Goal: Transaction & Acquisition: Purchase product/service

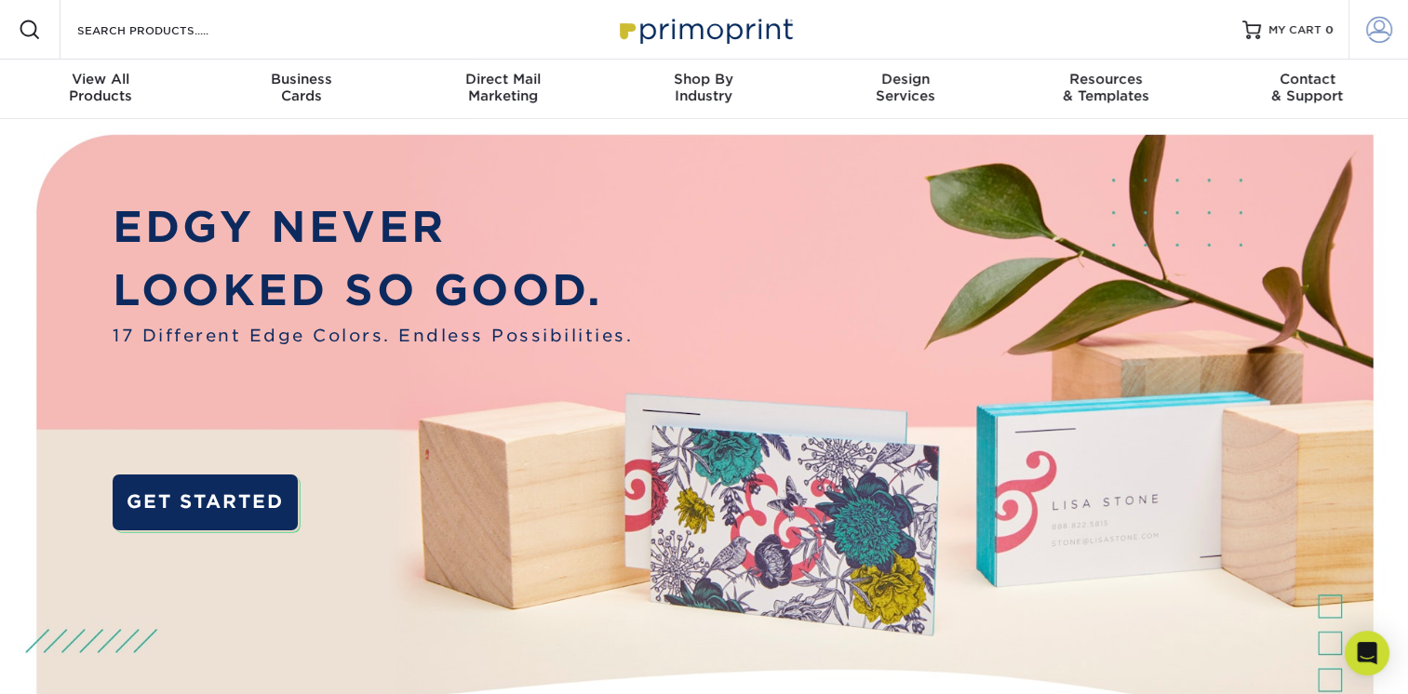
click at [1375, 24] on span at bounding box center [1379, 30] width 26 height 26
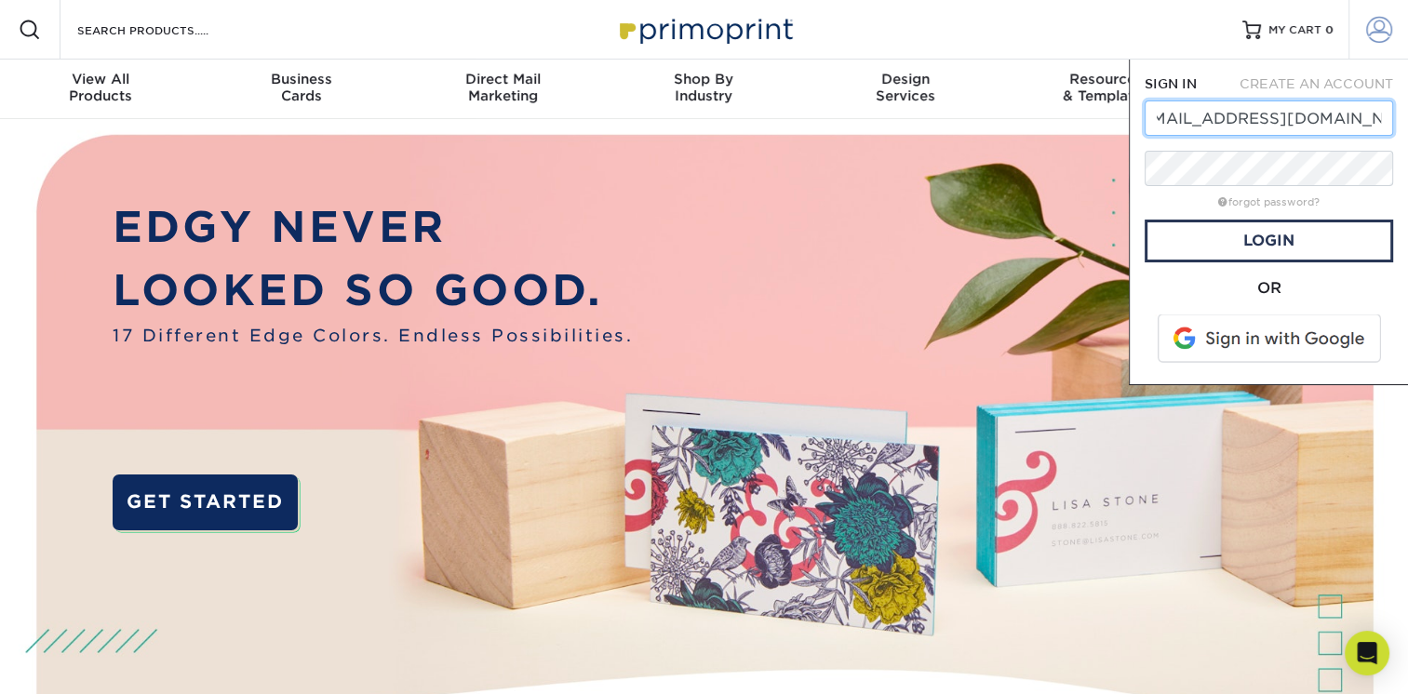
scroll to position [0, 37]
type input "fwdseagravemuseum@gmail.com"
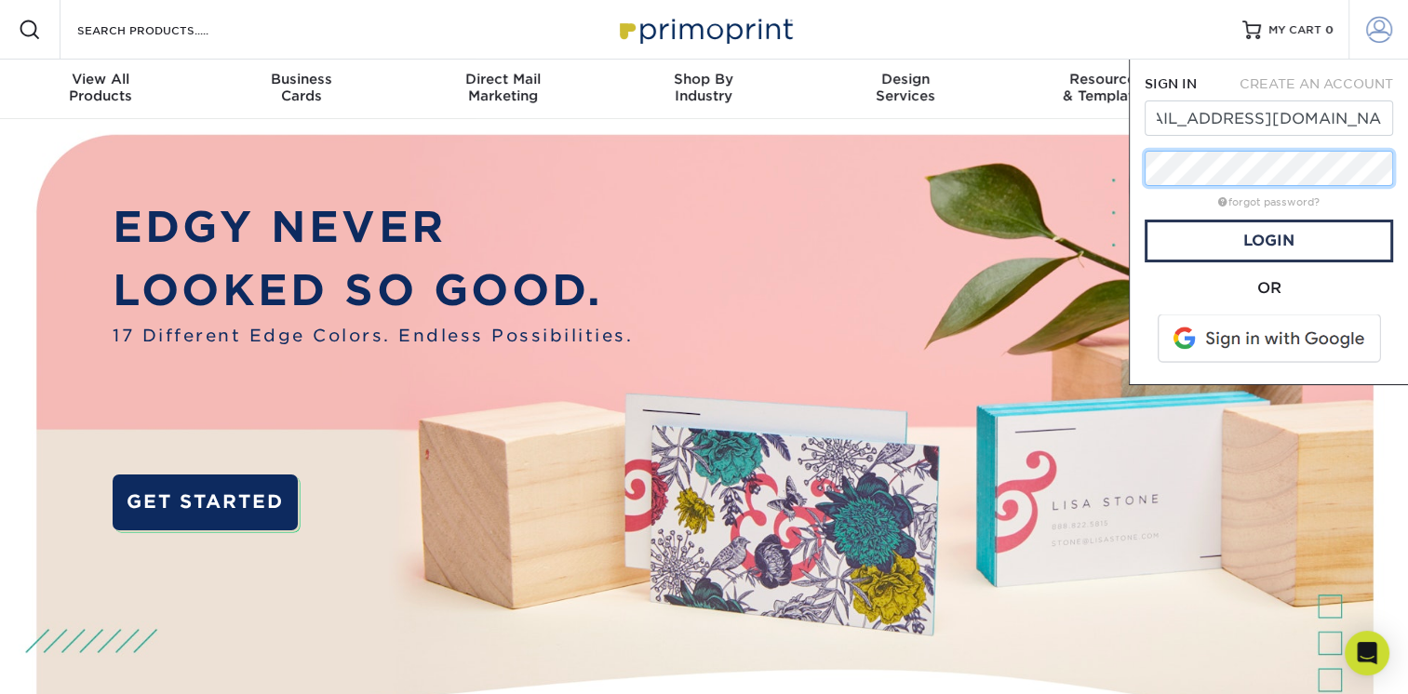
scroll to position [0, 0]
click at [1350, 233] on link "Login" at bounding box center [1269, 241] width 248 height 43
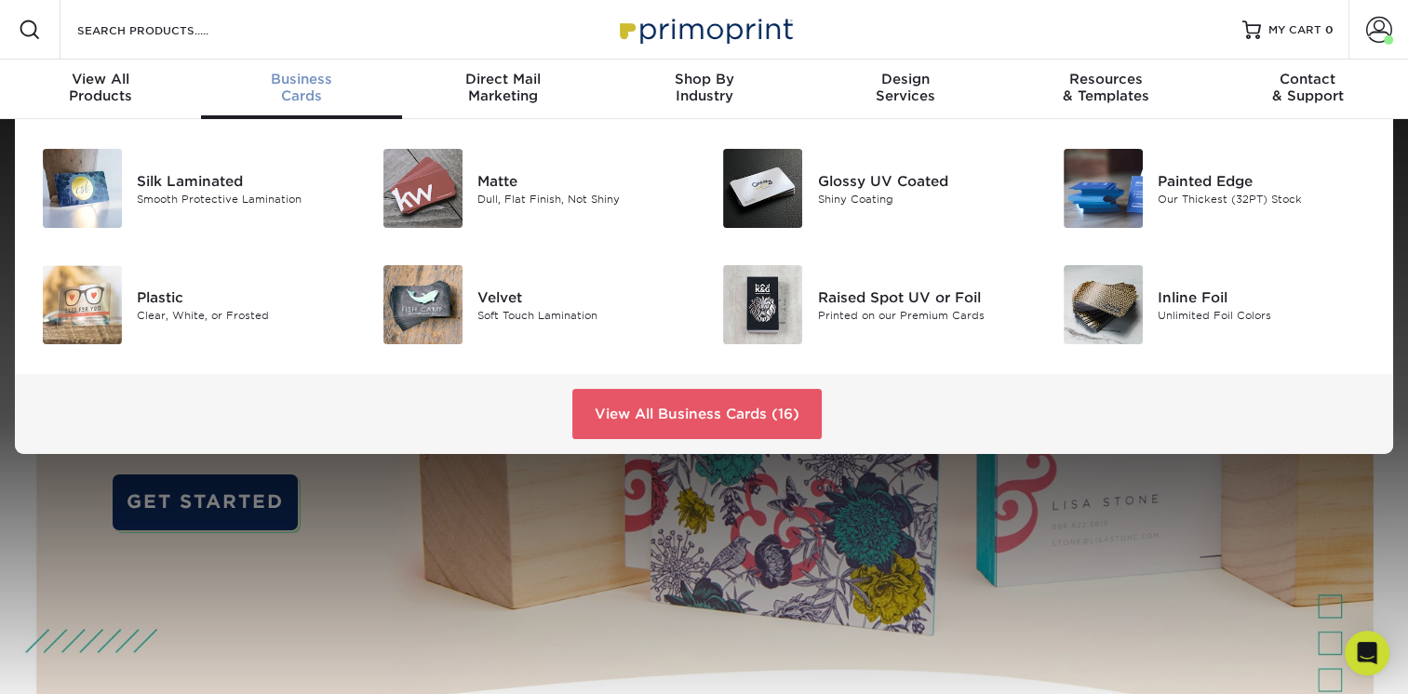
click at [319, 92] on div "Business Cards" at bounding box center [301, 88] width 201 height 34
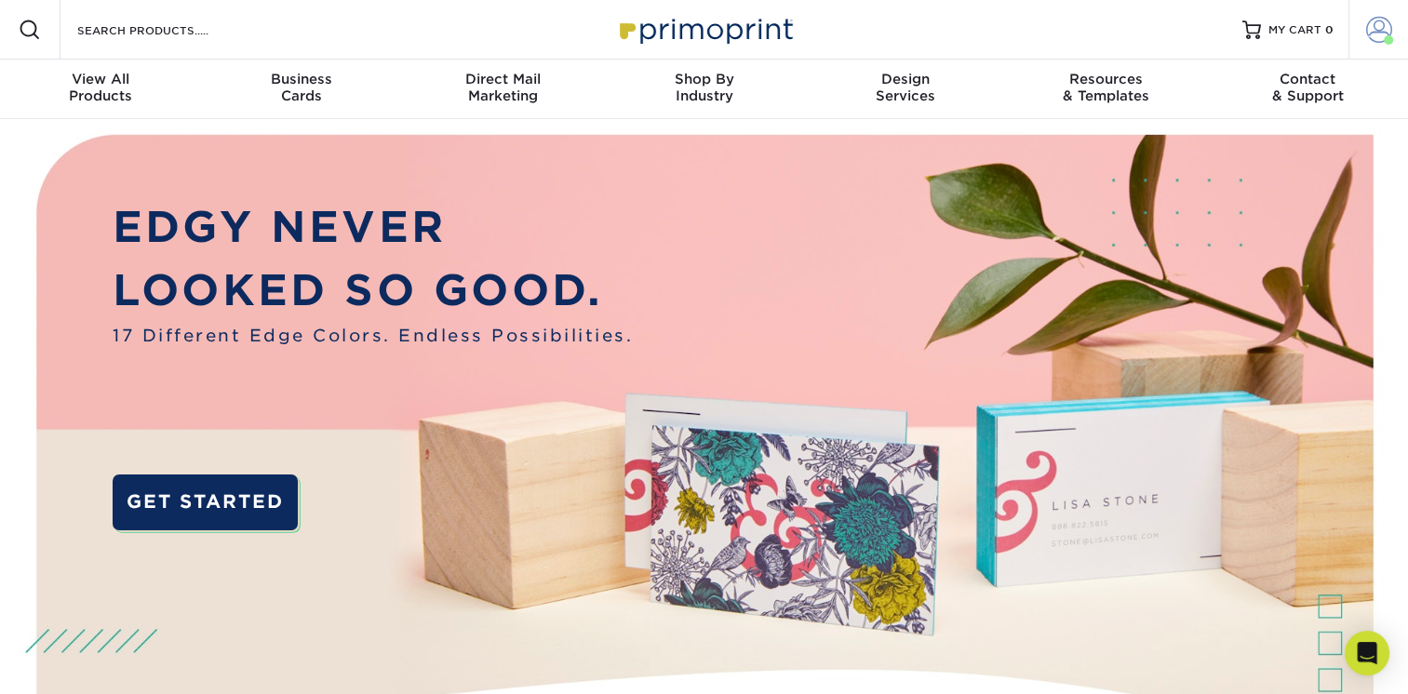
click at [1389, 35] on span at bounding box center [1388, 39] width 9 height 9
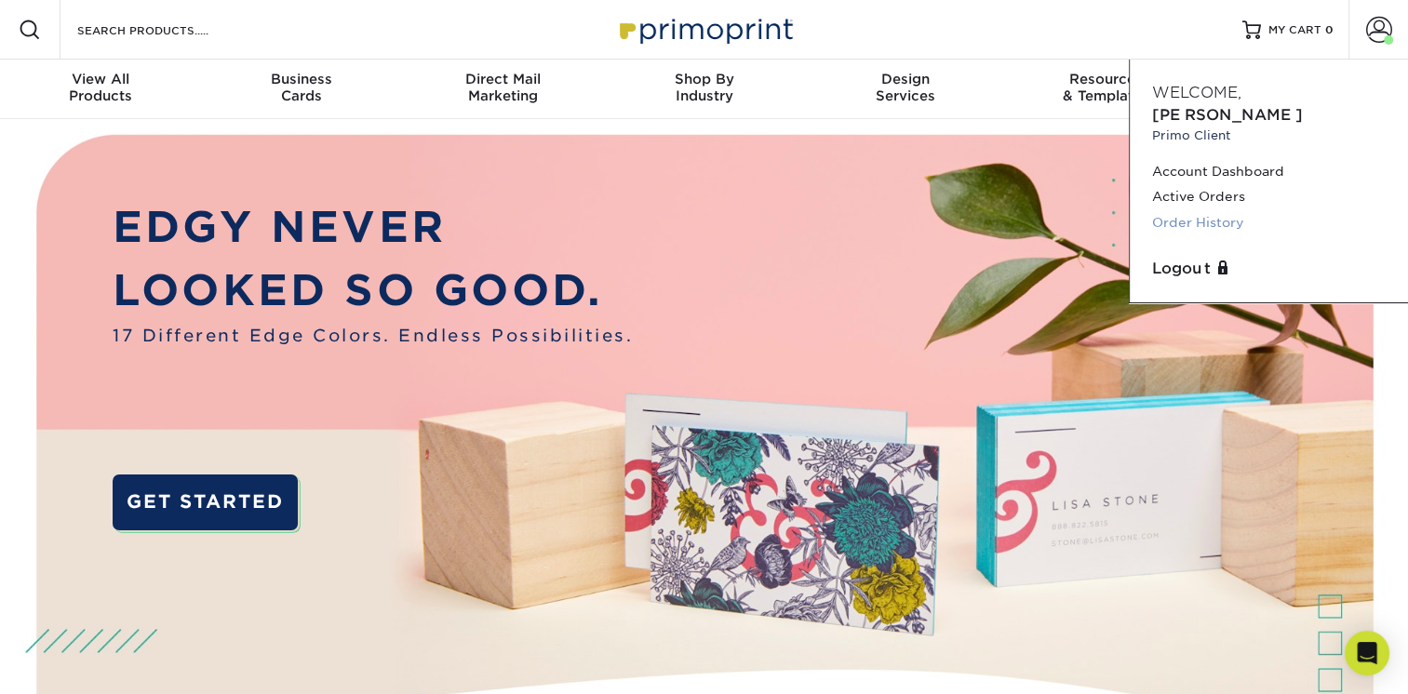
click at [1229, 210] on link "Order History" at bounding box center [1269, 222] width 234 height 25
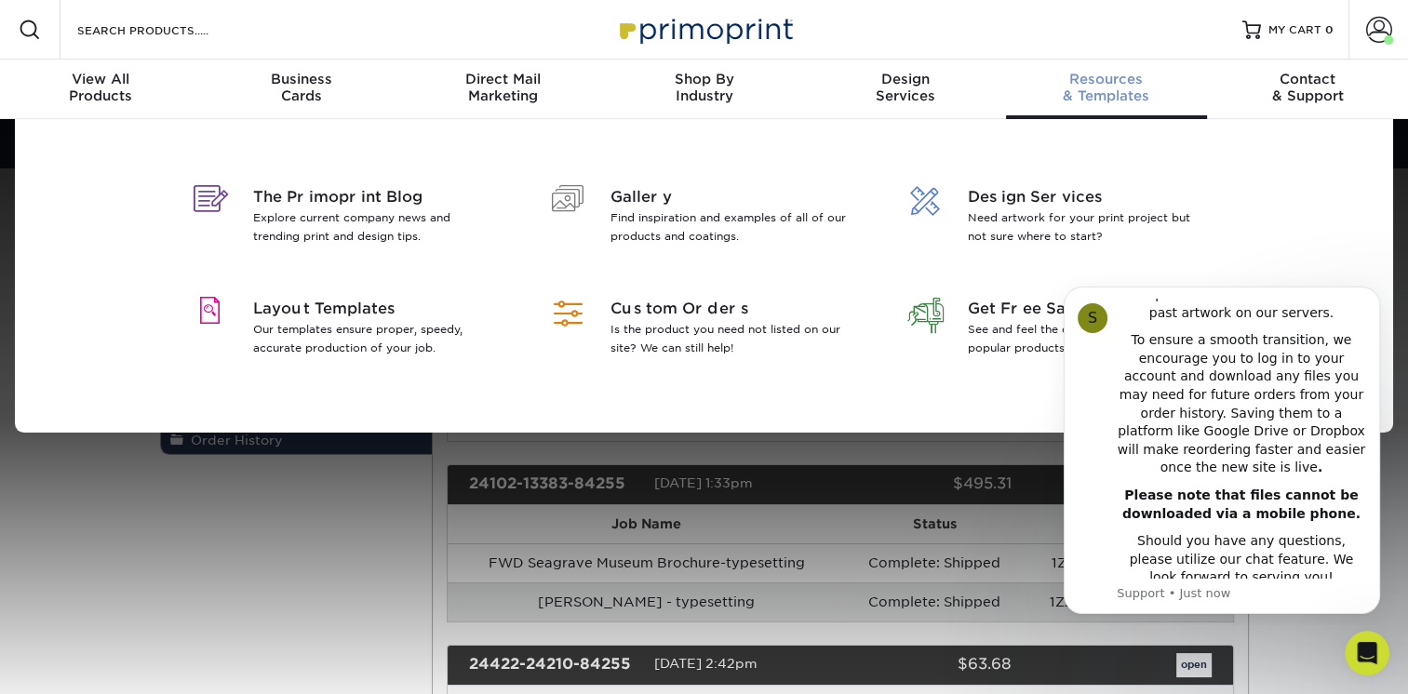
scroll to position [418, 0]
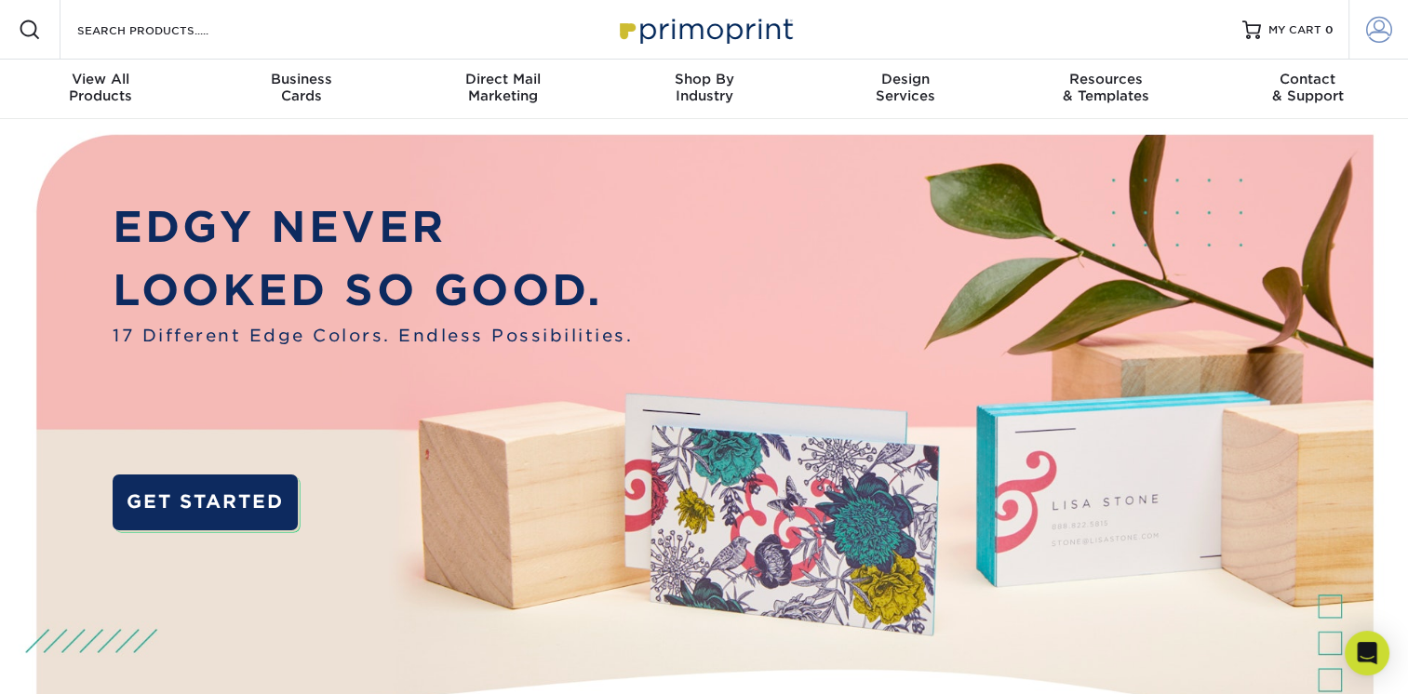
click at [1366, 26] on span at bounding box center [1379, 30] width 26 height 26
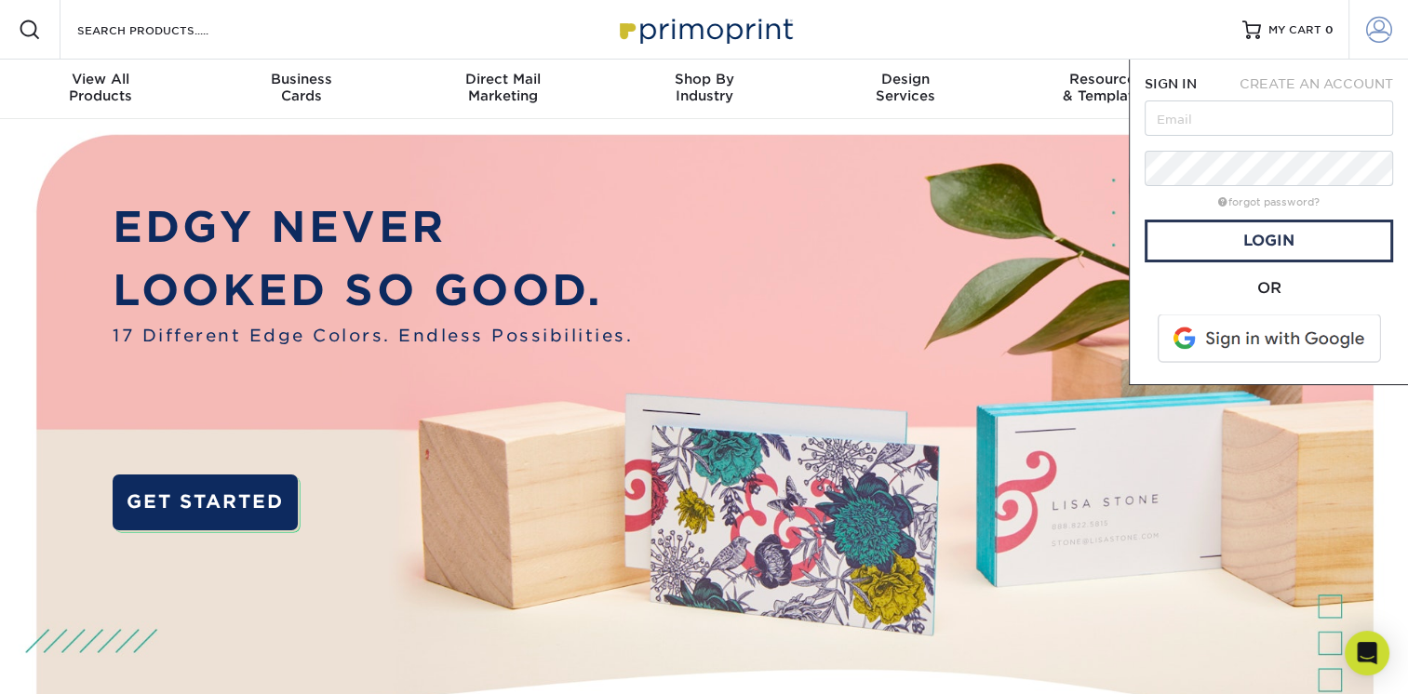
click at [1369, 26] on span at bounding box center [1379, 30] width 26 height 26
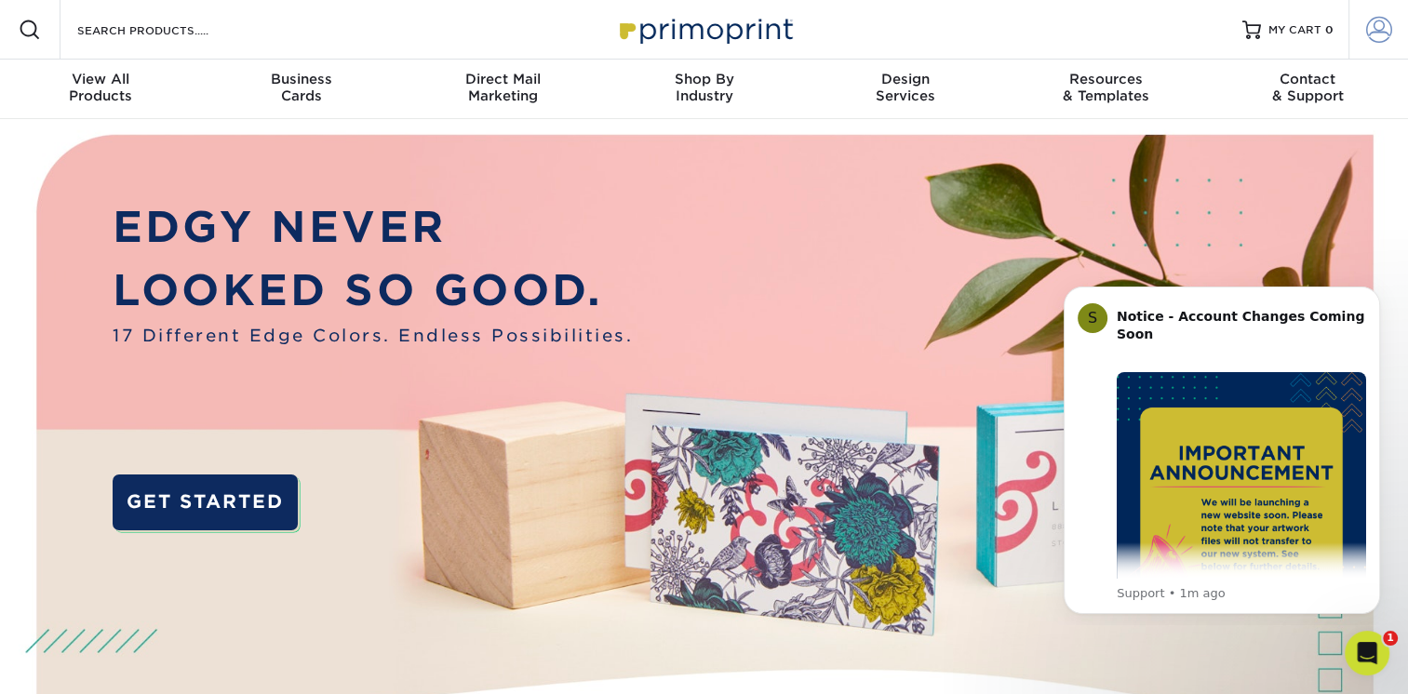
click at [1382, 28] on span at bounding box center [1379, 30] width 26 height 26
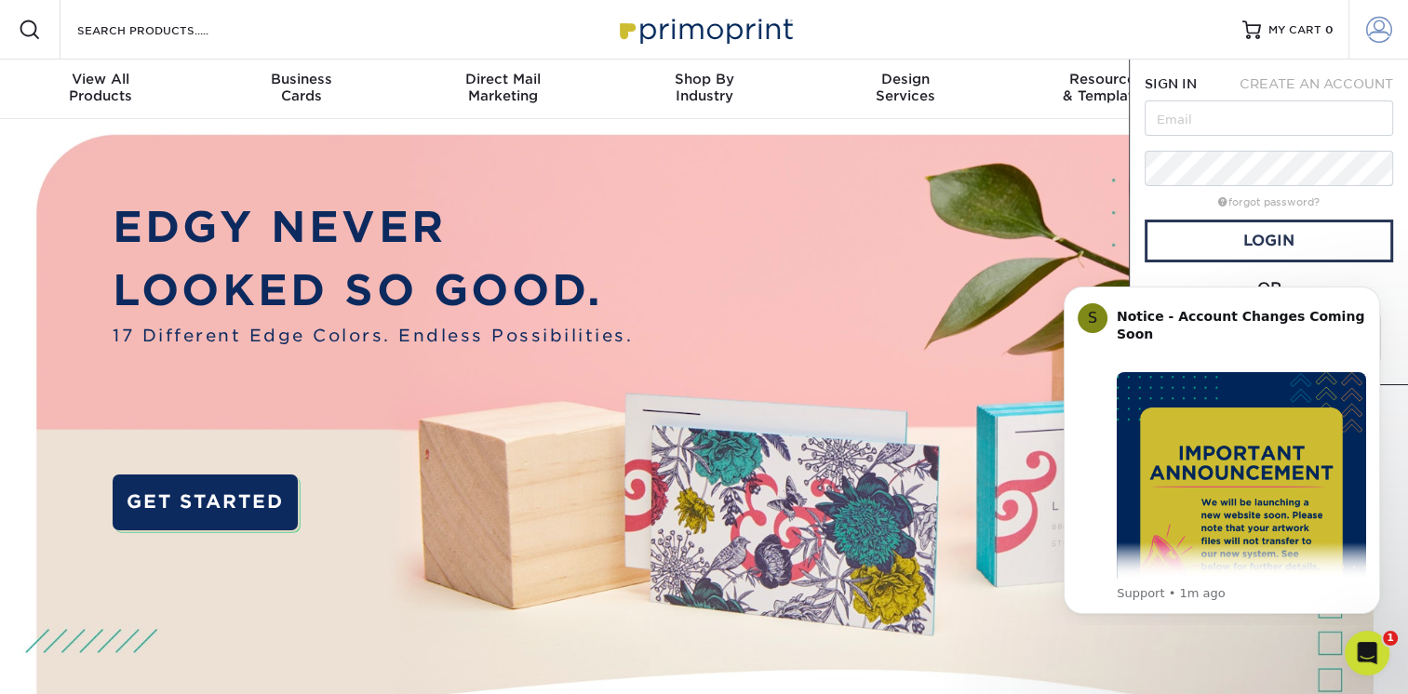
click at [1382, 28] on span at bounding box center [1379, 30] width 26 height 26
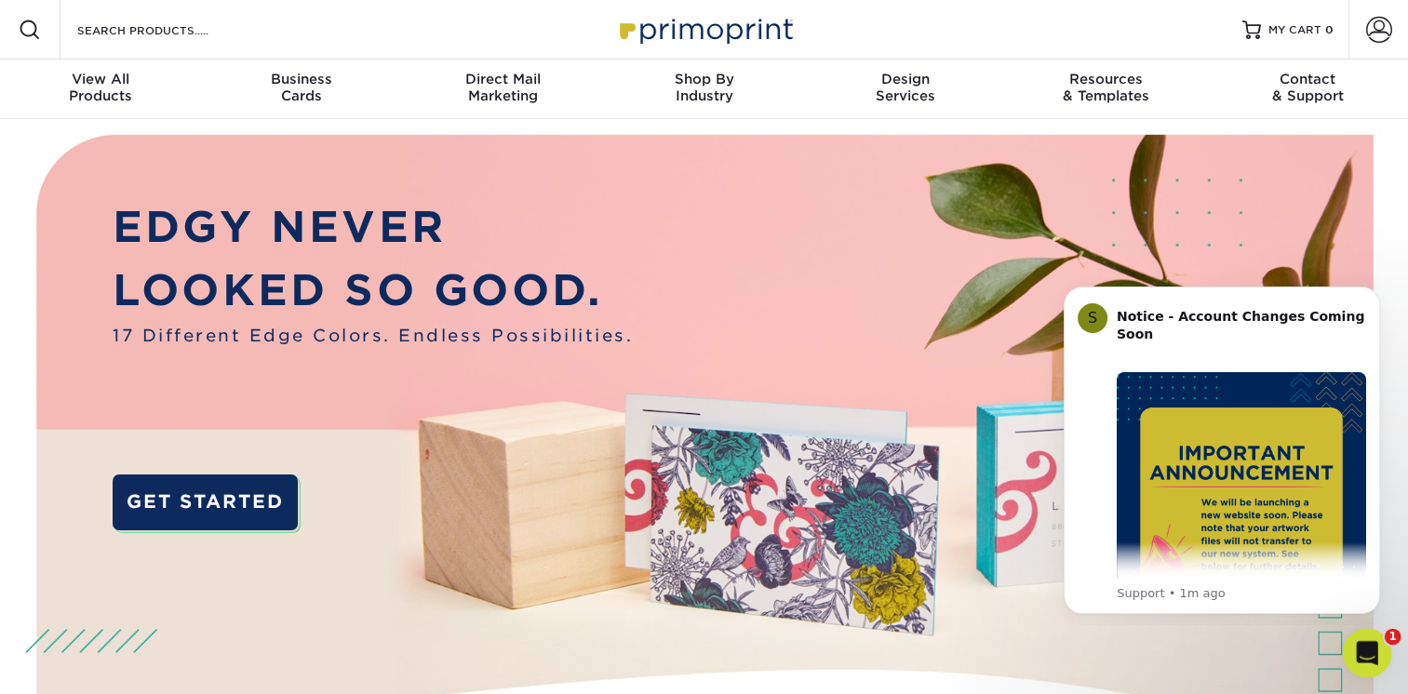
click at [1376, 662] on div "Open Intercom Messenger" at bounding box center [1364, 650] width 61 height 61
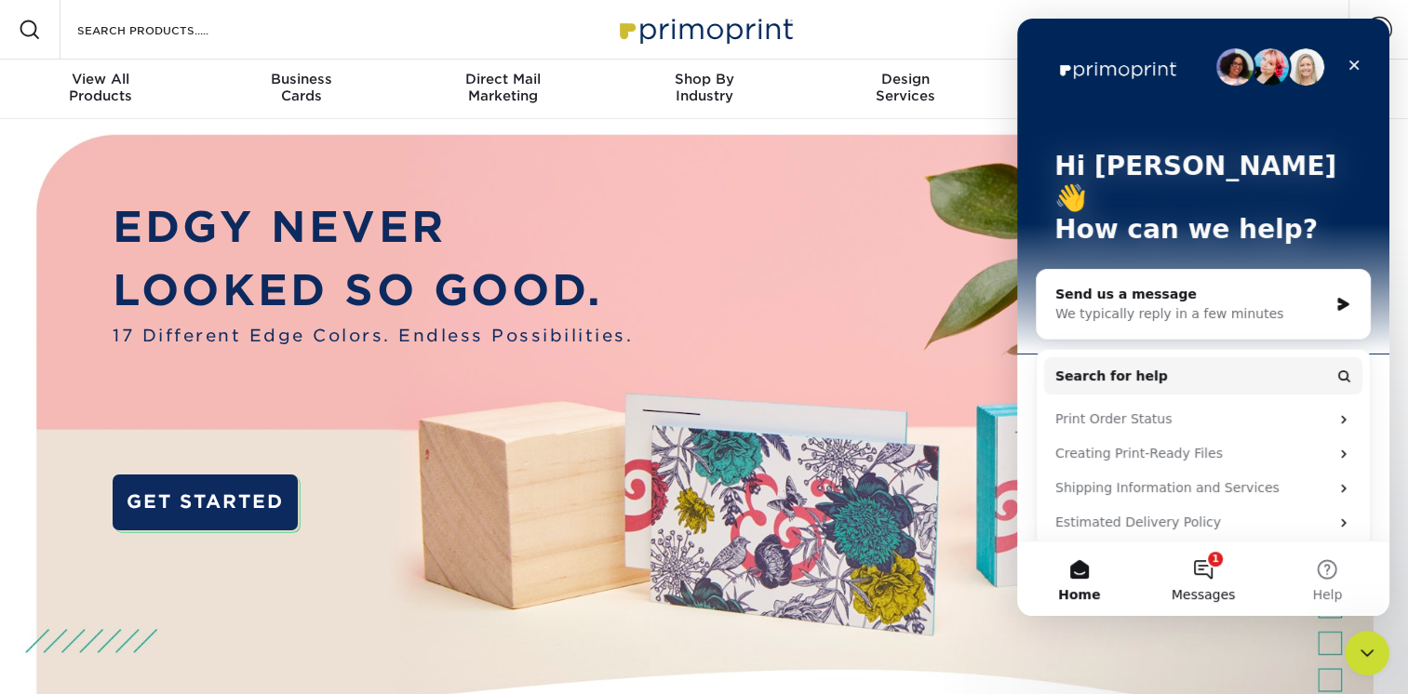
click at [1215, 556] on button "1 Messages" at bounding box center [1203, 579] width 124 height 74
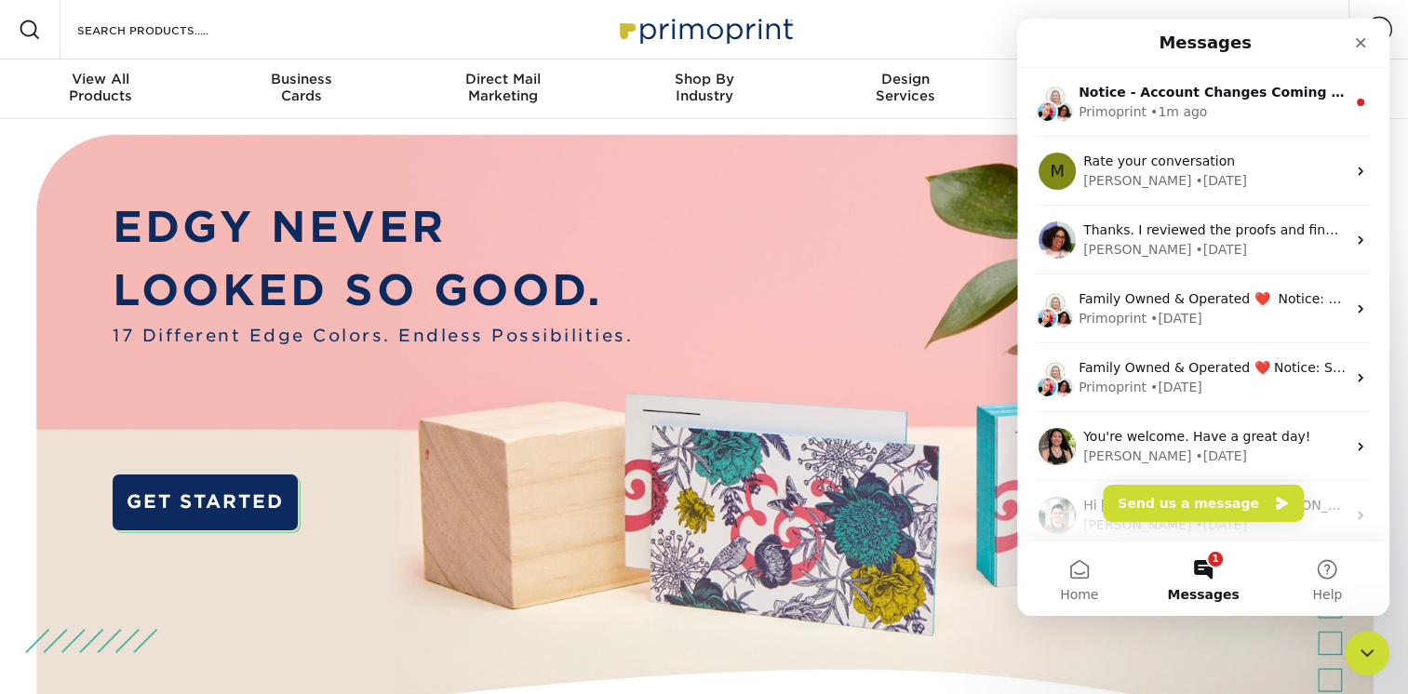
scroll to position [608, 0]
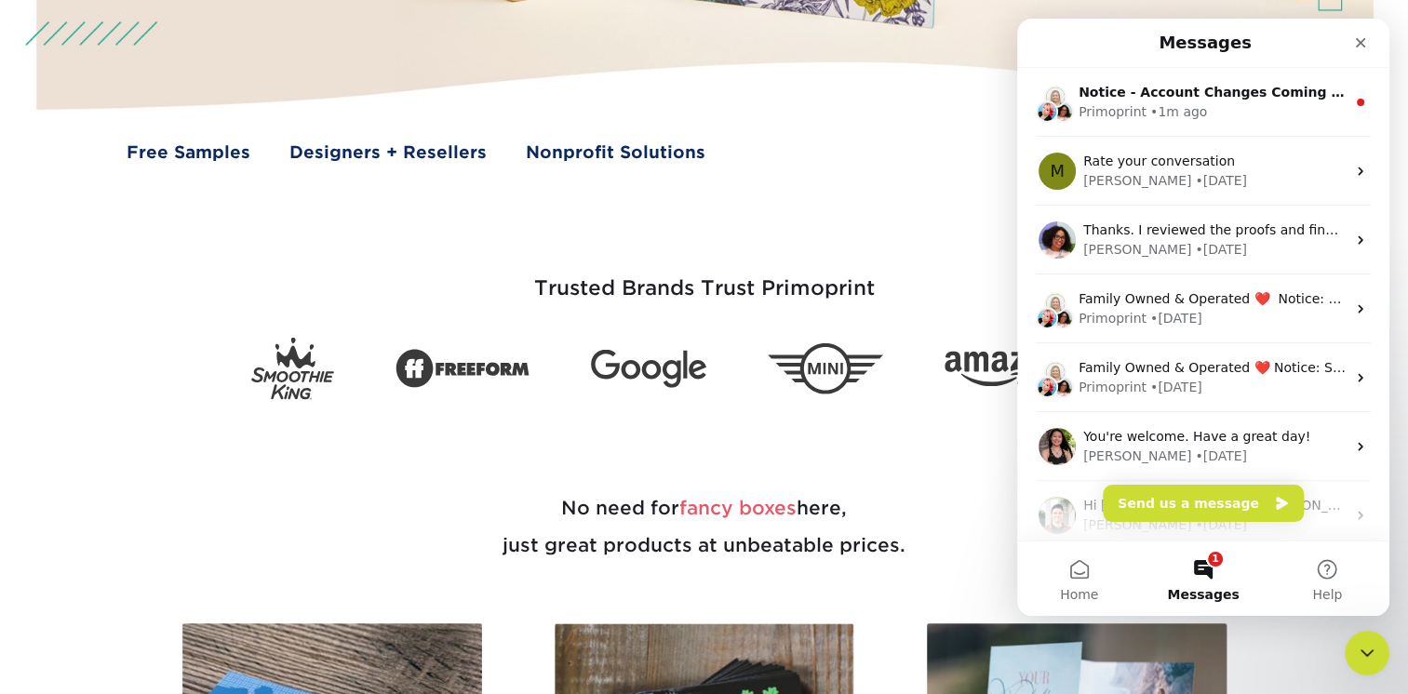
click at [766, 225] on div "Trusted Brands Trust Primoprint" at bounding box center [704, 304] width 1117 height 191
click at [1353, 39] on icon "Close" at bounding box center [1360, 42] width 15 height 15
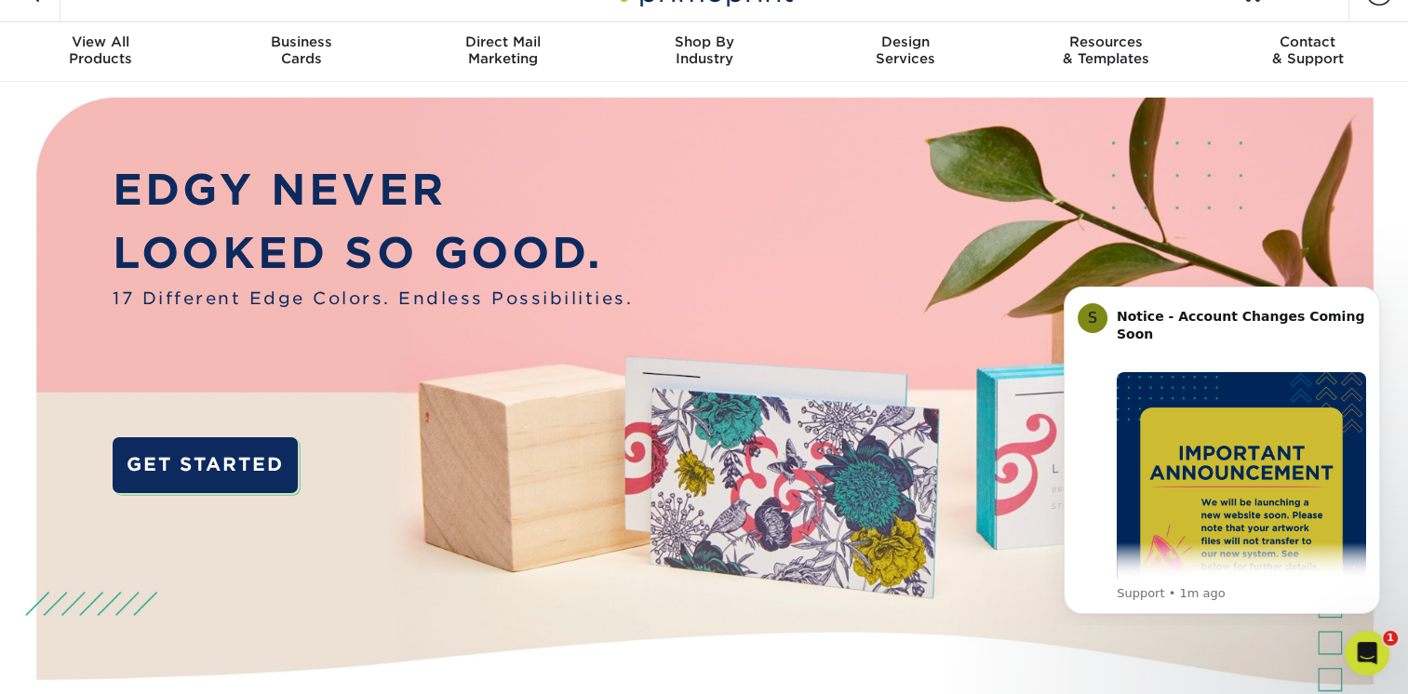
scroll to position [0, 0]
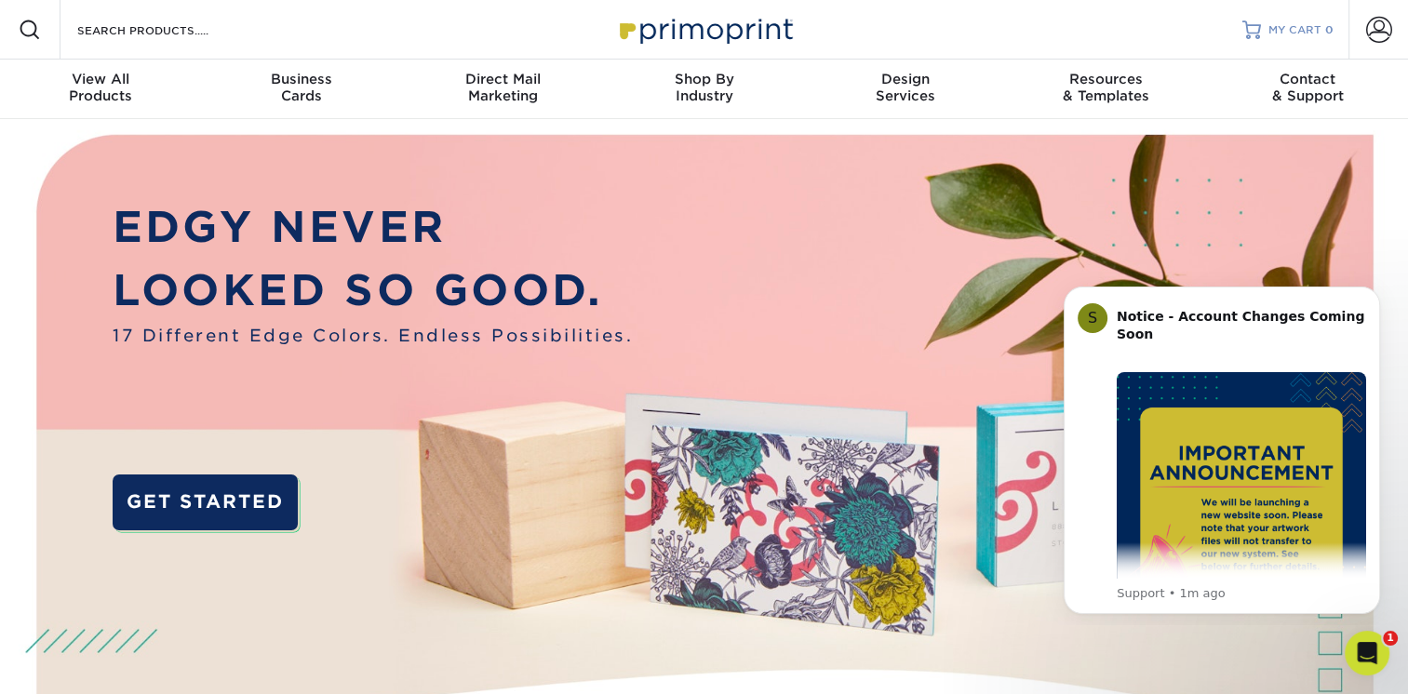
click at [1314, 24] on span "MY CART" at bounding box center [1295, 30] width 53 height 16
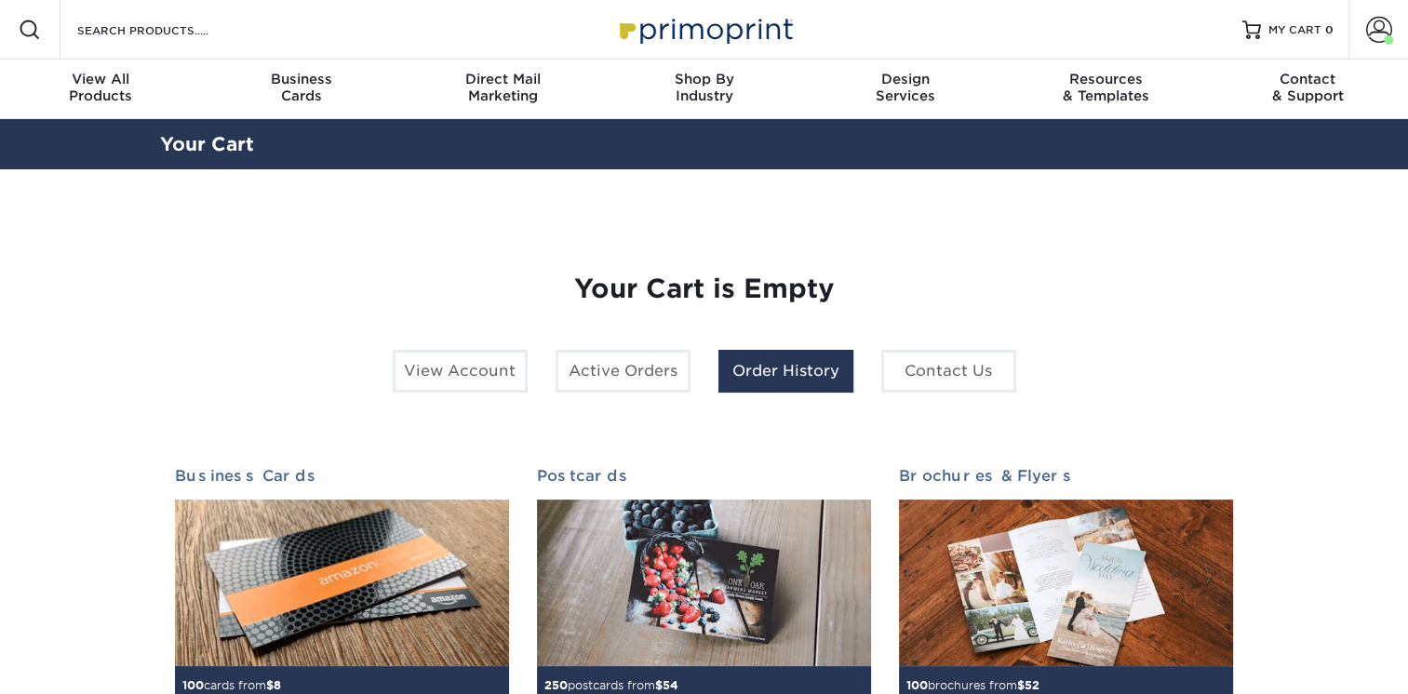
click at [816, 370] on link "Order History" at bounding box center [786, 371] width 135 height 43
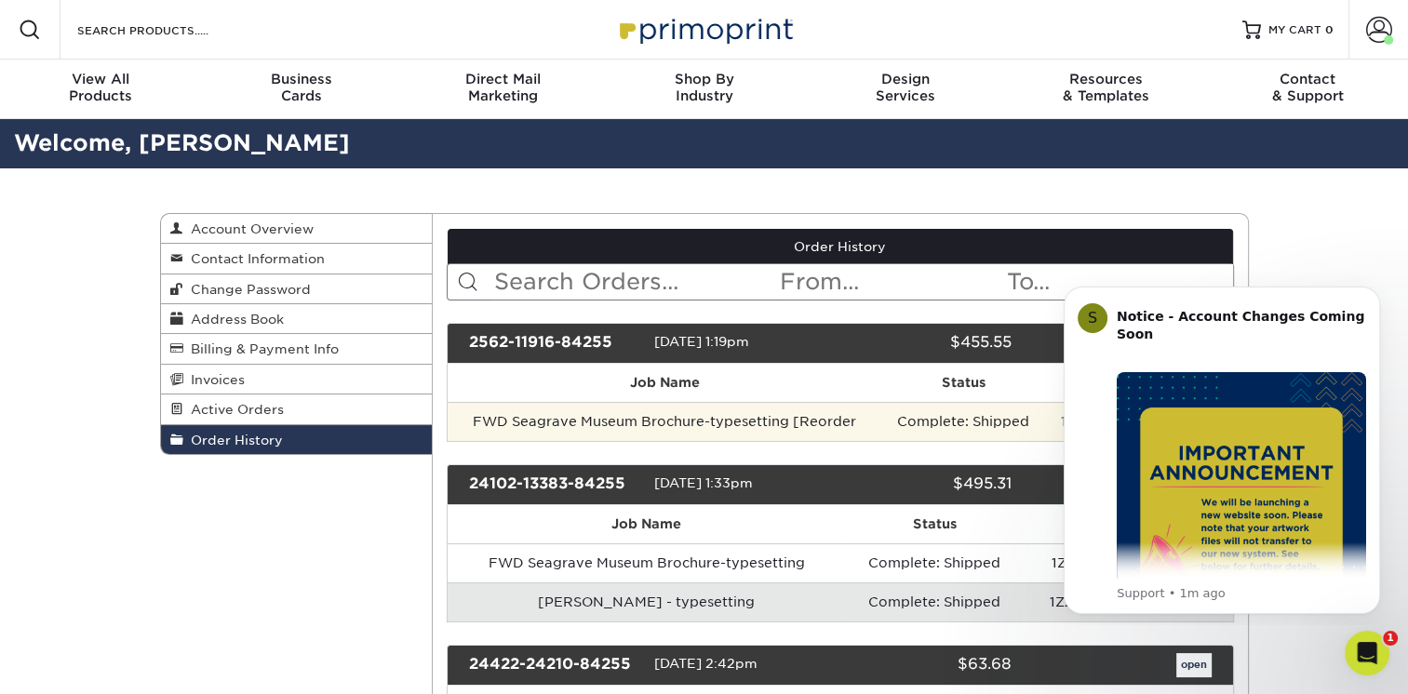
click at [789, 420] on td "FWD Seagrave Museum Brochure-typesetting [Reorder" at bounding box center [665, 421] width 435 height 39
click at [845, 419] on td "FWD Seagrave Museum Brochure-typesetting [Reorder" at bounding box center [665, 421] width 435 height 39
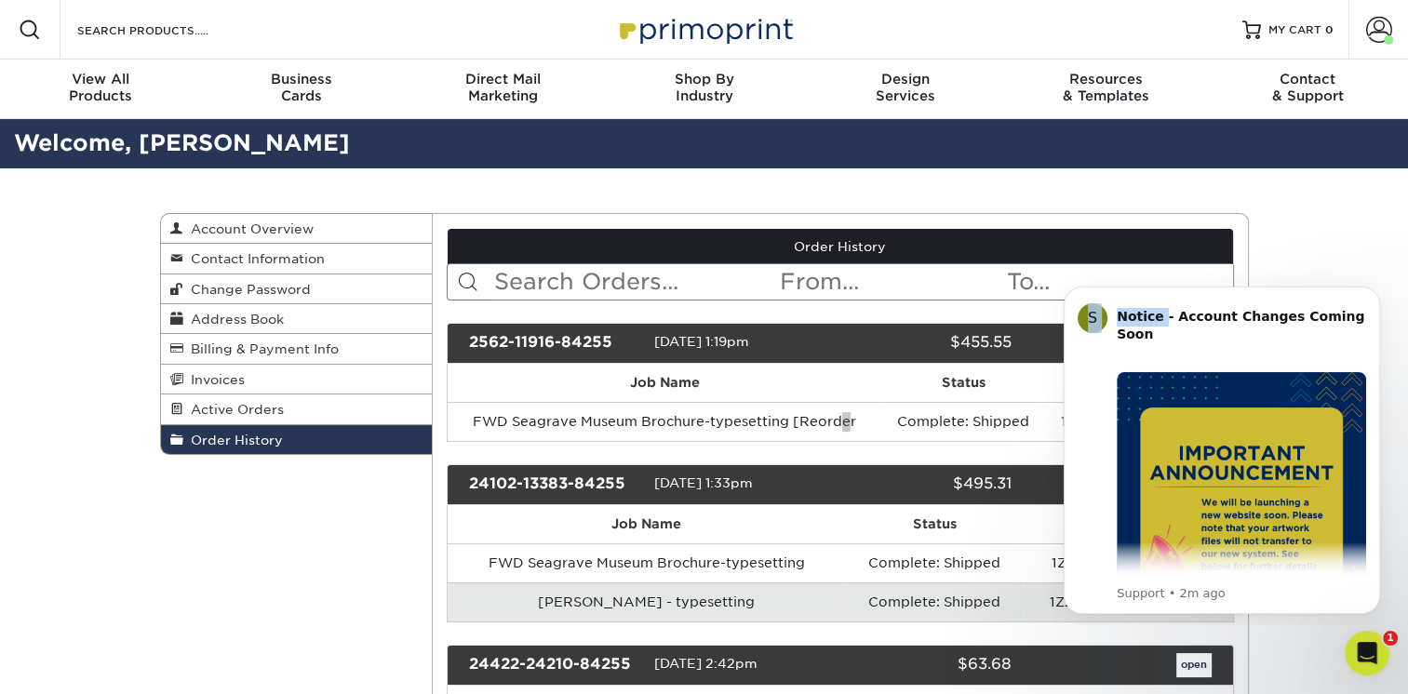
drag, startPoint x: 1159, startPoint y: 305, endPoint x: 1168, endPoint y: 148, distance: 157.6
click at [1168, 270] on html "S Notice - Account Changes Coming Soon ​ Past Order Files Will Not Transfer: Wh…" at bounding box center [1222, 448] width 372 height 356
drag, startPoint x: 1168, startPoint y: 148, endPoint x: 1316, endPoint y: 289, distance: 204.7
click at [1316, 289] on div "S Notice - Account Changes Coming Soon ​ Past Order Files Will Not Transfer: Wh…" at bounding box center [1222, 451] width 316 height 328
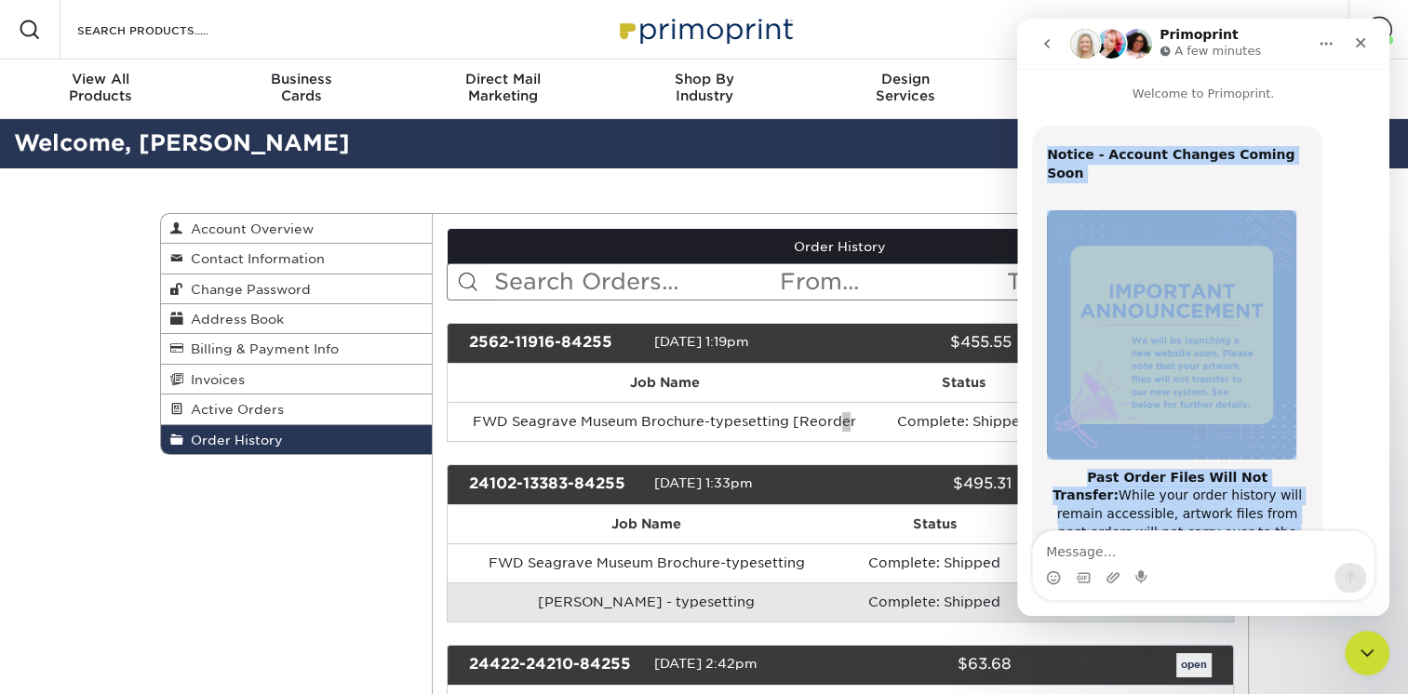
drag, startPoint x: 1274, startPoint y: 463, endPoint x: 1036, endPoint y: 152, distance: 392.4
click at [1036, 152] on div "Notice - Account Changes Coming Soon ​ Past Order Files Will Not Transfer: Whil…" at bounding box center [1177, 513] width 290 height 774
drag, startPoint x: 1036, startPoint y: 152, endPoint x: 1162, endPoint y: 278, distance: 178.3
click at [1162, 278] on img "Support says…" at bounding box center [1171, 334] width 249 height 249
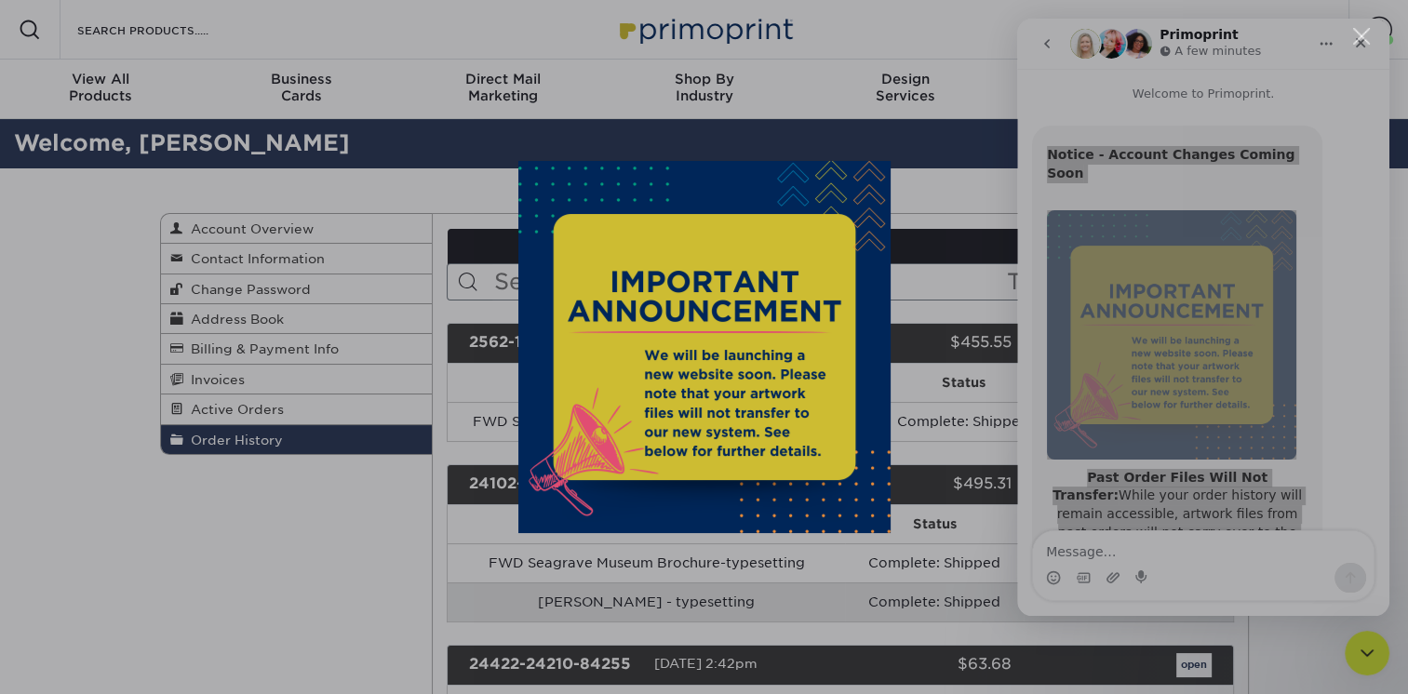
drag, startPoint x: 732, startPoint y: 337, endPoint x: 954, endPoint y: 36, distance: 373.4
click at [954, 36] on div "Intercom messenger" at bounding box center [704, 347] width 1408 height 694
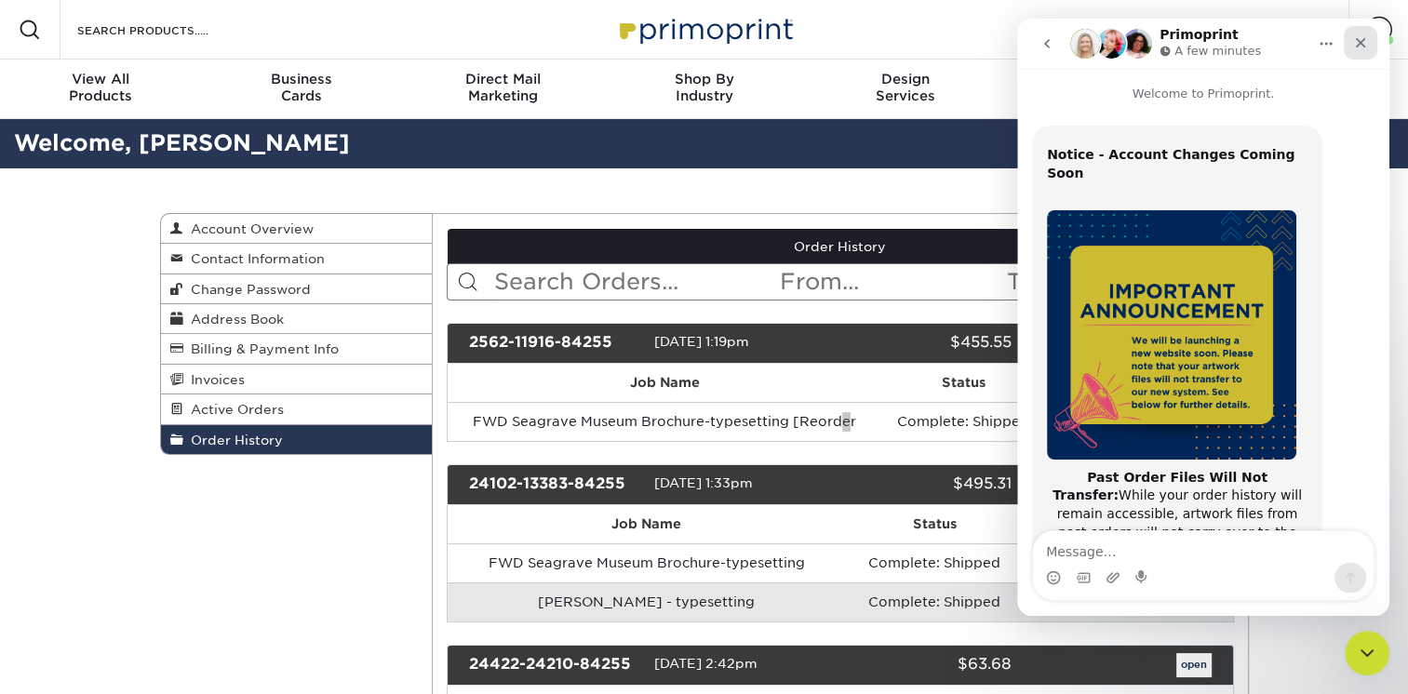
click at [1366, 45] on icon "Close" at bounding box center [1360, 42] width 15 height 15
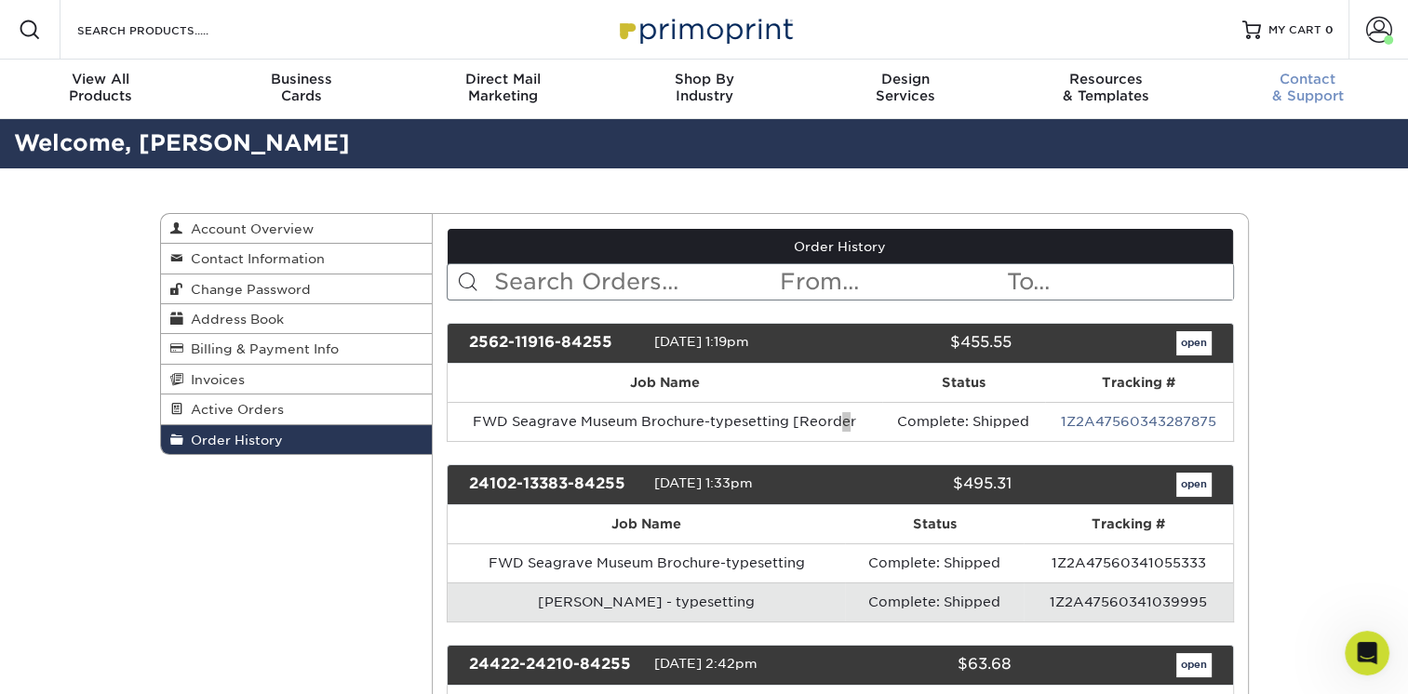
scroll to position [352, 0]
click at [1190, 343] on link "open" at bounding box center [1193, 343] width 35 height 24
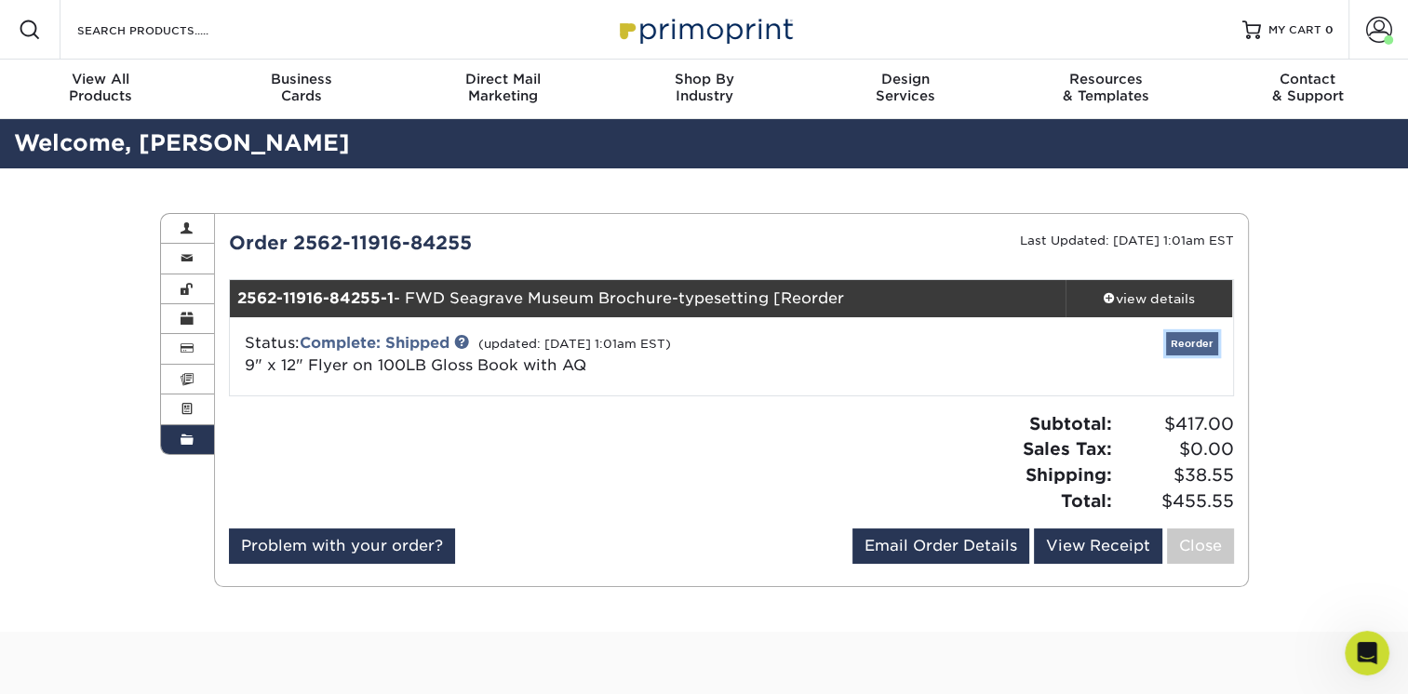
click at [1204, 347] on link "Reorder" at bounding box center [1192, 343] width 52 height 23
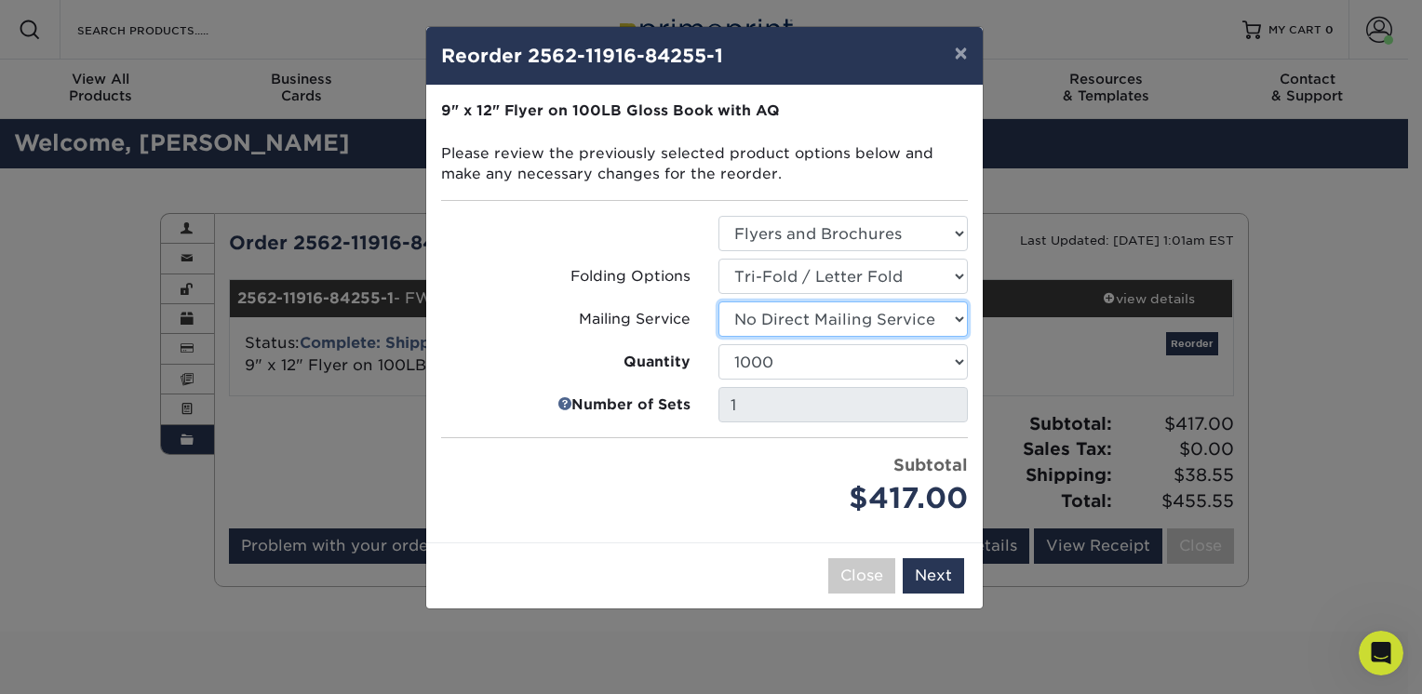
click at [958, 316] on select "Select Option No Direct Mailing Service No, I will mail/stamp/imprint Direct Ma…" at bounding box center [843, 319] width 249 height 35
click at [941, 569] on button "Next" at bounding box center [933, 575] width 61 height 35
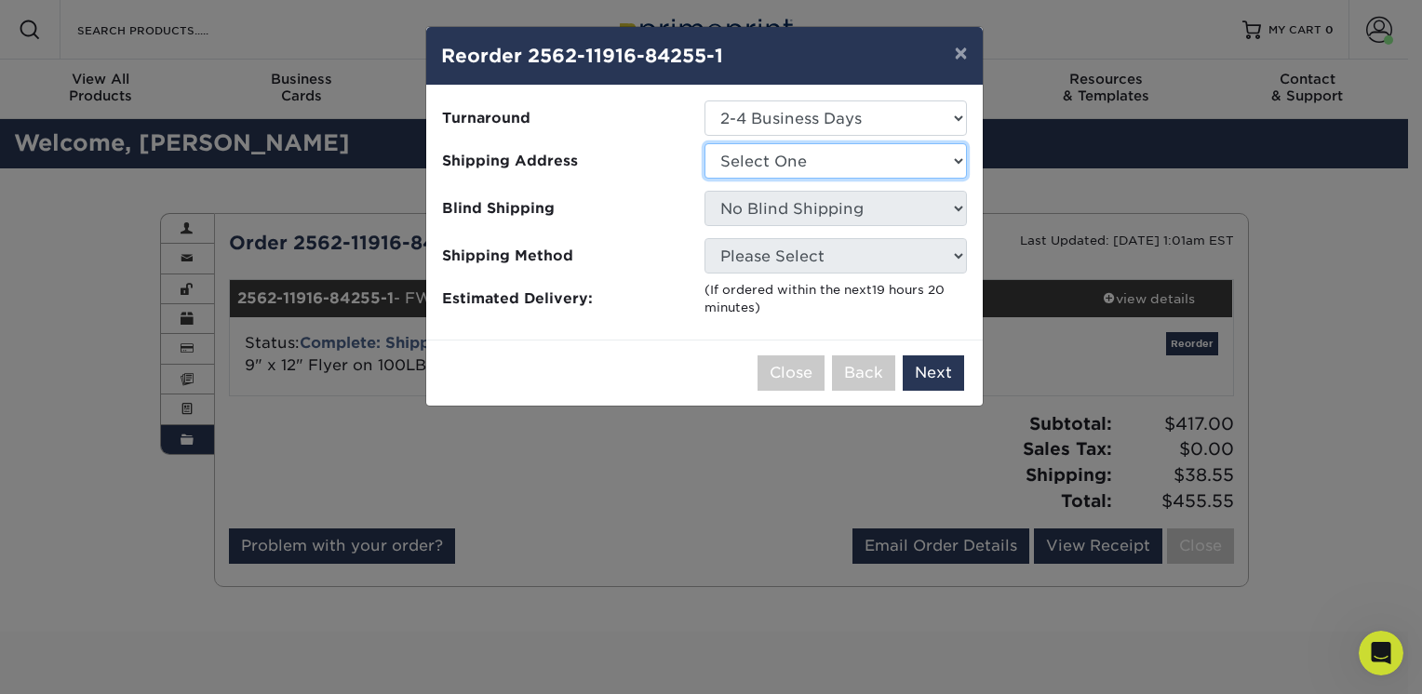
click at [957, 159] on select "Select One FWD Seagrave Brochures FWD Seagrave Museum" at bounding box center [836, 160] width 262 height 35
click at [959, 156] on select "Select One FWD Seagrave Brochures FWD Seagrave Museum" at bounding box center [836, 160] width 262 height 35
select select "163086"
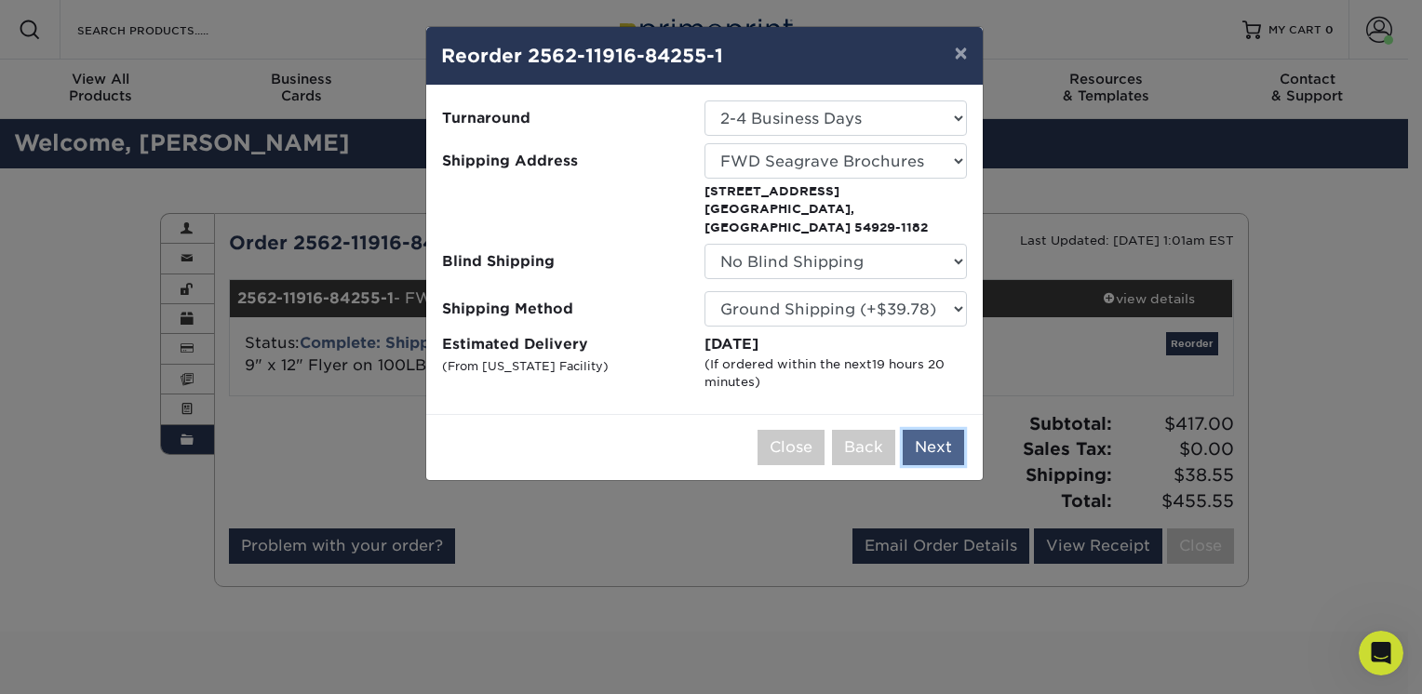
click at [942, 430] on button "Next" at bounding box center [933, 447] width 61 height 35
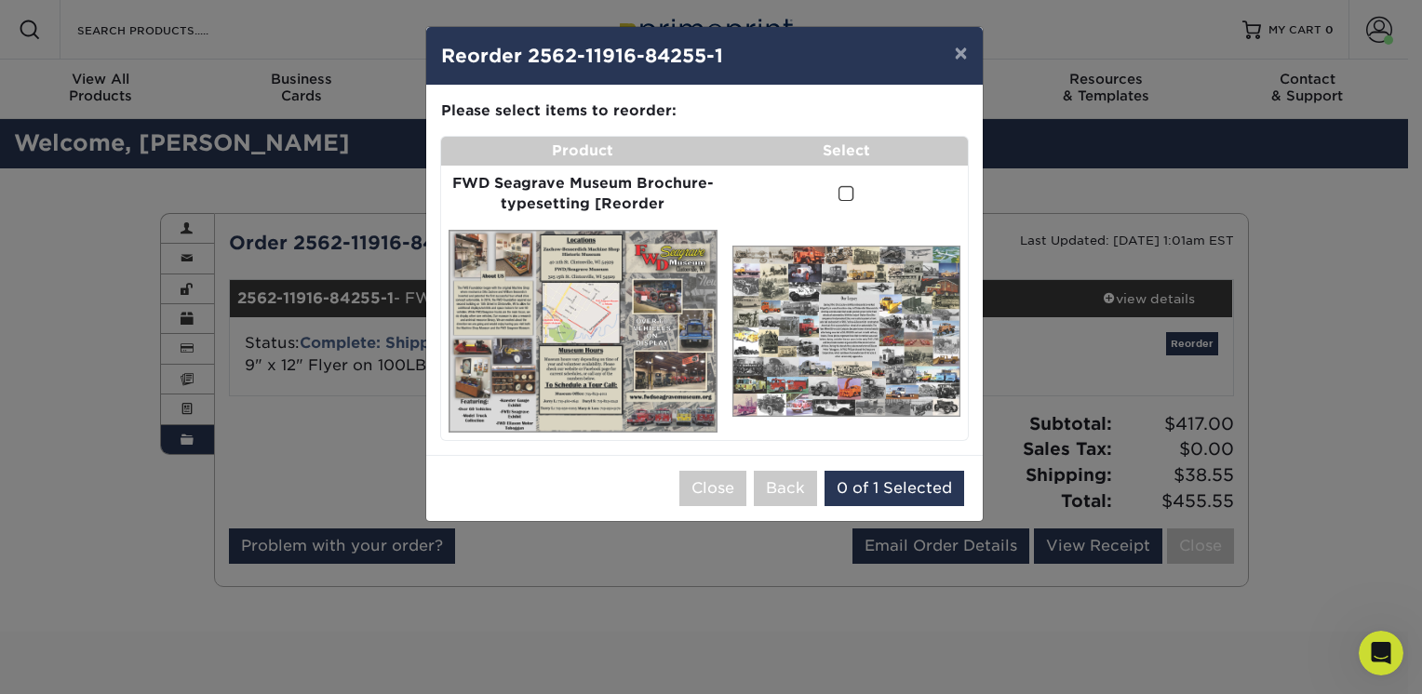
click at [847, 191] on span at bounding box center [847, 194] width 16 height 18
click at [0, 0] on input "checkbox" at bounding box center [0, 0] width 0 height 0
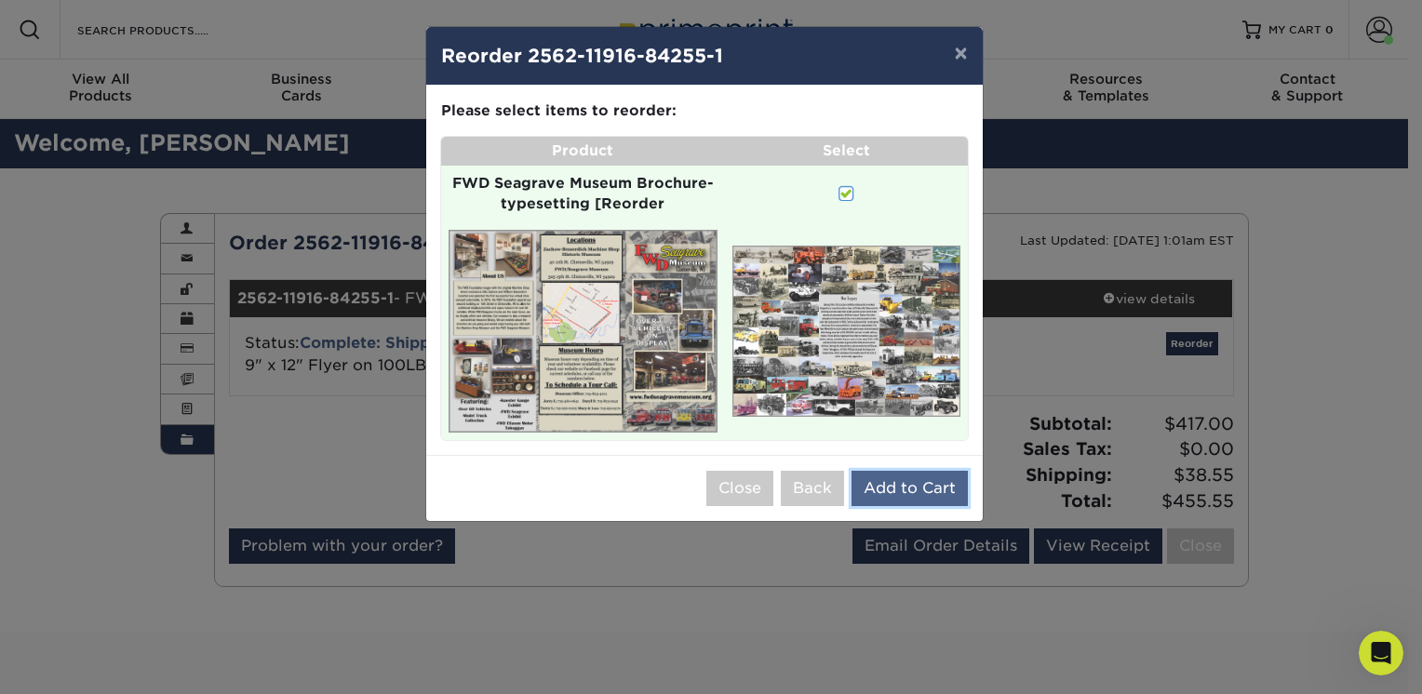
click at [898, 484] on button "Add to Cart" at bounding box center [910, 488] width 116 height 35
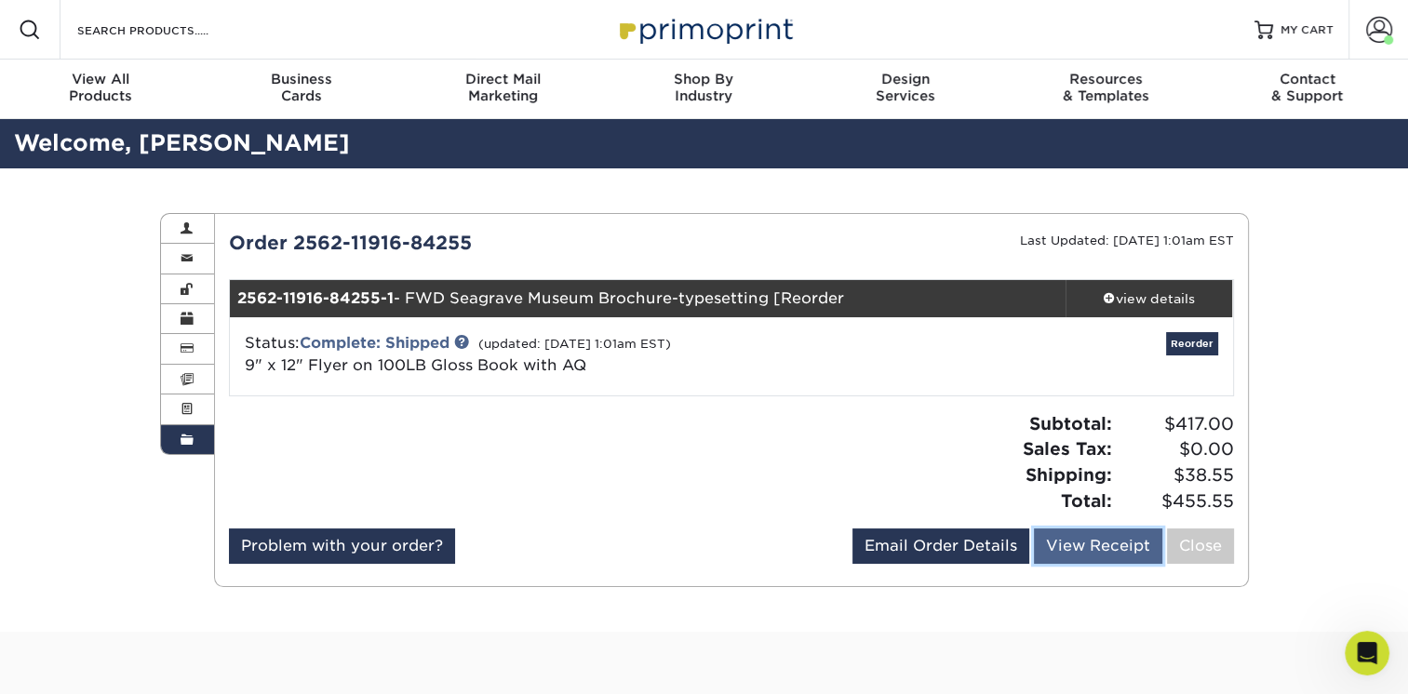
click at [1105, 549] on link "View Receipt" at bounding box center [1098, 546] width 128 height 35
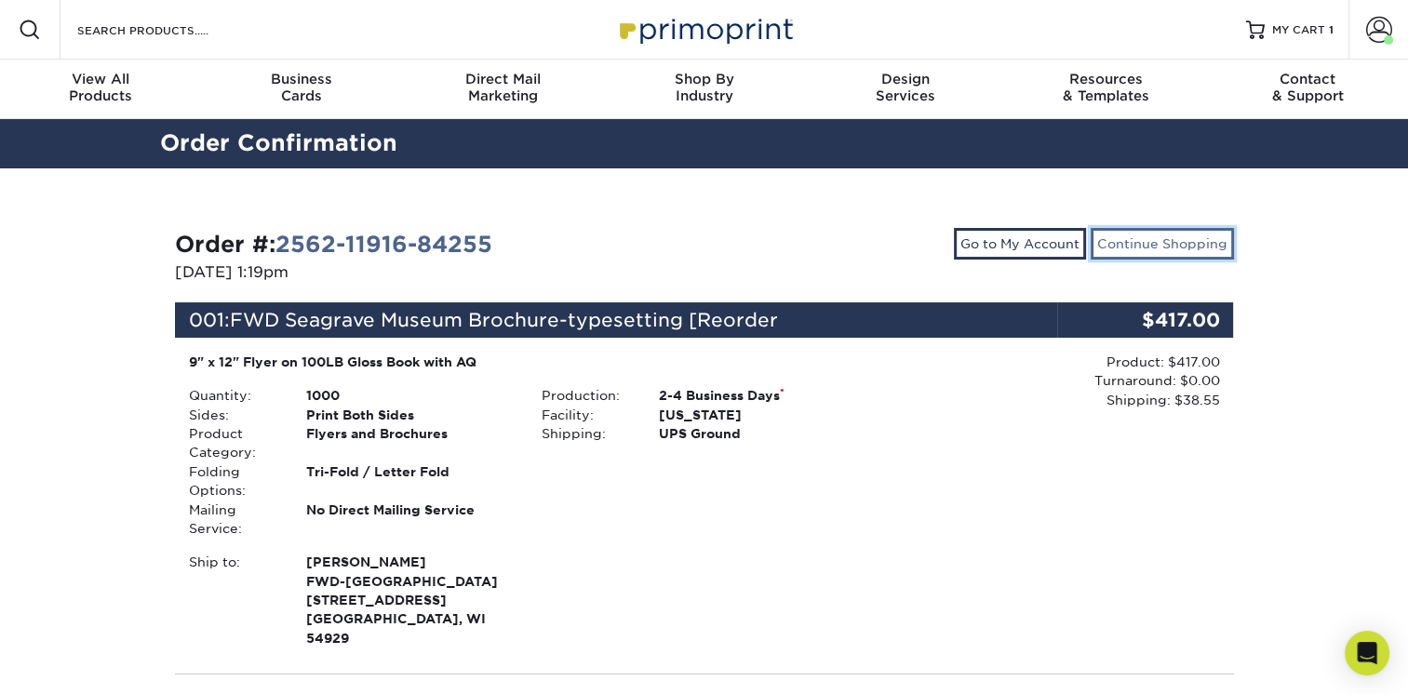
click at [1133, 243] on link "Continue Shopping" at bounding box center [1162, 244] width 143 height 32
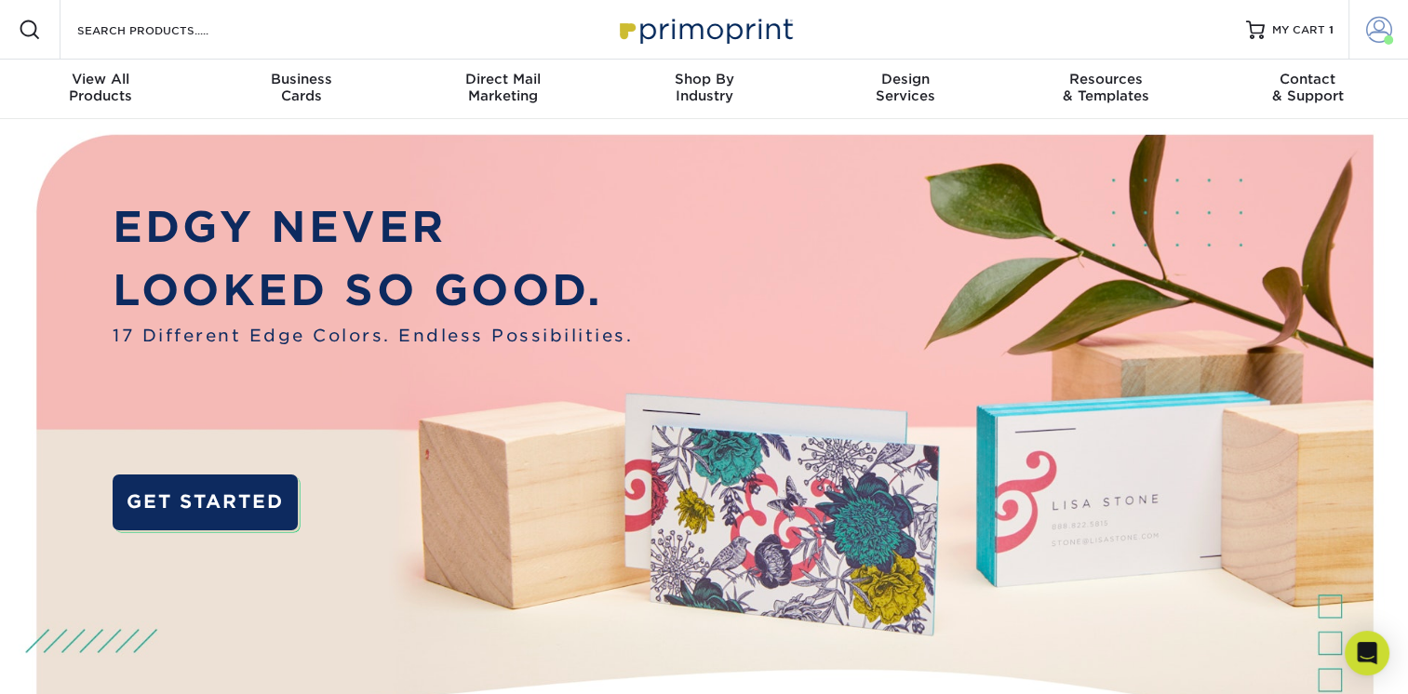
click at [1377, 39] on span at bounding box center [1379, 30] width 26 height 26
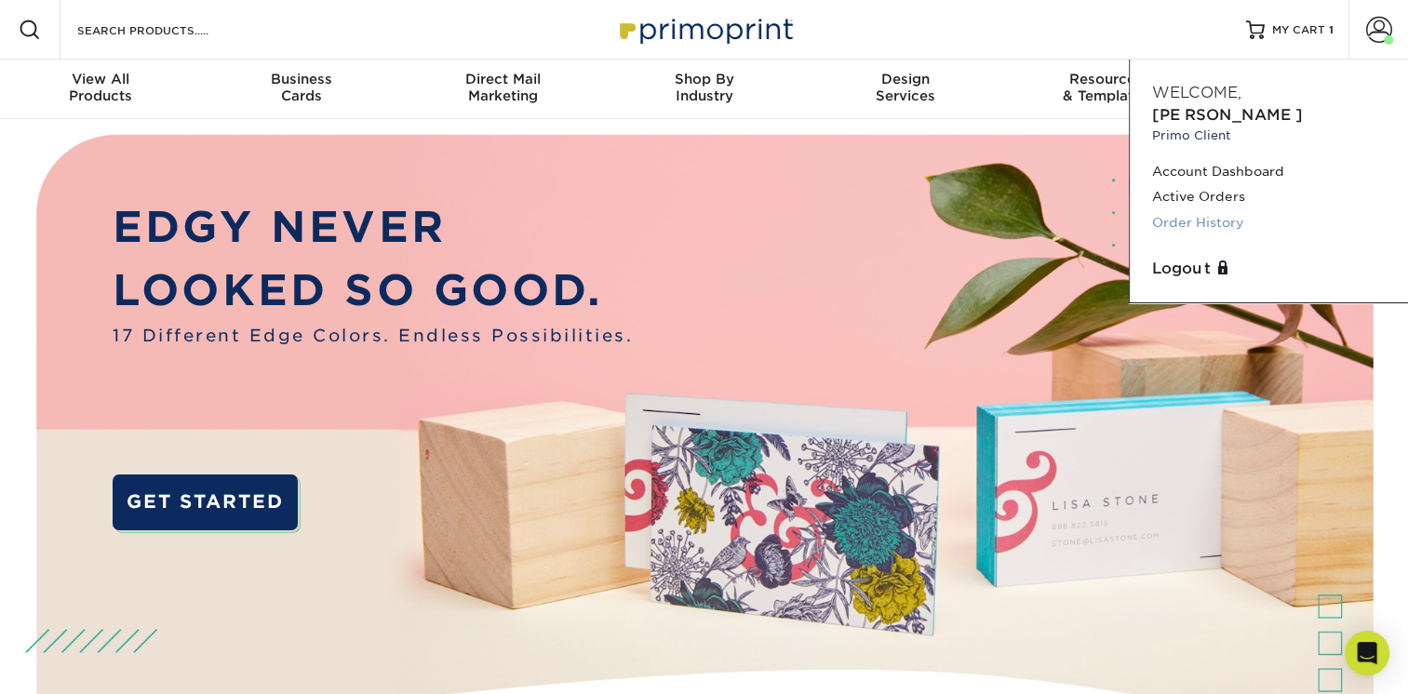
click at [1210, 210] on link "Order History" at bounding box center [1269, 222] width 234 height 25
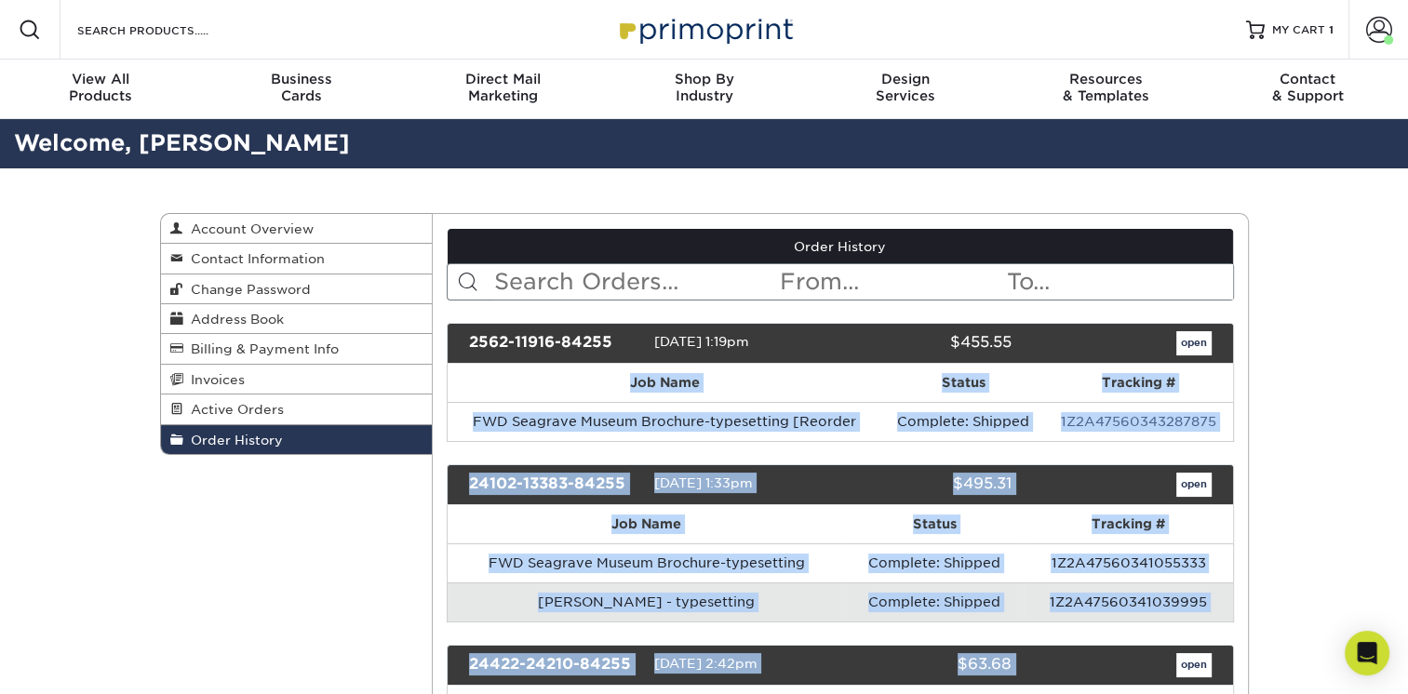
drag, startPoint x: 1415, startPoint y: 103, endPoint x: 1044, endPoint y: 299, distance: 418.8
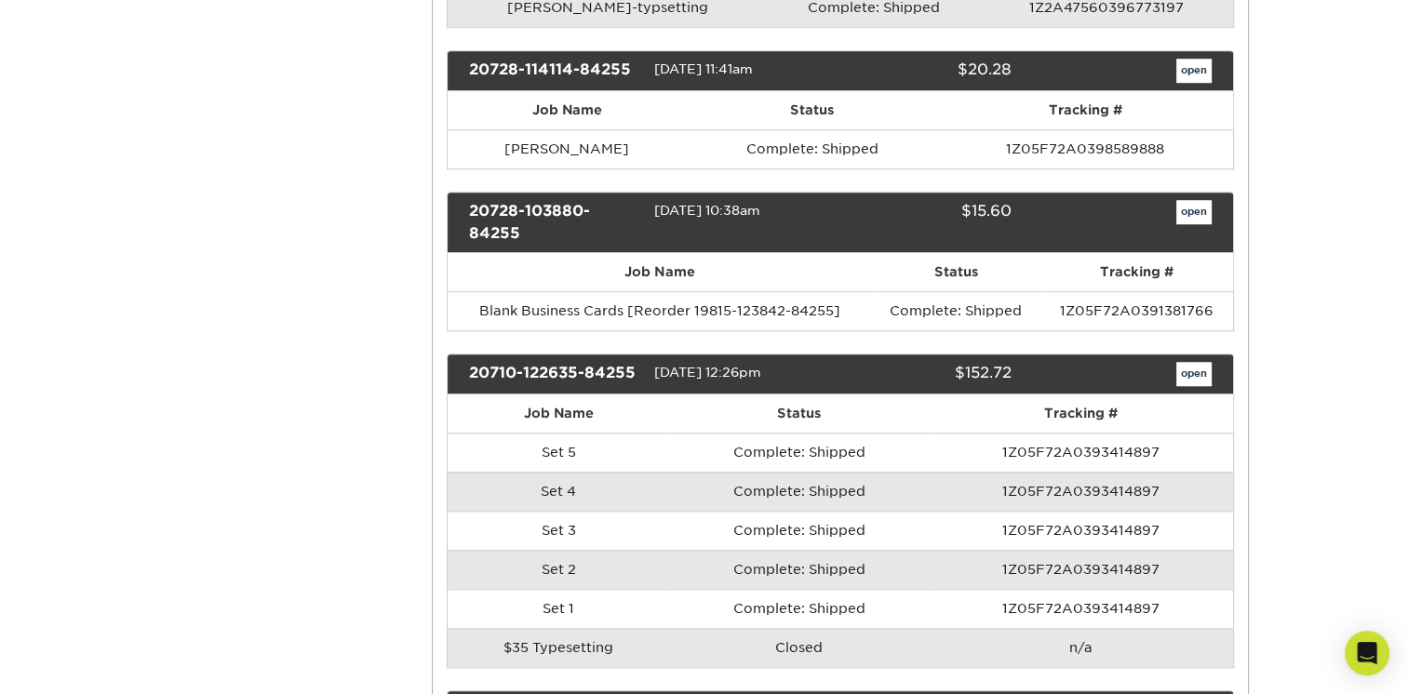
scroll to position [1565, 0]
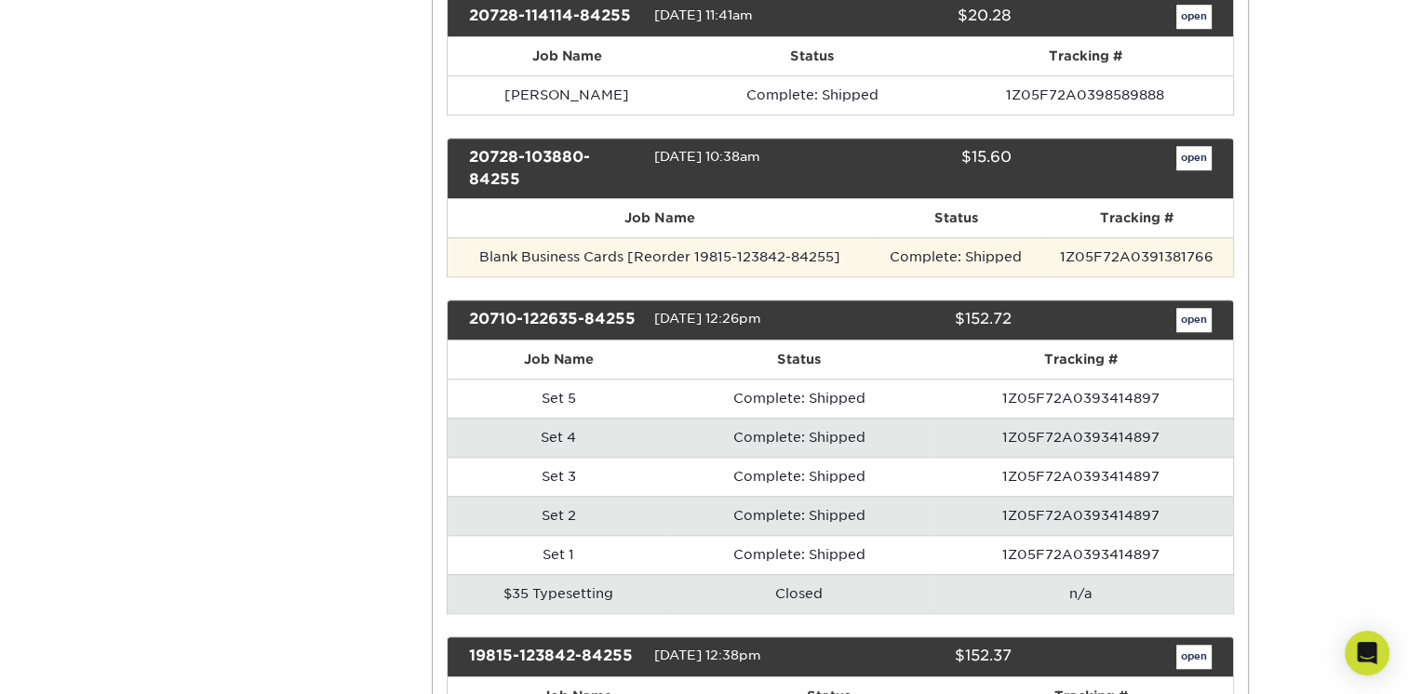
click at [934, 245] on td "Complete: Shipped" at bounding box center [956, 256] width 168 height 39
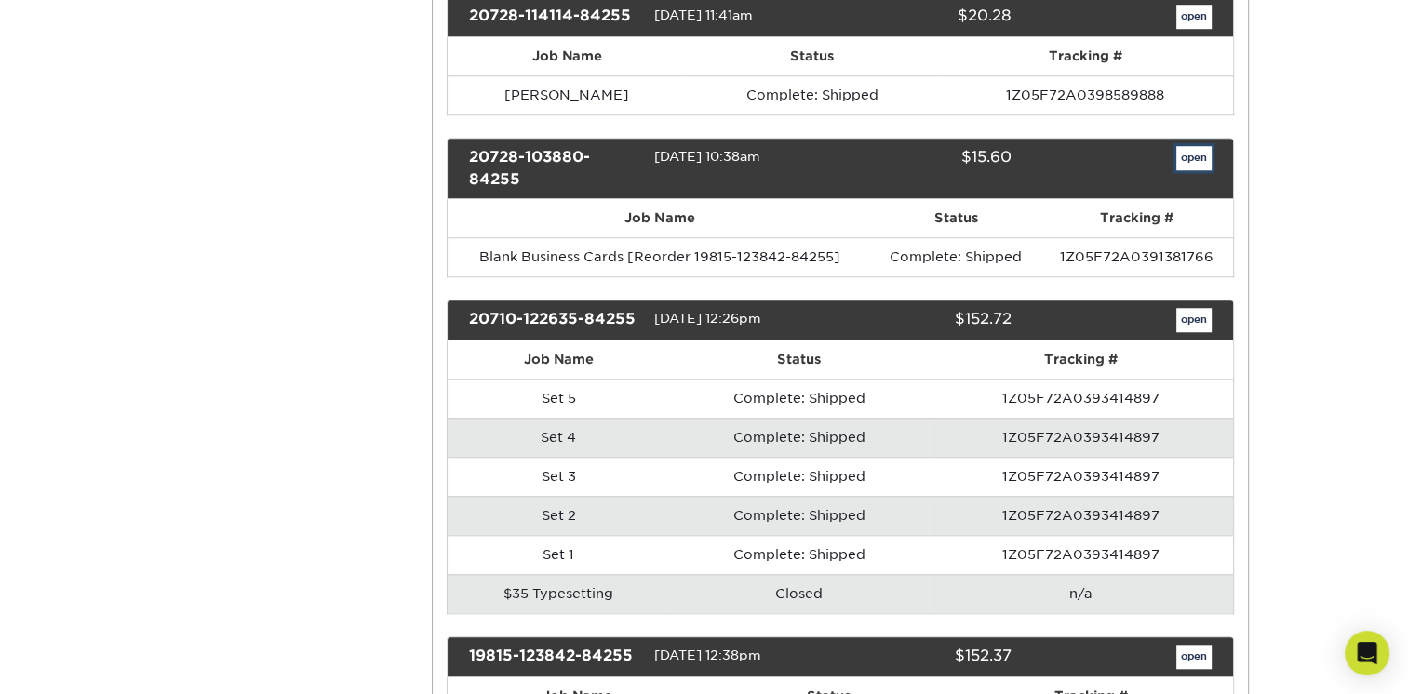
click at [1194, 150] on link "open" at bounding box center [1193, 158] width 35 height 24
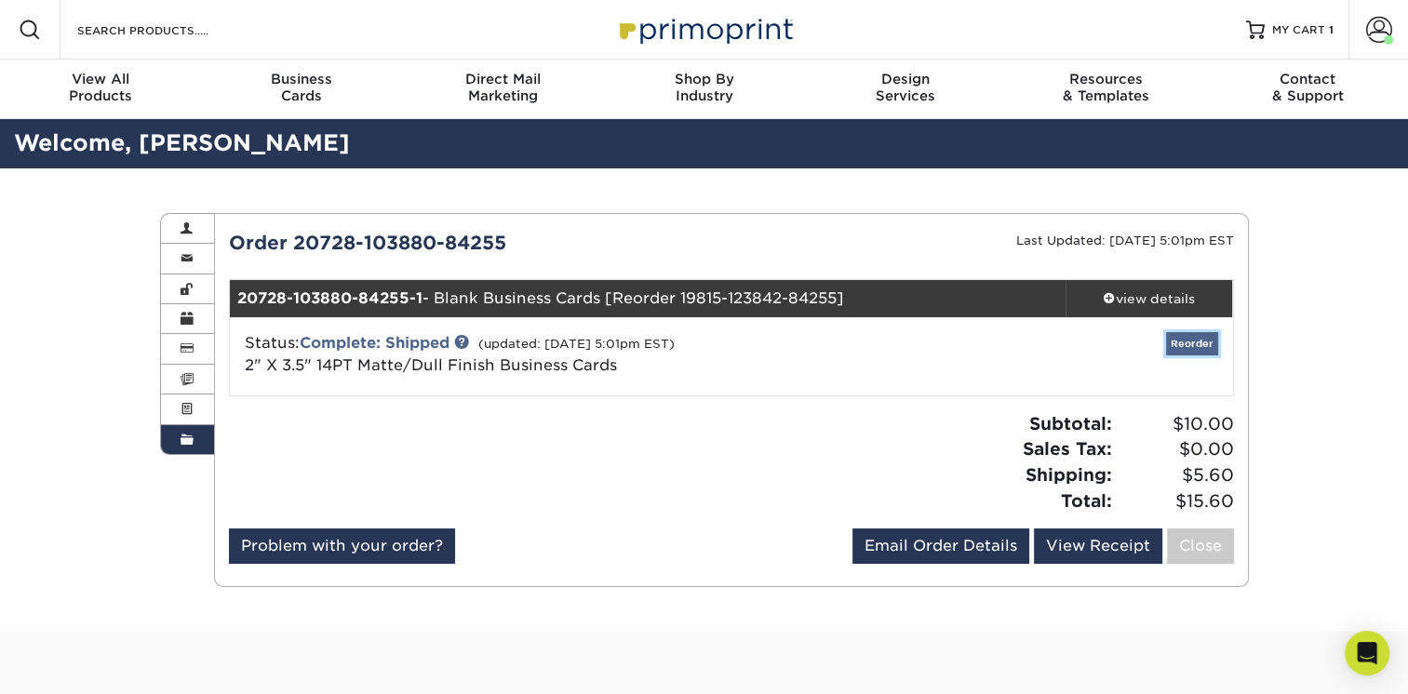
click at [1183, 341] on link "Reorder" at bounding box center [1192, 343] width 52 height 23
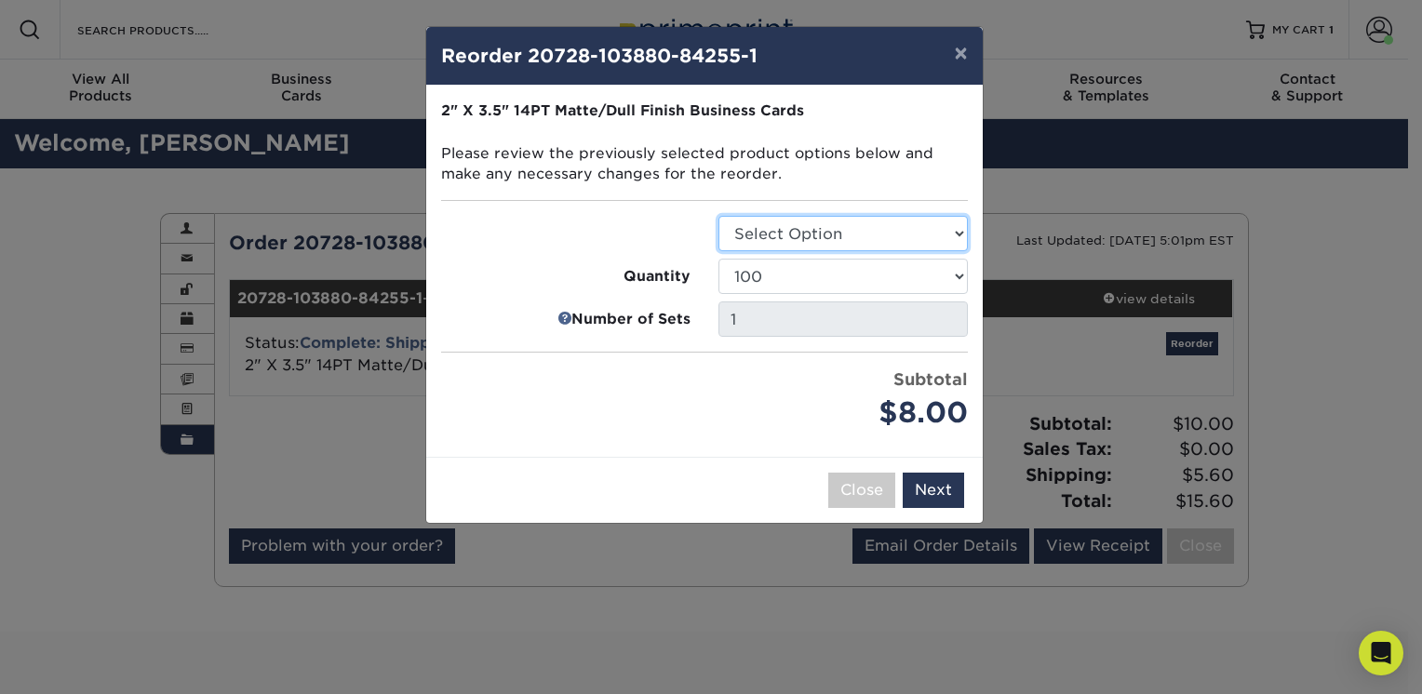
click at [957, 235] on select "Select Option Business Cards" at bounding box center [843, 233] width 249 height 35
select select "3b5148f1-0588-4f88-a218-97bcfdce65c1"
click at [719, 216] on select "Select Option Business Cards" at bounding box center [843, 233] width 249 height 35
click at [957, 278] on select "100 250 500 1000 2500 5000 7500 10000 15000 20000 25000 30000 35000 40000 45000…" at bounding box center [843, 276] width 249 height 35
click at [719, 259] on select "100 250 500 1000 2500 5000 7500 10000 15000 20000 25000 30000 35000 40000 45000…" at bounding box center [843, 276] width 249 height 35
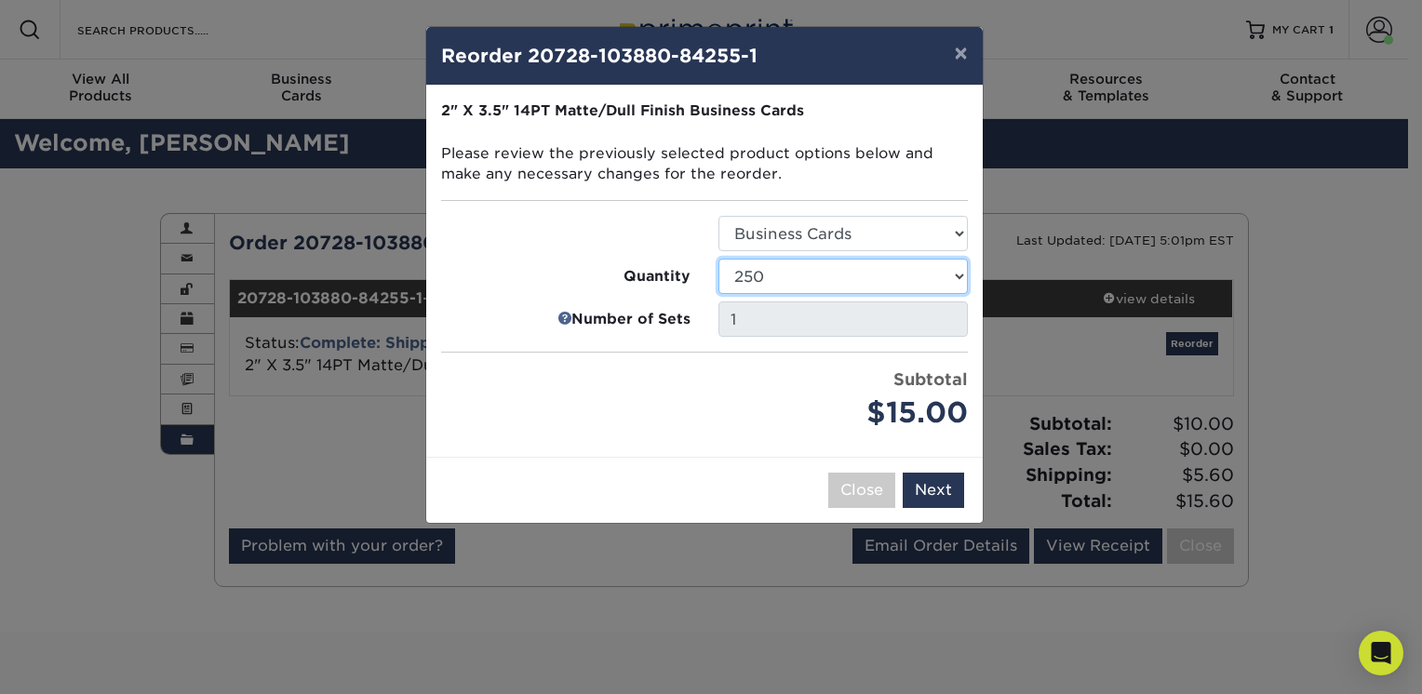
click at [960, 276] on select "100 250 500 1000 2500 5000 7500 10000 15000 20000 25000 30000 35000 40000 45000…" at bounding box center [843, 276] width 249 height 35
select select "f593fda3-2d5c-4b9e-9c2c-6197b899ae74"
click at [719, 259] on select "100 250 500 1000 2500 5000 7500 10000 15000 20000 25000 30000 35000 40000 45000…" at bounding box center [843, 276] width 249 height 35
click at [920, 490] on button "Next" at bounding box center [933, 490] width 61 height 35
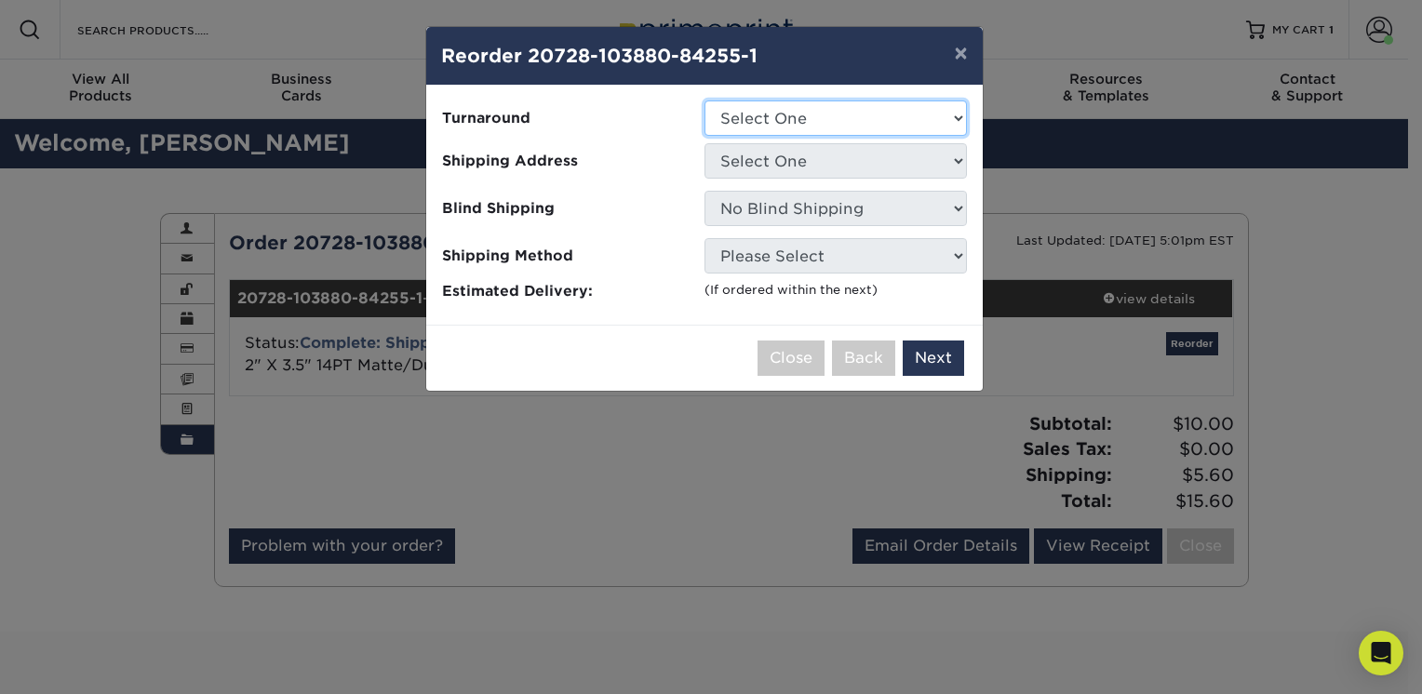
click at [956, 114] on select "Select One 2-4 Business Days 2 Day Next Business Day" at bounding box center [836, 118] width 262 height 35
click at [957, 114] on select "Select One 2-4 Business Days 2 Day Next Business Day" at bounding box center [836, 118] width 262 height 35
click at [957, 117] on select "Select One 2-4 Business Days 2 Day Next Business Day" at bounding box center [836, 118] width 262 height 35
select select "4593e6bc-33d2-4cf1-a66b-d77e9d82a3cc"
click at [705, 101] on select "Select One 2-4 Business Days 2 Day Next Business Day" at bounding box center [836, 118] width 262 height 35
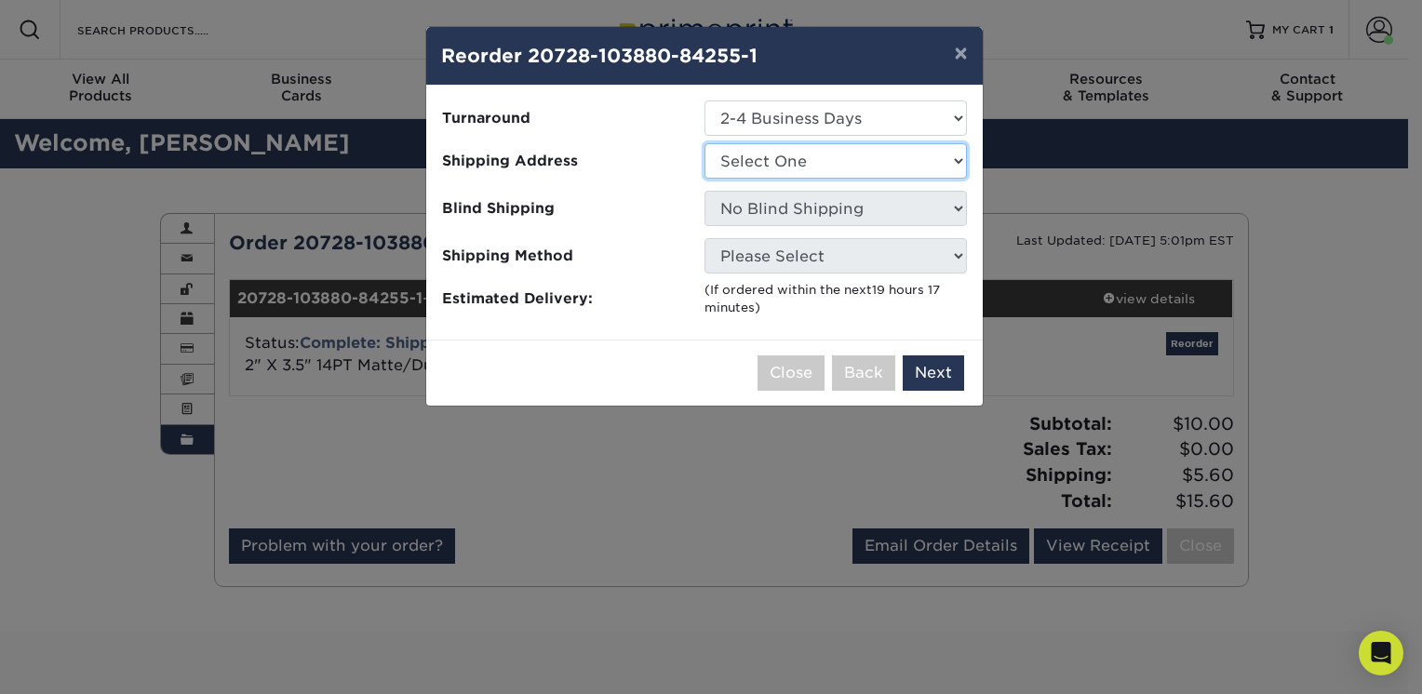
click at [957, 158] on select "Select One FWD Seagrave Brochures FWD Seagrave Museum" at bounding box center [836, 160] width 262 height 35
select select "163086"
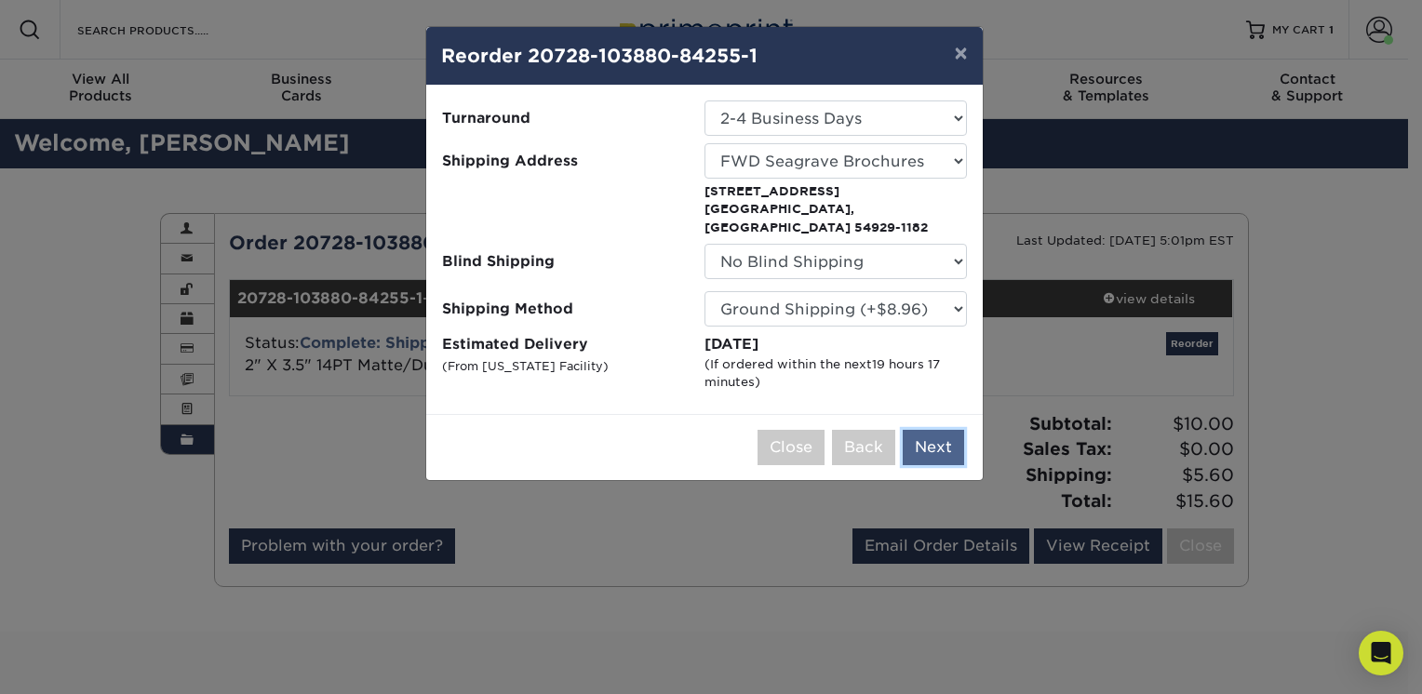
click at [948, 430] on button "Next" at bounding box center [933, 447] width 61 height 35
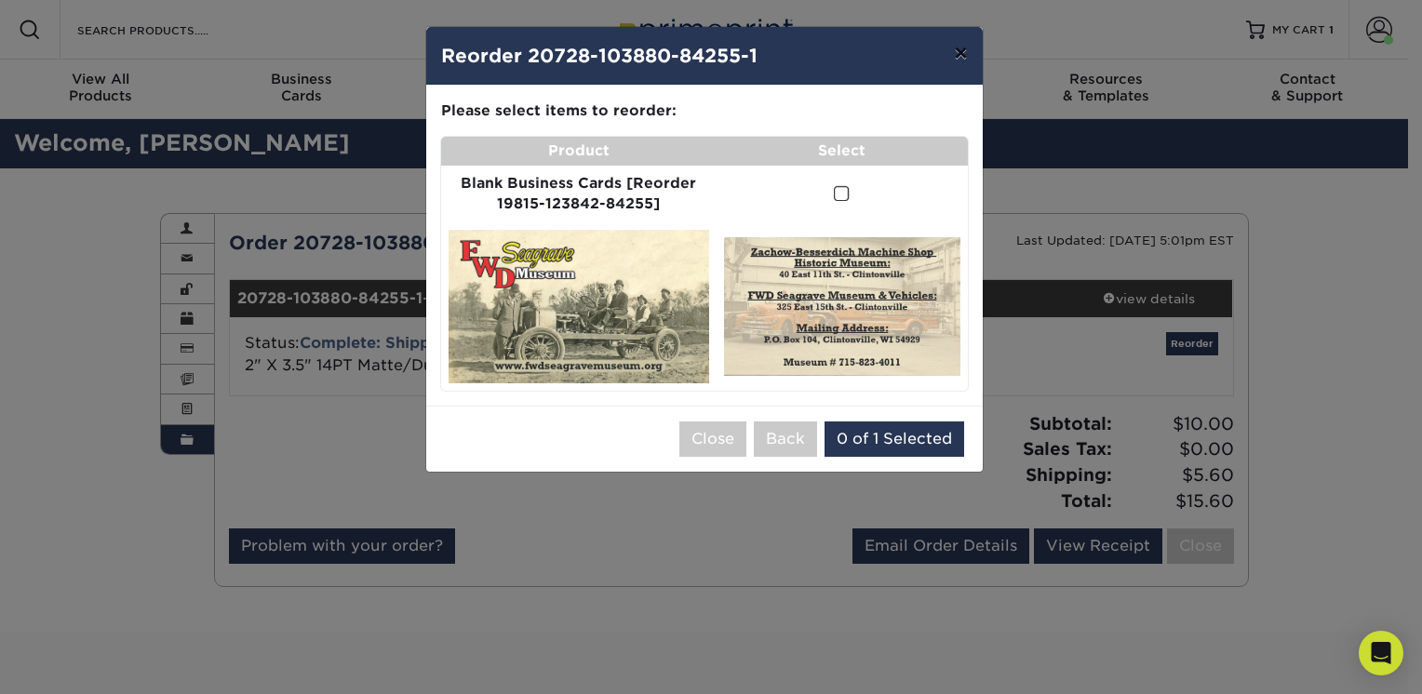
click at [958, 51] on button "×" at bounding box center [960, 53] width 43 height 52
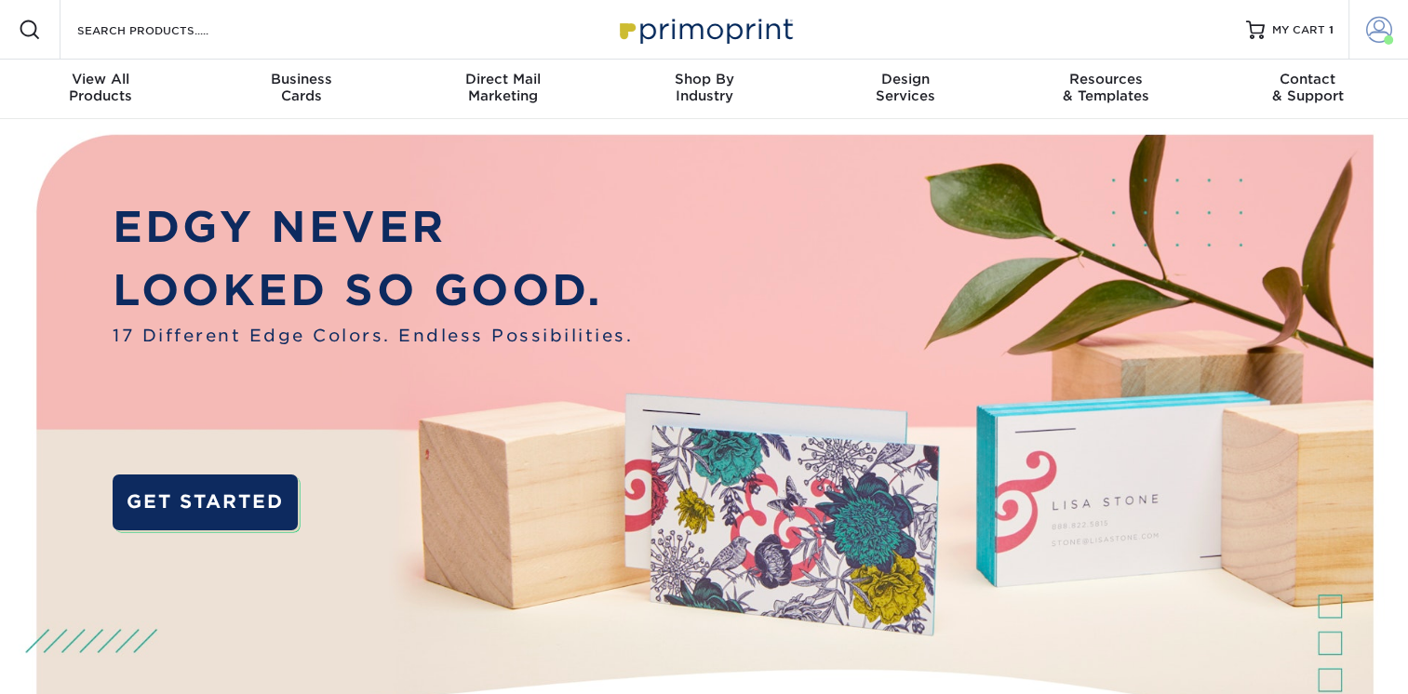
click at [1380, 23] on span at bounding box center [1379, 30] width 26 height 26
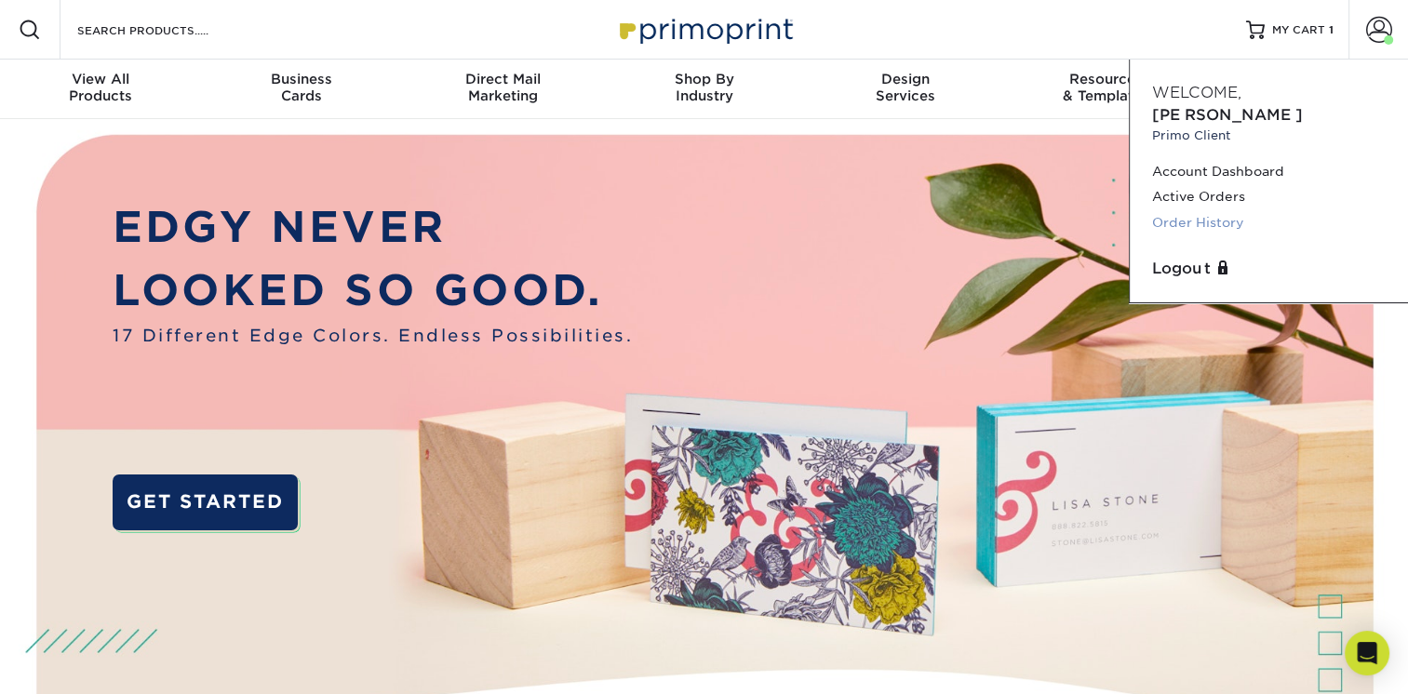
click at [1227, 210] on link "Order History" at bounding box center [1269, 222] width 234 height 25
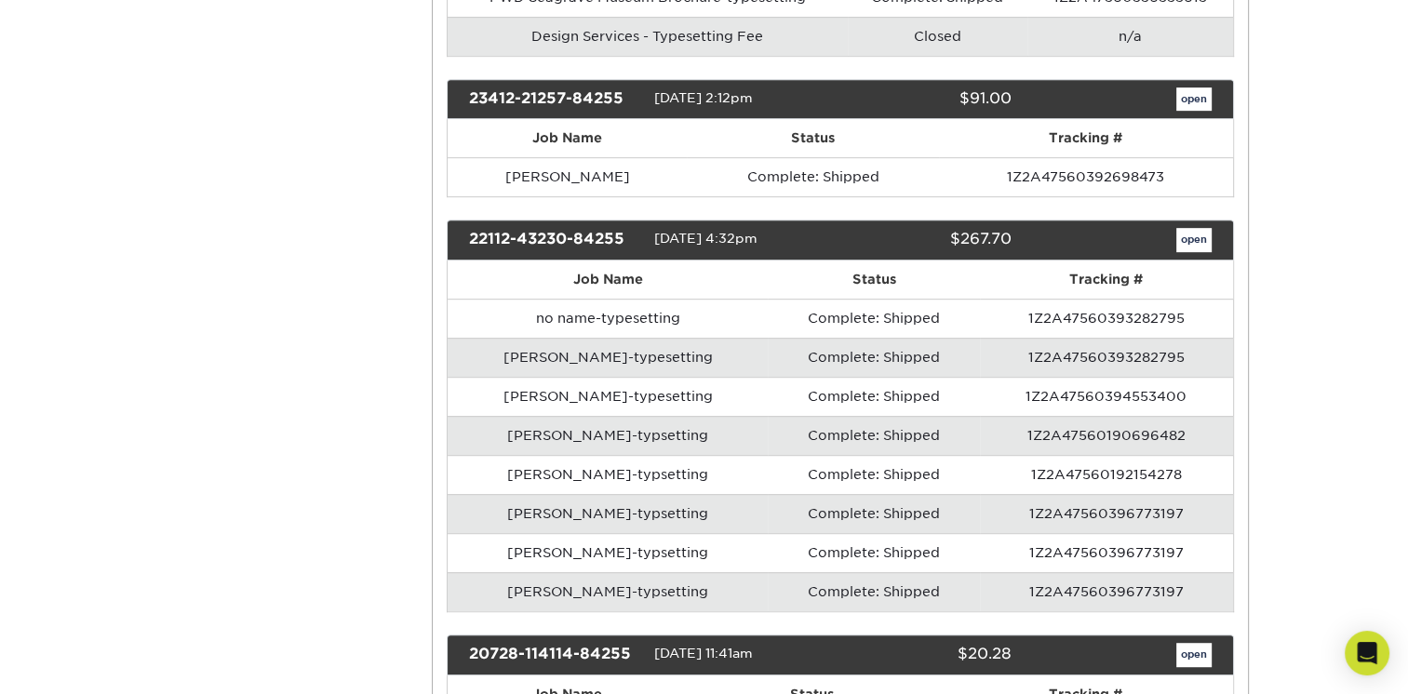
scroll to position [949, 0]
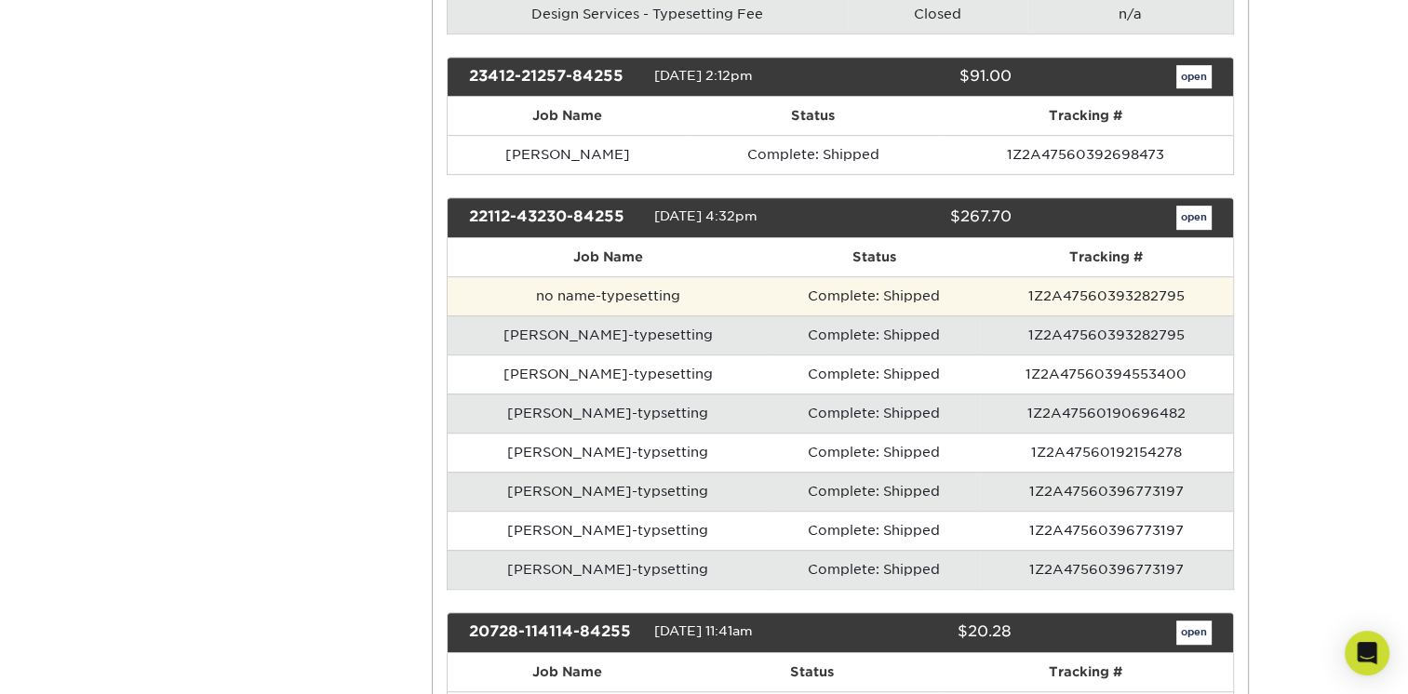
click at [1095, 279] on td "1Z2A47560393282795" at bounding box center [1106, 295] width 252 height 39
click at [1185, 281] on td "1Z2A47560393282795" at bounding box center [1106, 295] width 252 height 39
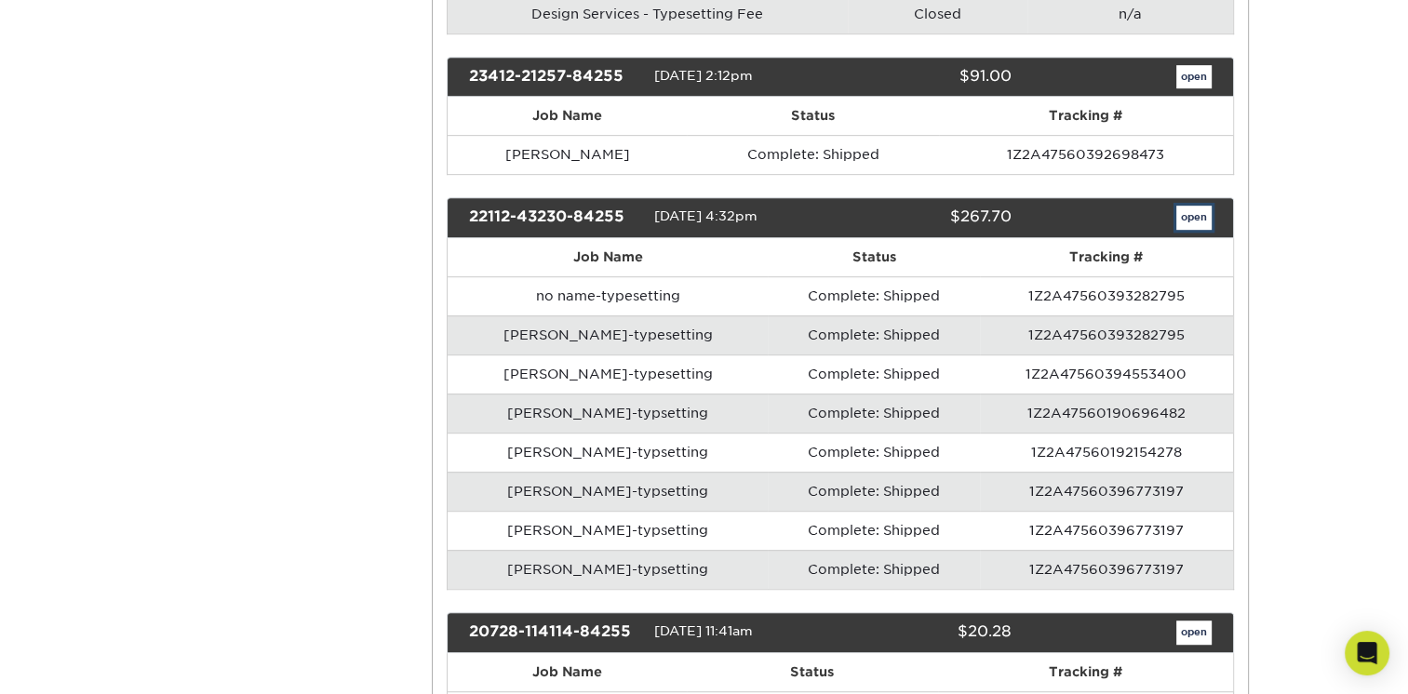
click at [1199, 208] on link "open" at bounding box center [1193, 218] width 35 height 24
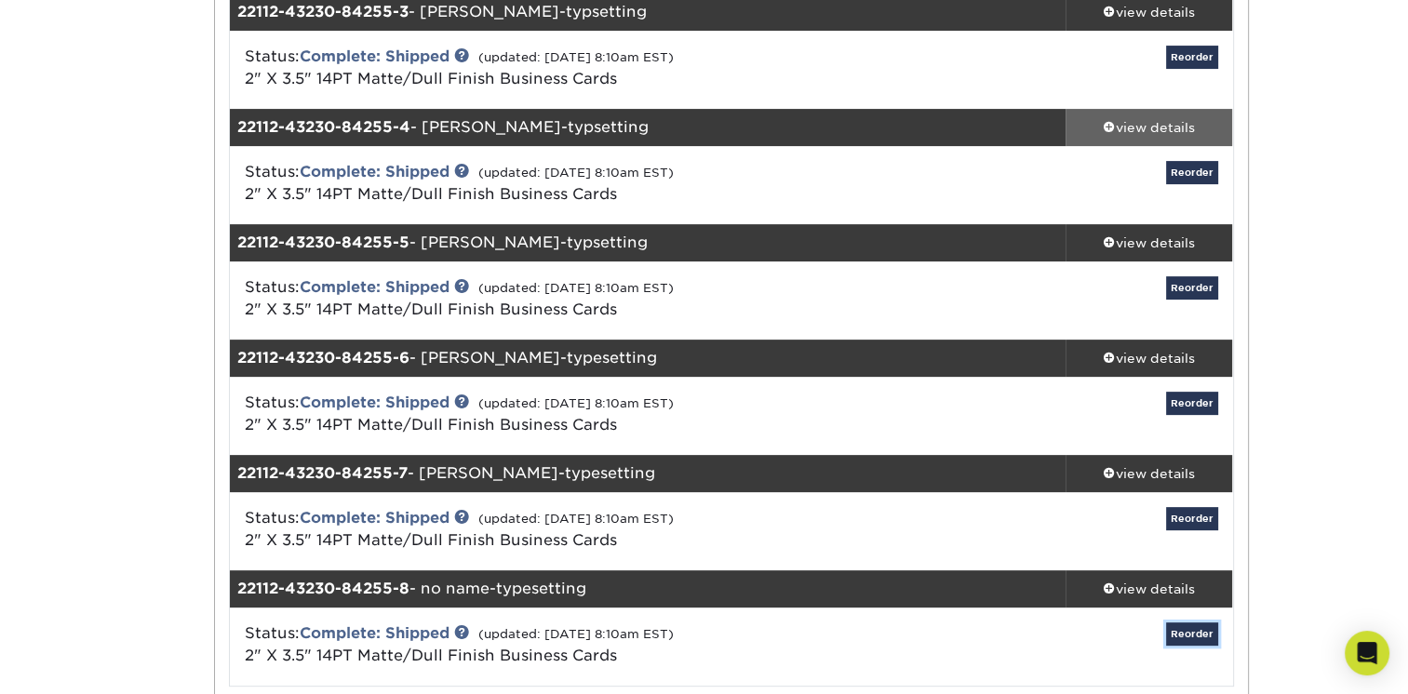
scroll to position [0, 0]
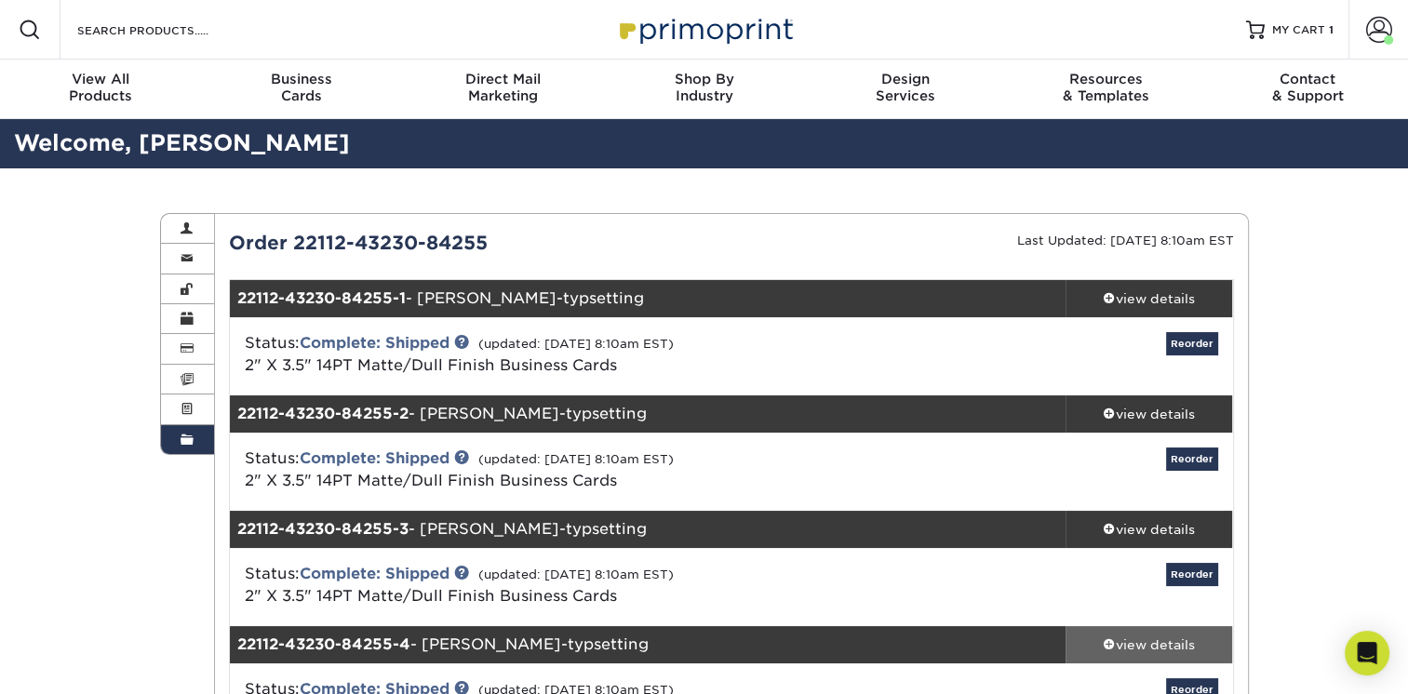
drag, startPoint x: 1416, startPoint y: 179, endPoint x: 1191, endPoint y: 633, distance: 506.6
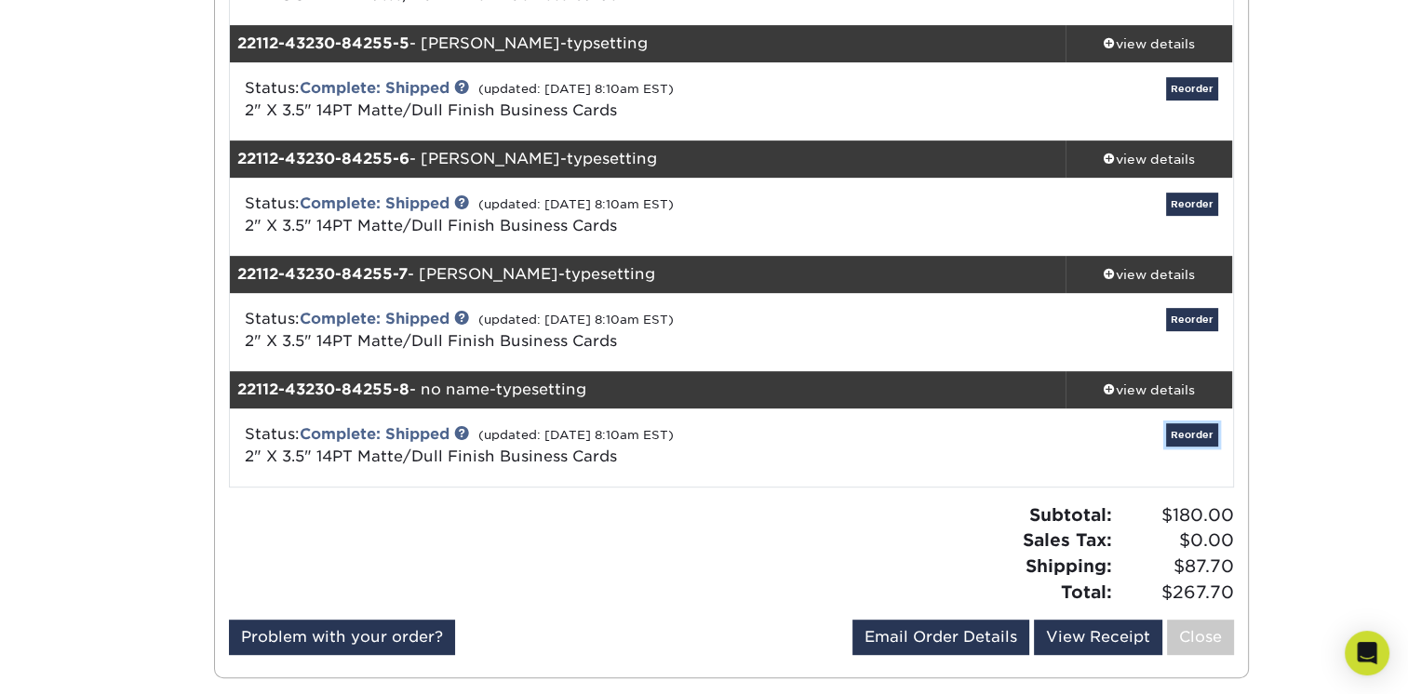
scroll to position [715, 0]
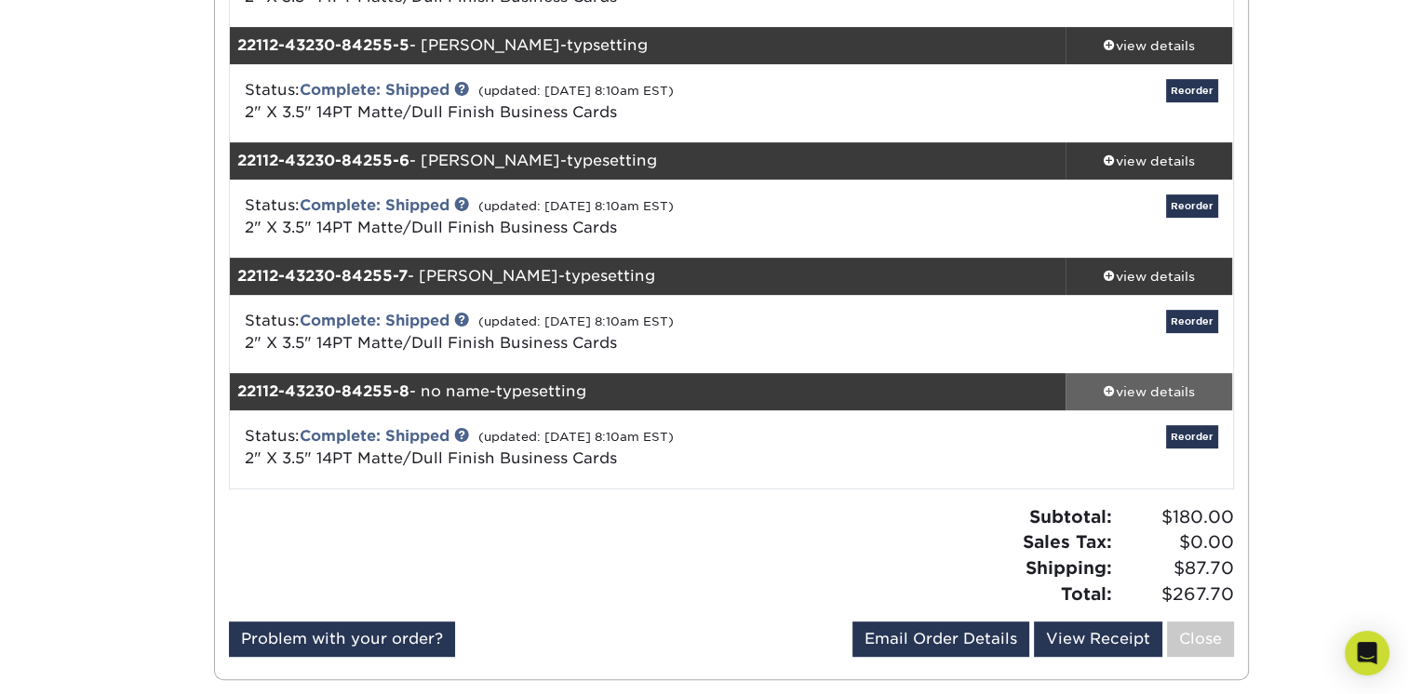
click at [1146, 394] on div "view details" at bounding box center [1150, 392] width 168 height 19
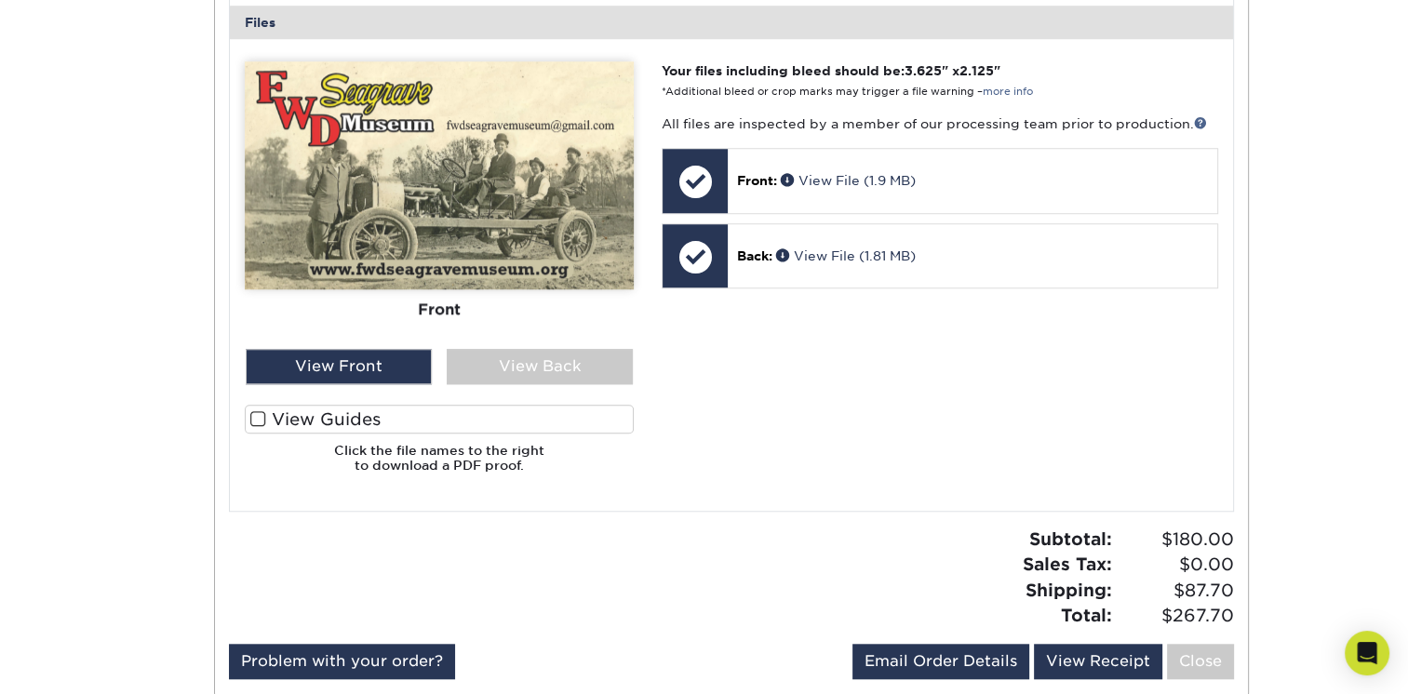
scroll to position [1510, 0]
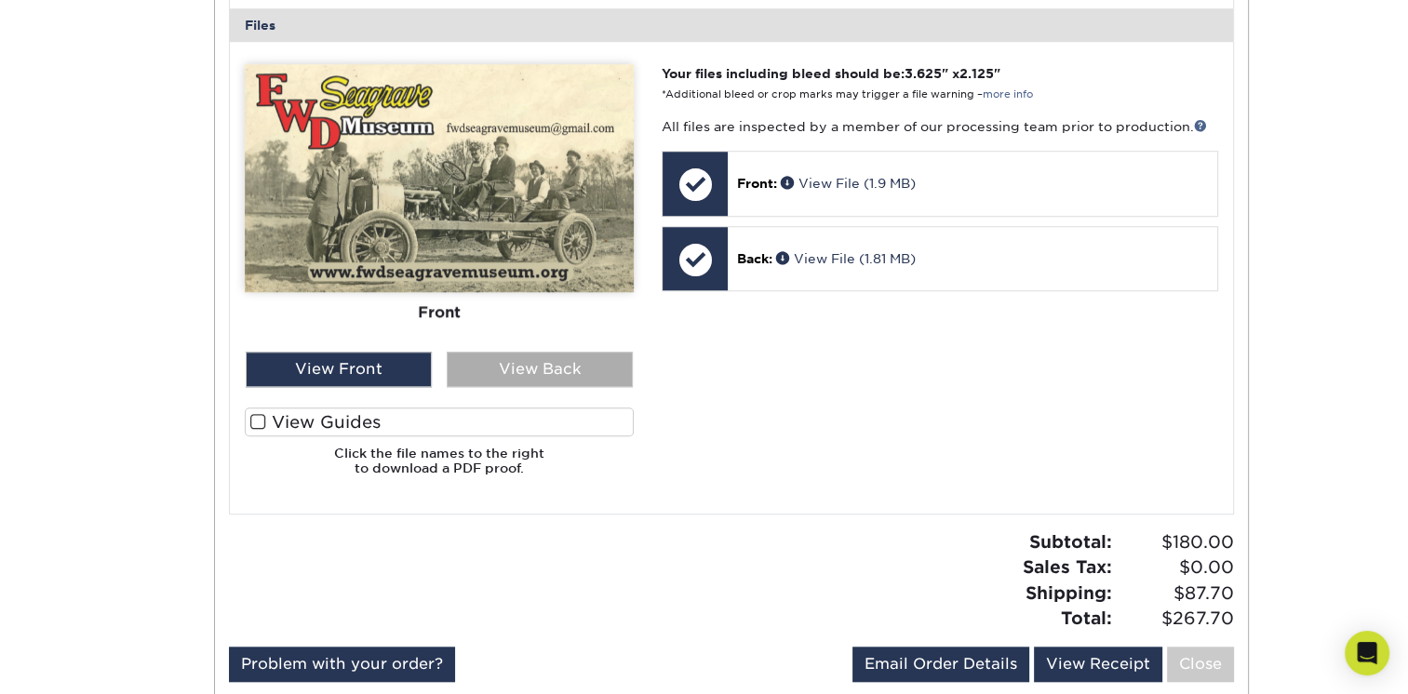
click at [544, 376] on div "View Back" at bounding box center [540, 369] width 186 height 35
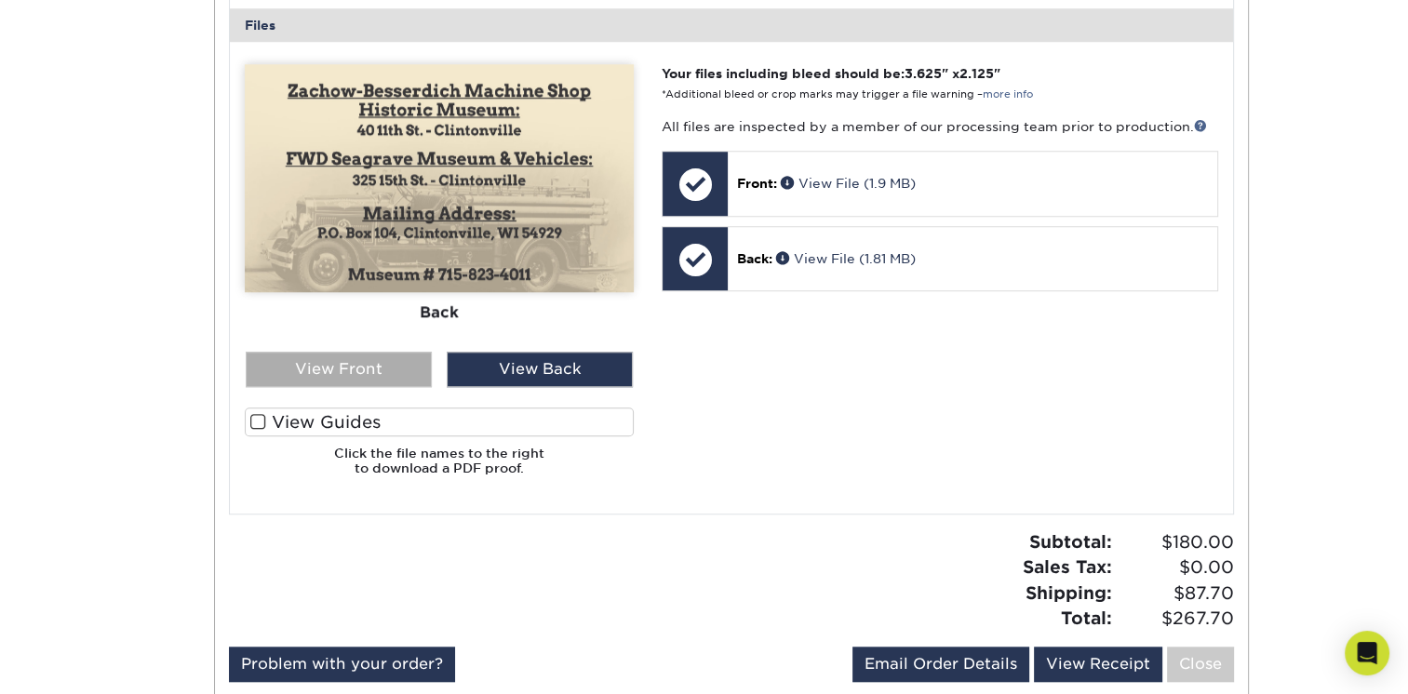
click at [350, 369] on div "View Front" at bounding box center [339, 369] width 186 height 35
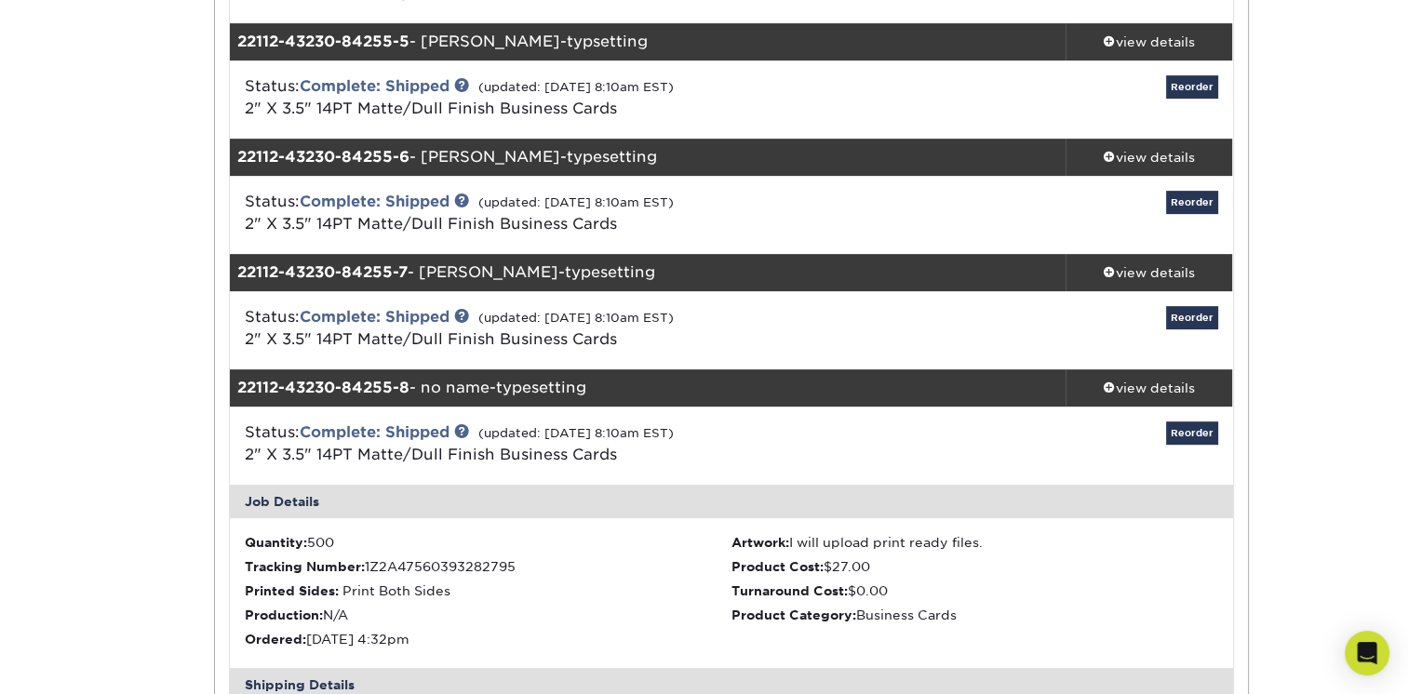
scroll to position [847, 0]
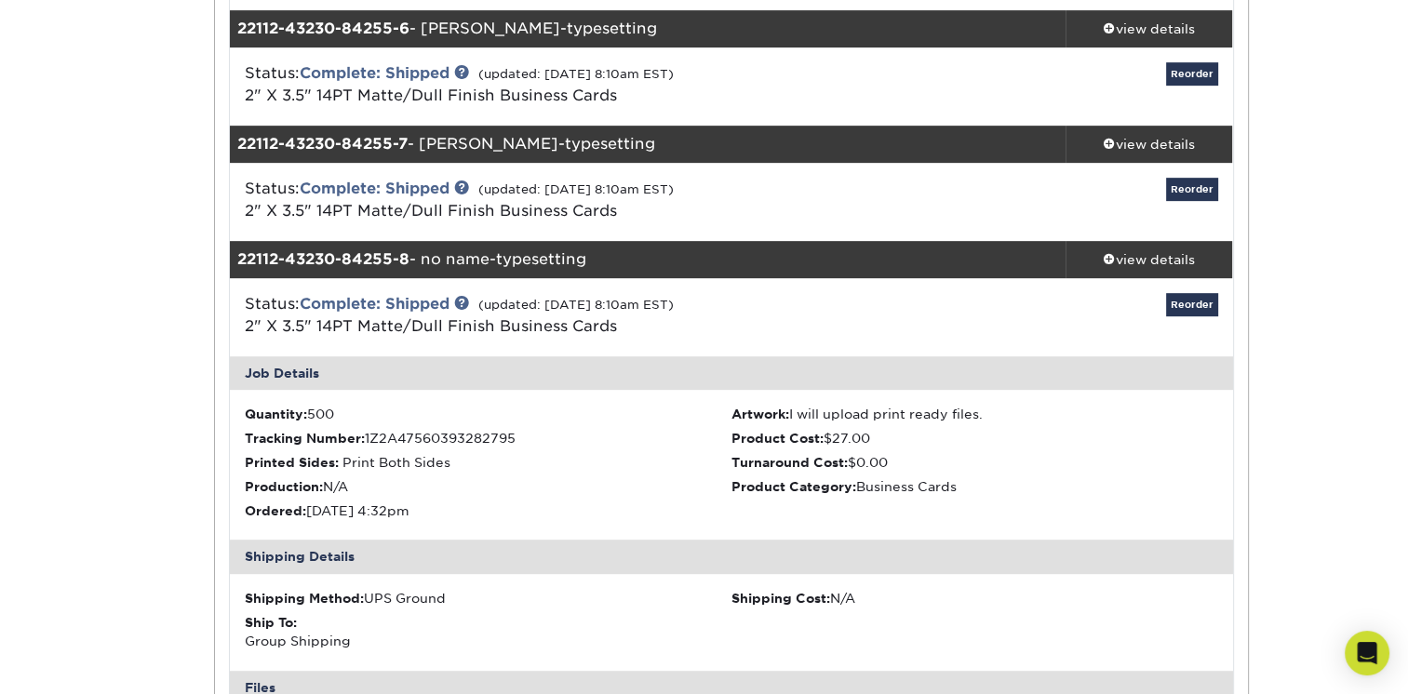
drag, startPoint x: 1416, startPoint y: 180, endPoint x: 1325, endPoint y: 132, distance: 102.0
click at [1322, 133] on div "Order History Account Overview Contact Information Change Password Address Book…" at bounding box center [704, 367] width 1408 height 2091
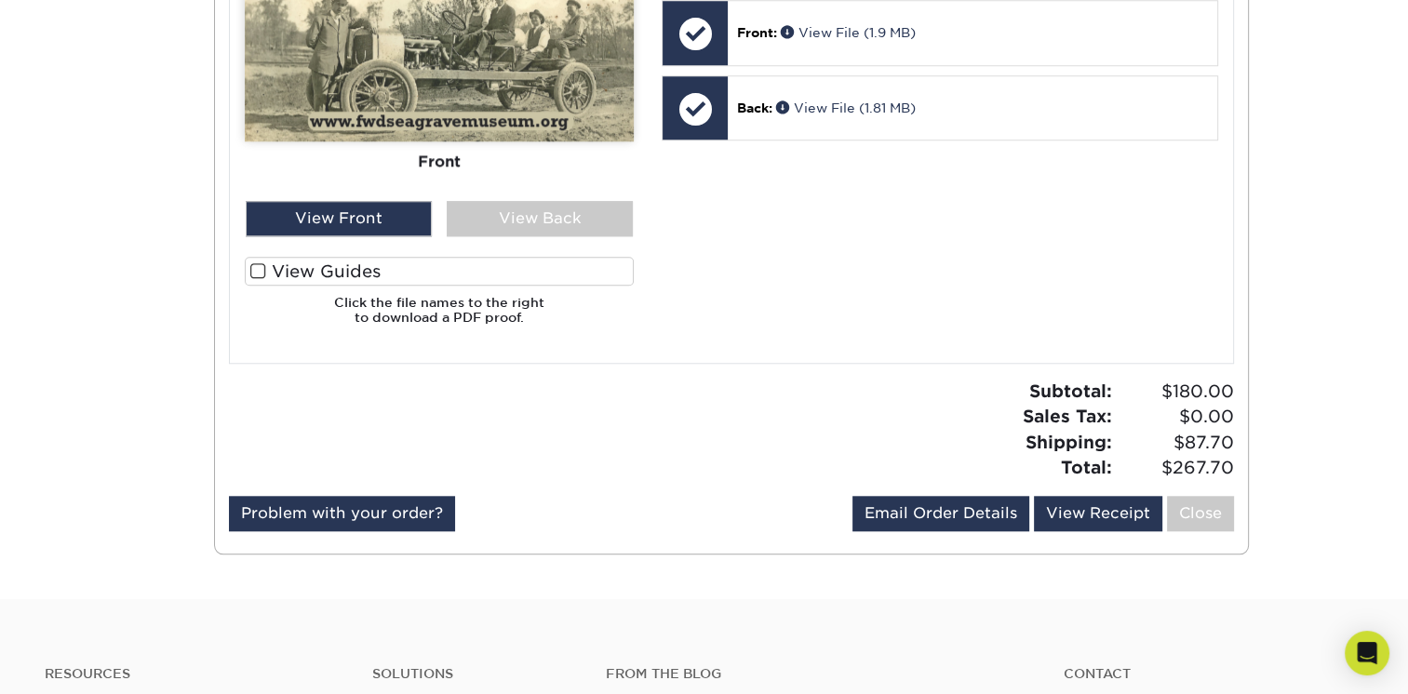
scroll to position [1664, 0]
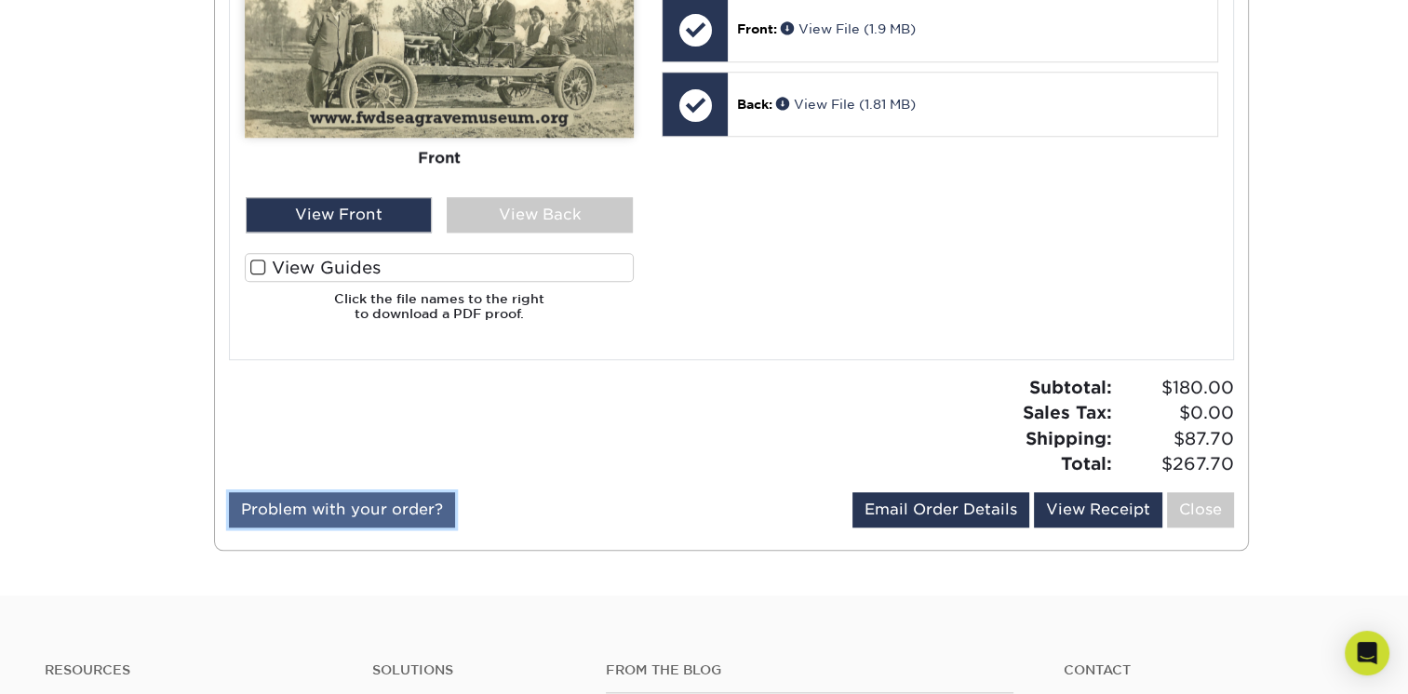
click at [381, 519] on link "Problem with your order?" at bounding box center [342, 509] width 226 height 35
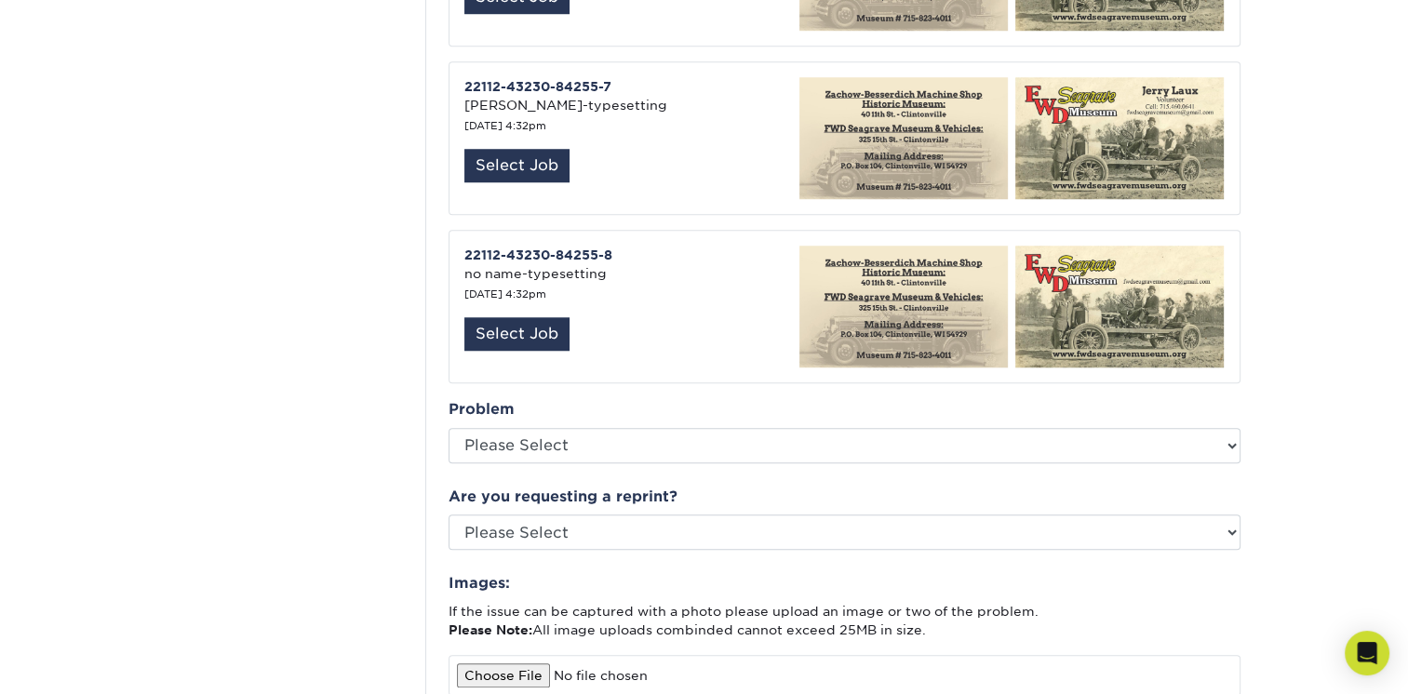
scroll to position [1529, 0]
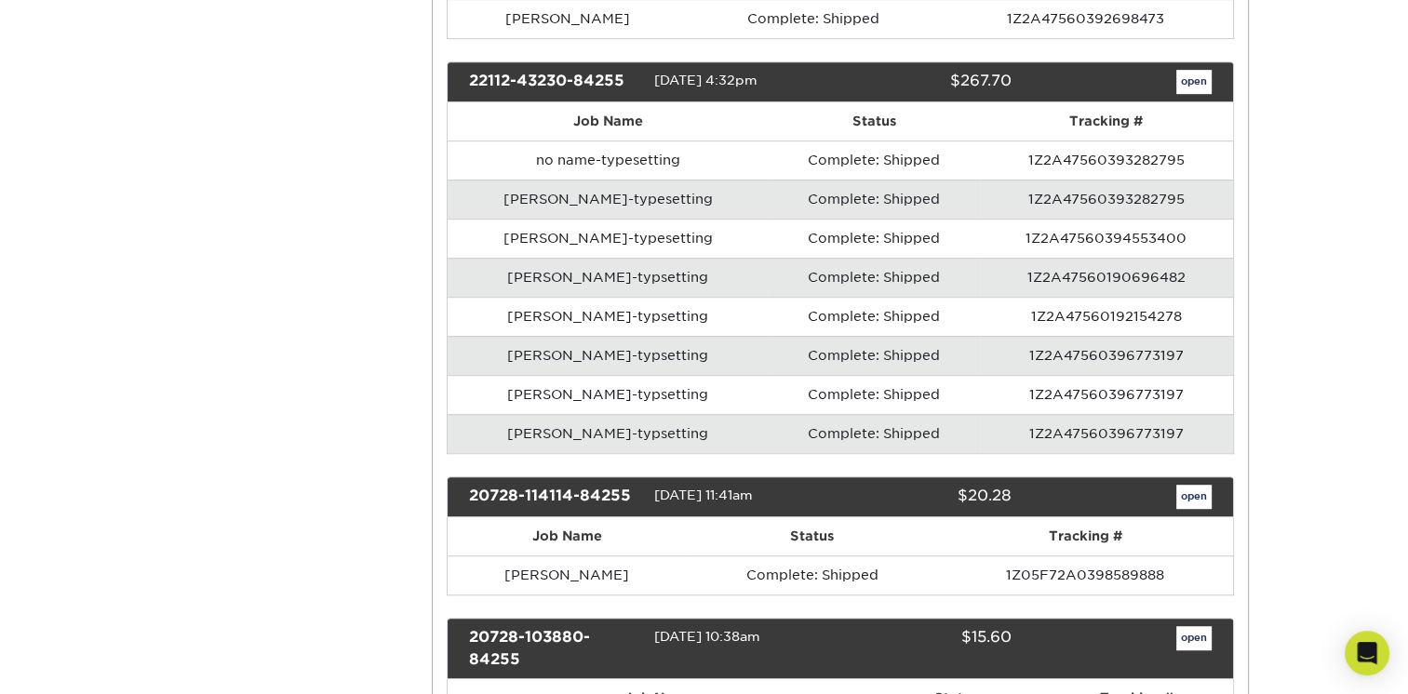
scroll to position [1066, 0]
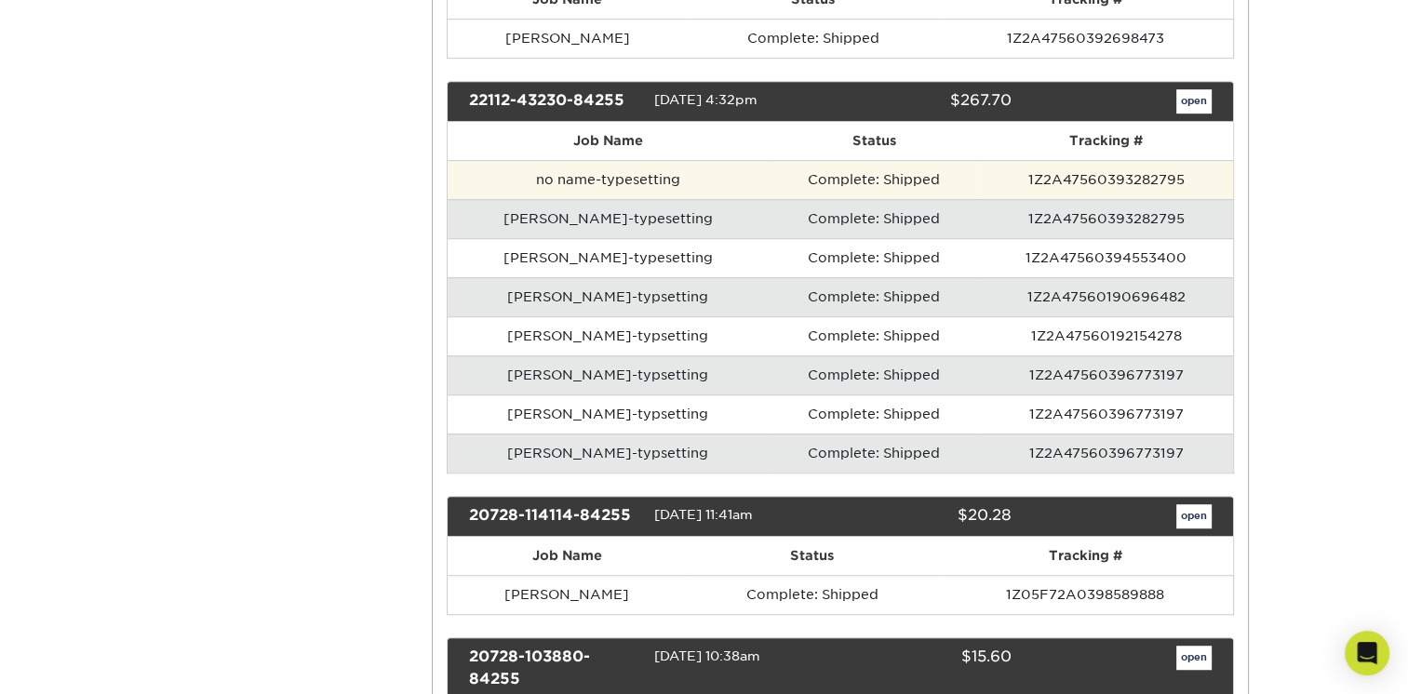
drag, startPoint x: 1144, startPoint y: 166, endPoint x: 1100, endPoint y: 167, distance: 43.8
click at [1100, 167] on td "1Z2A47560393282795" at bounding box center [1106, 179] width 252 height 39
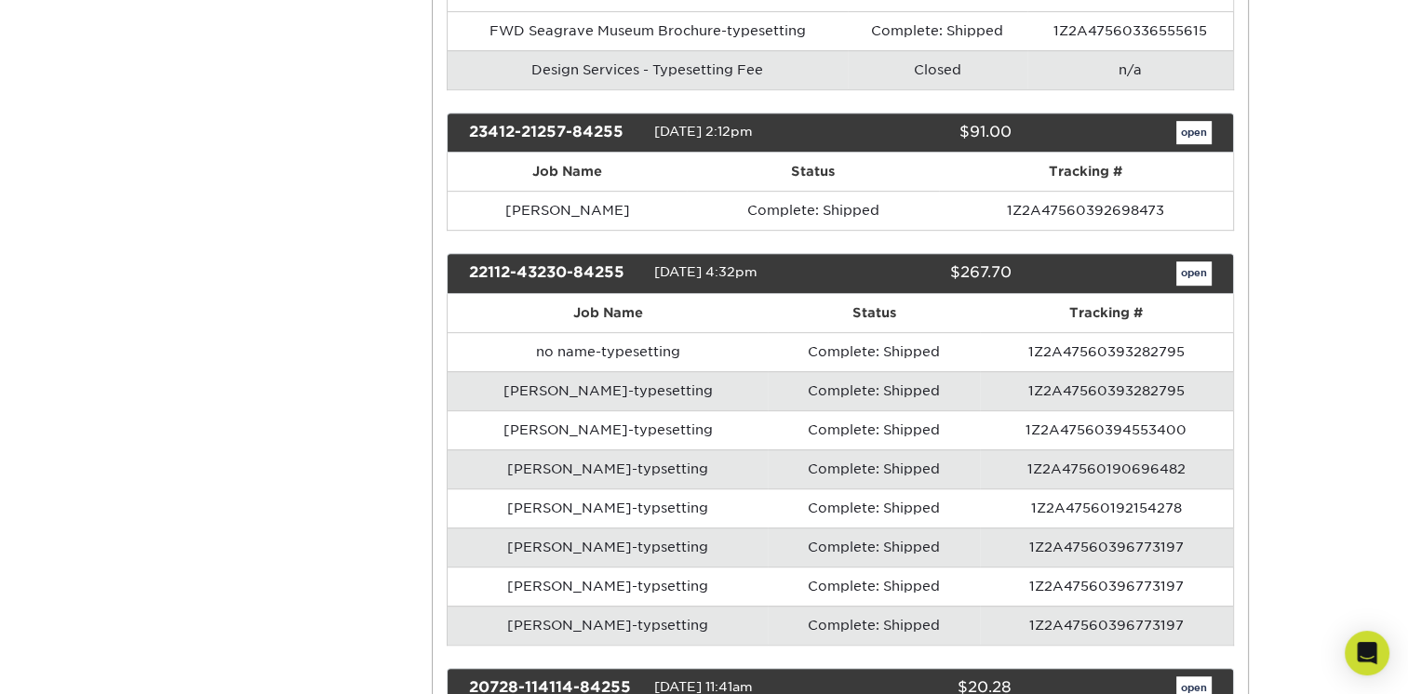
scroll to position [890, 0]
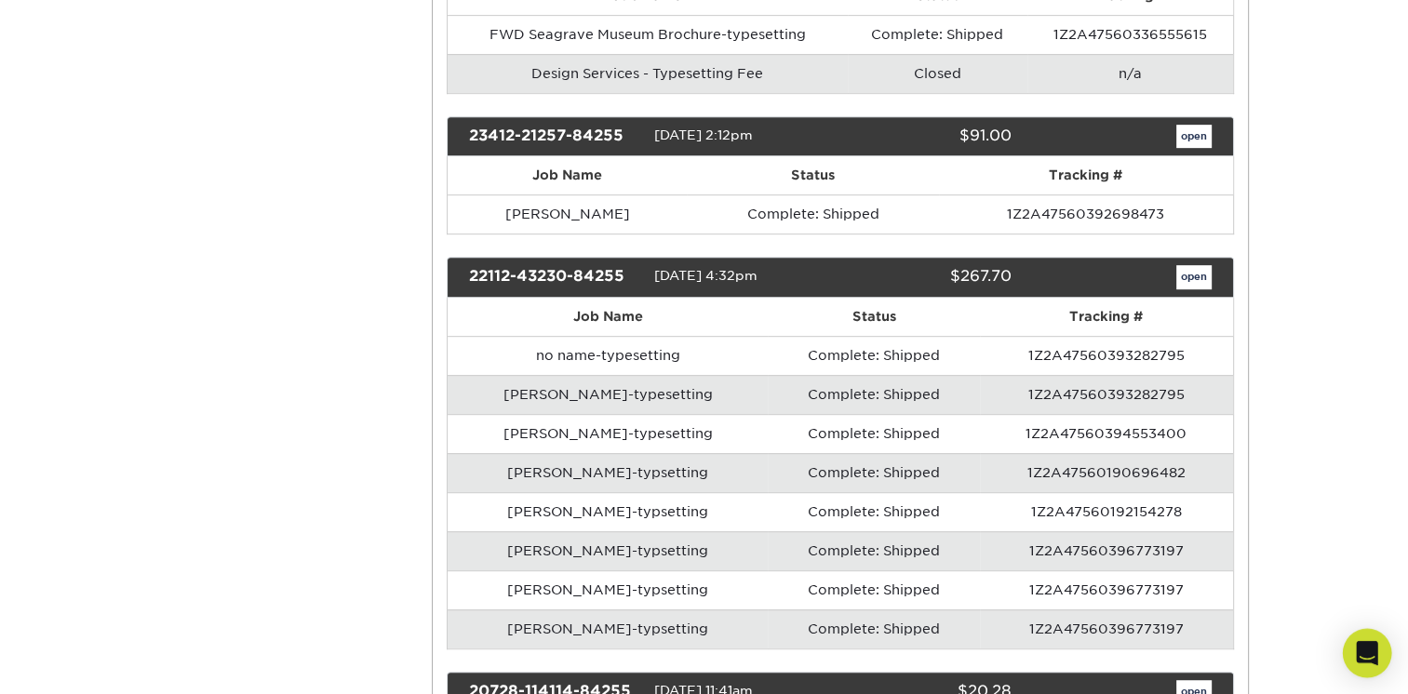
click at [1363, 656] on icon "Open Intercom Messenger" at bounding box center [1366, 653] width 21 height 24
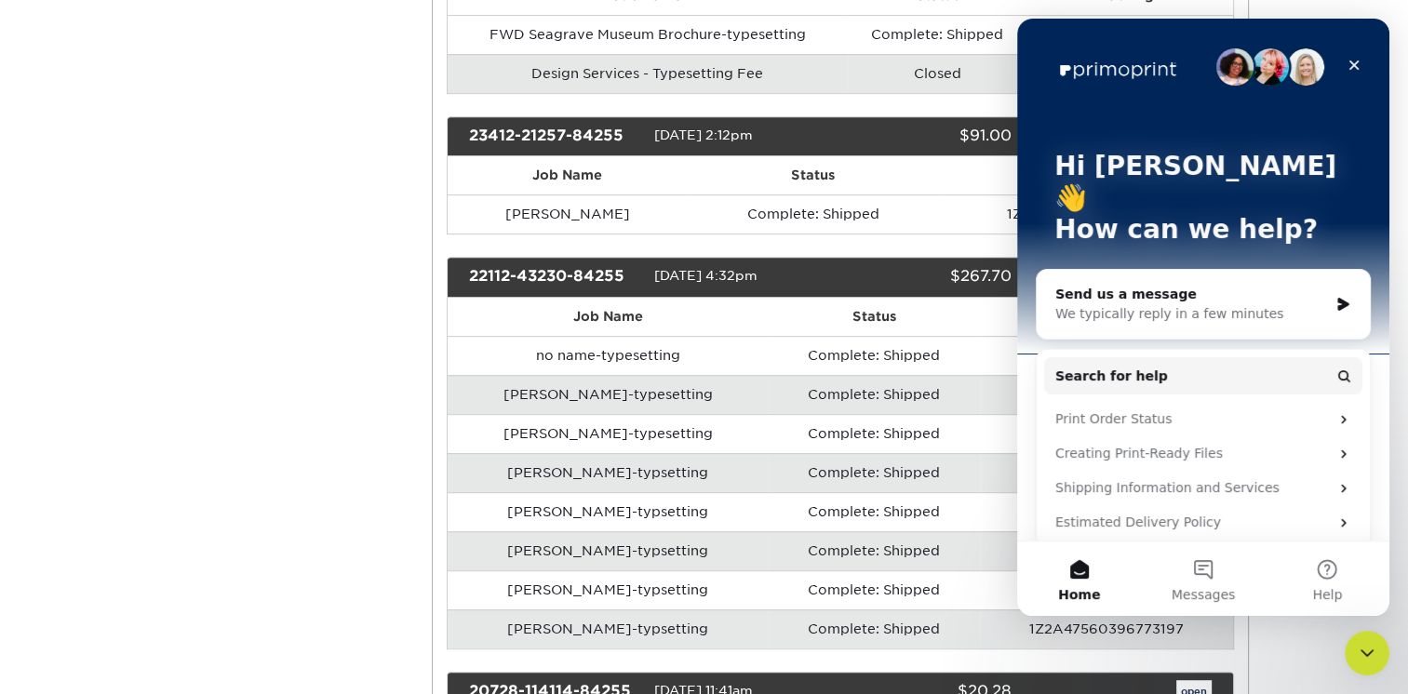
scroll to position [0, 0]
click at [1073, 304] on div "We typically reply in a few minutes" at bounding box center [1191, 314] width 273 height 20
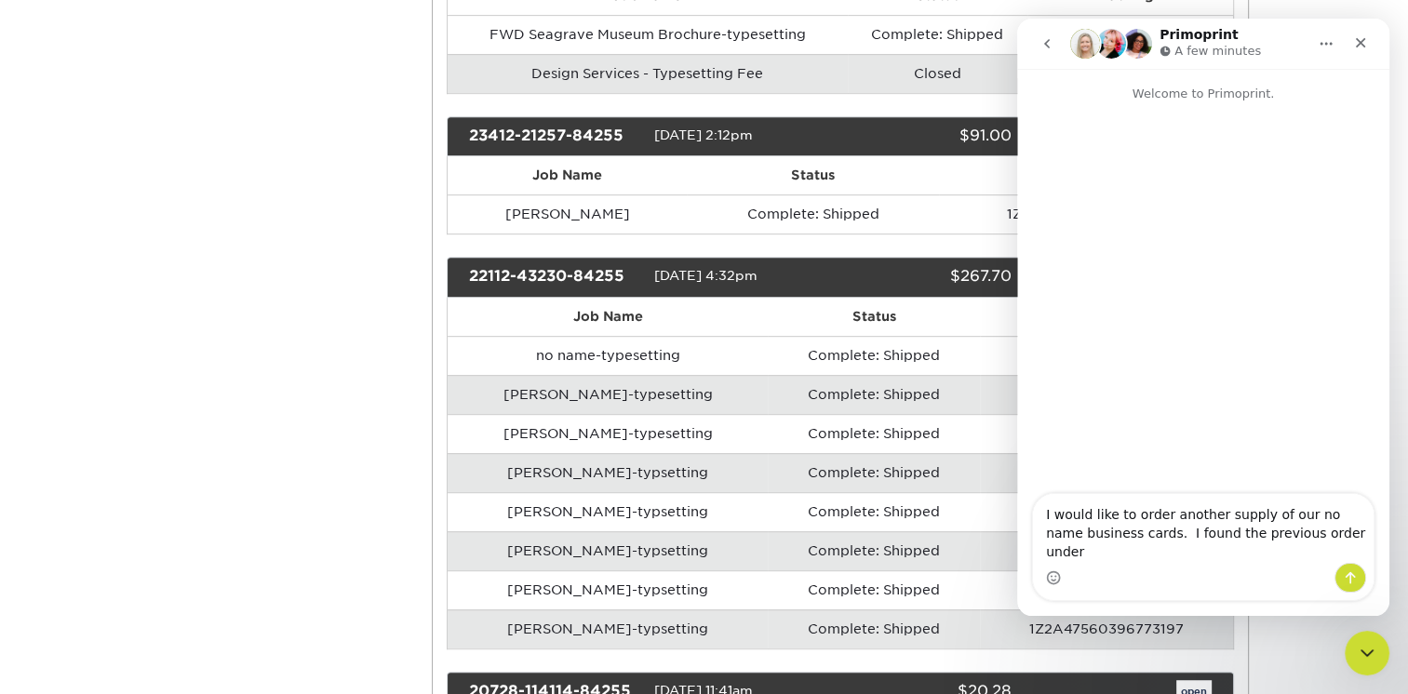
click at [573, 257] on div "22112-43230-84255 11/02/2022 4:32pm $267.70 open" at bounding box center [840, 277] width 787 height 41
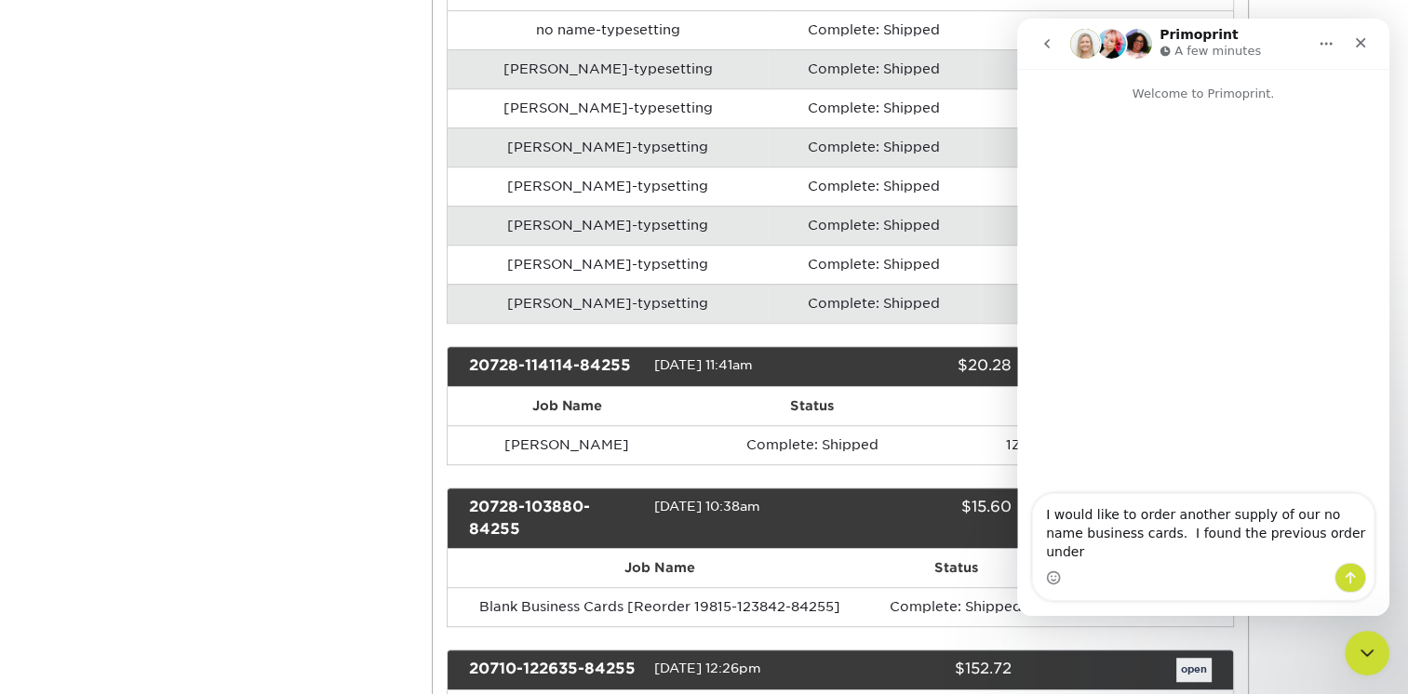
scroll to position [607, 0]
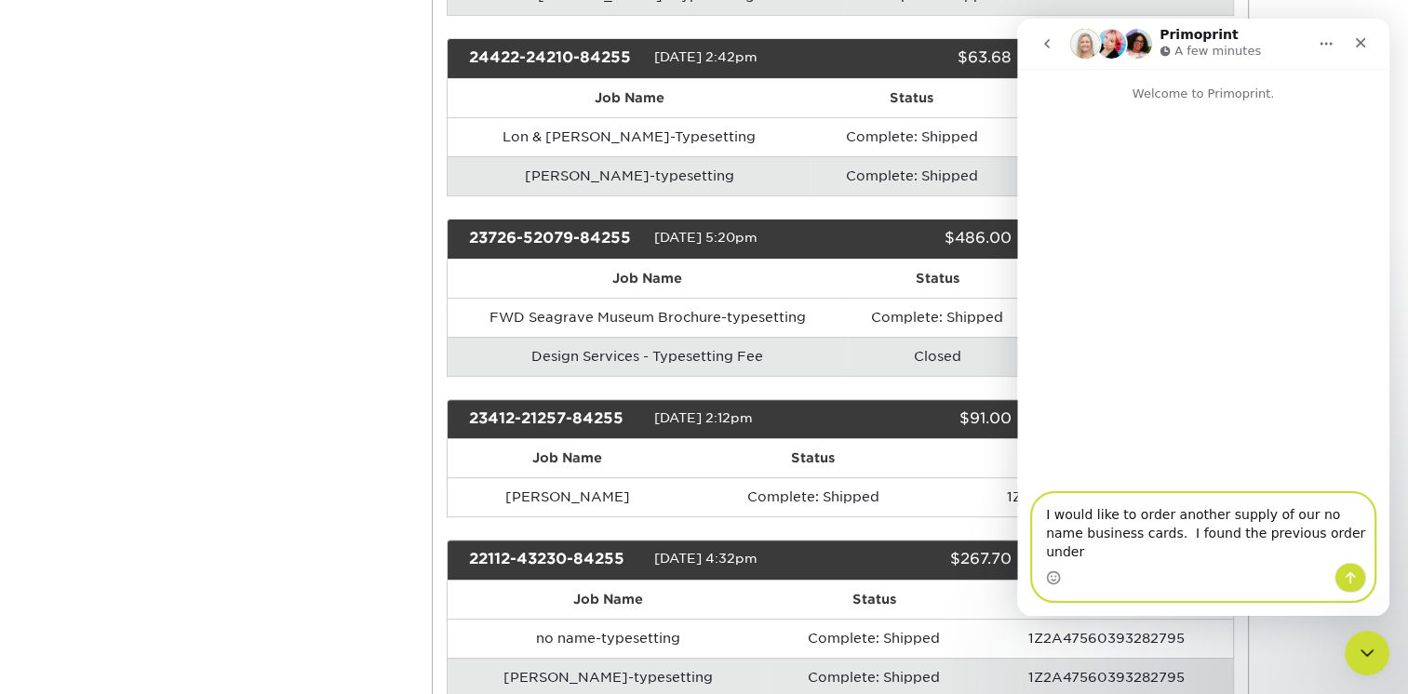
click at [1336, 550] on textarea "I would like to order another supply of our no name business cards. I found the…" at bounding box center [1203, 528] width 341 height 69
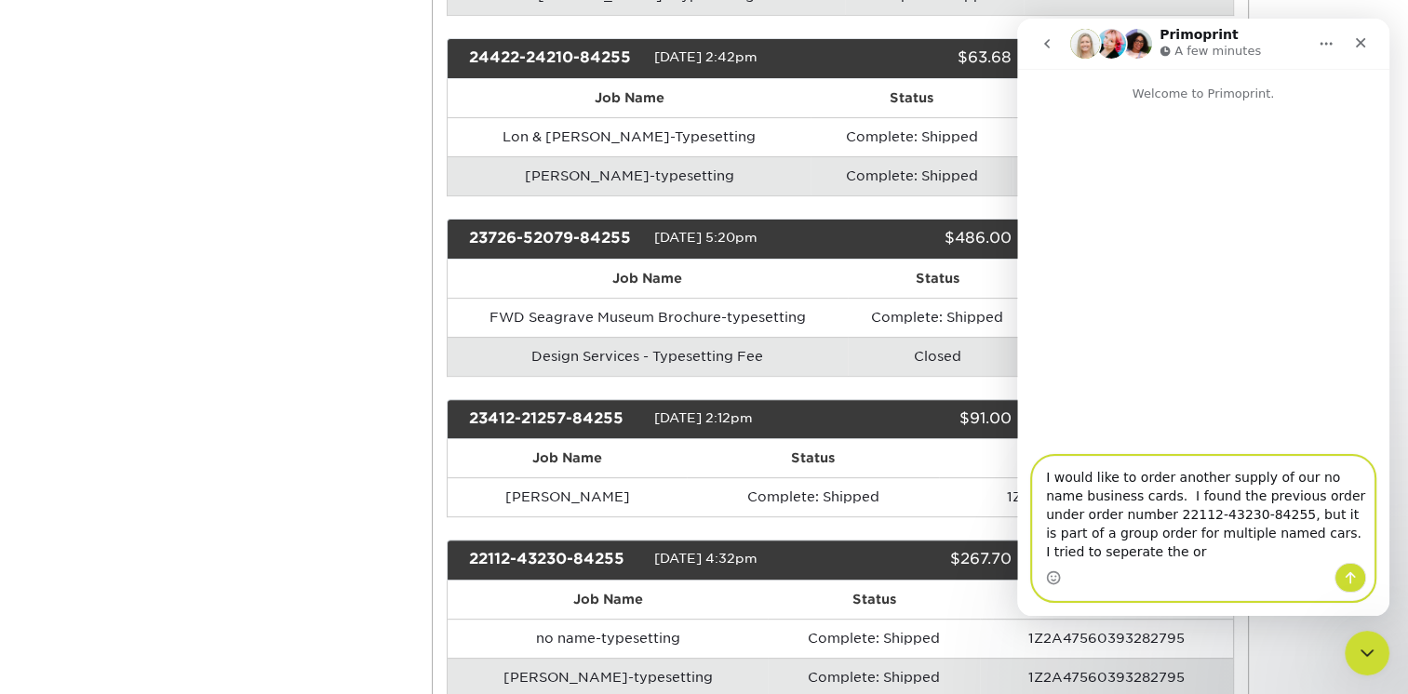
scroll to position [0, 0]
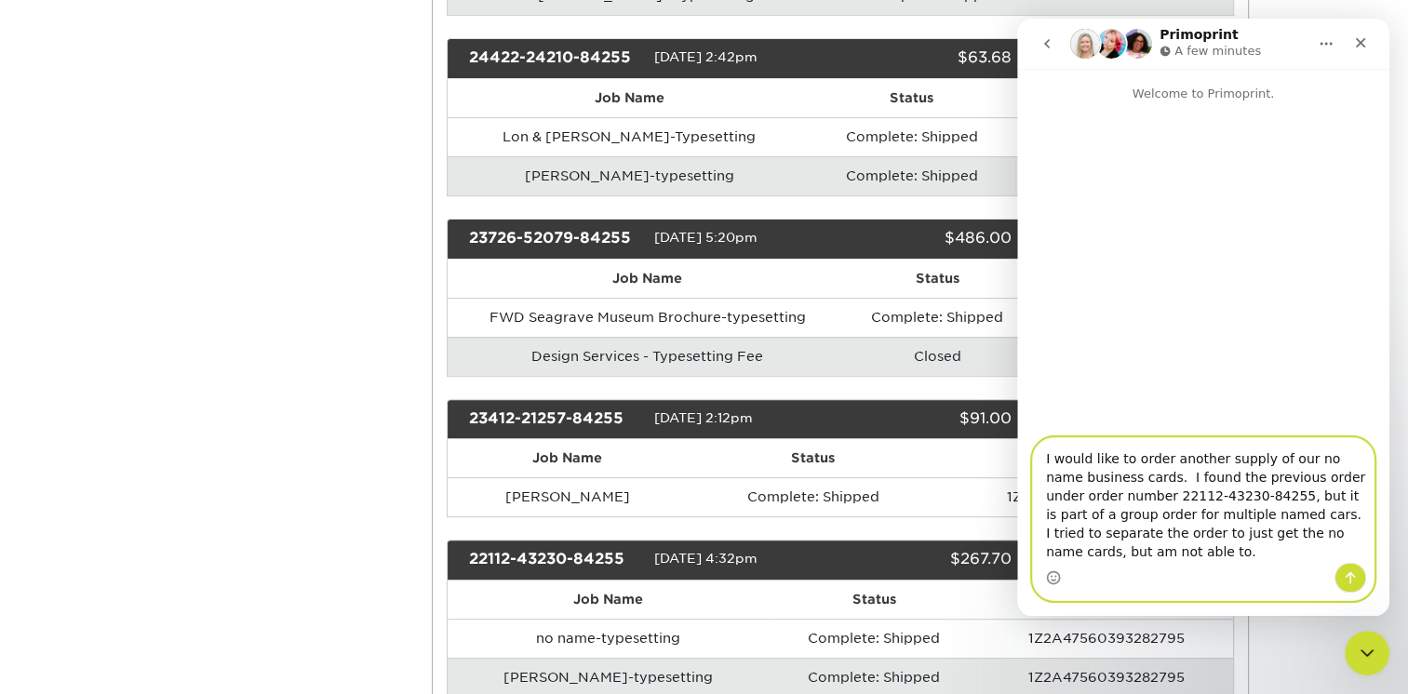
type textarea "I would like to order another supply of our no name business cards. I found the…"
click at [1350, 579] on icon "Send a message…" at bounding box center [1351, 578] width 10 height 12
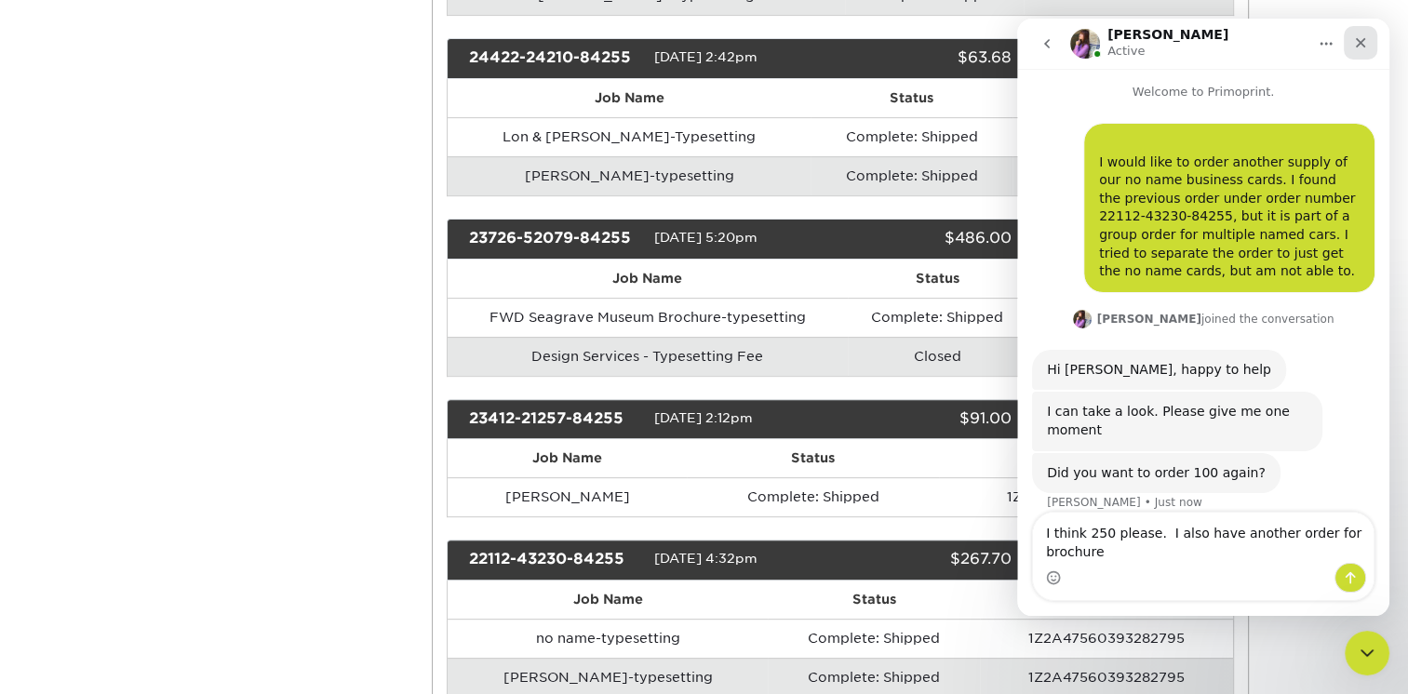
scroll to position [20, 0]
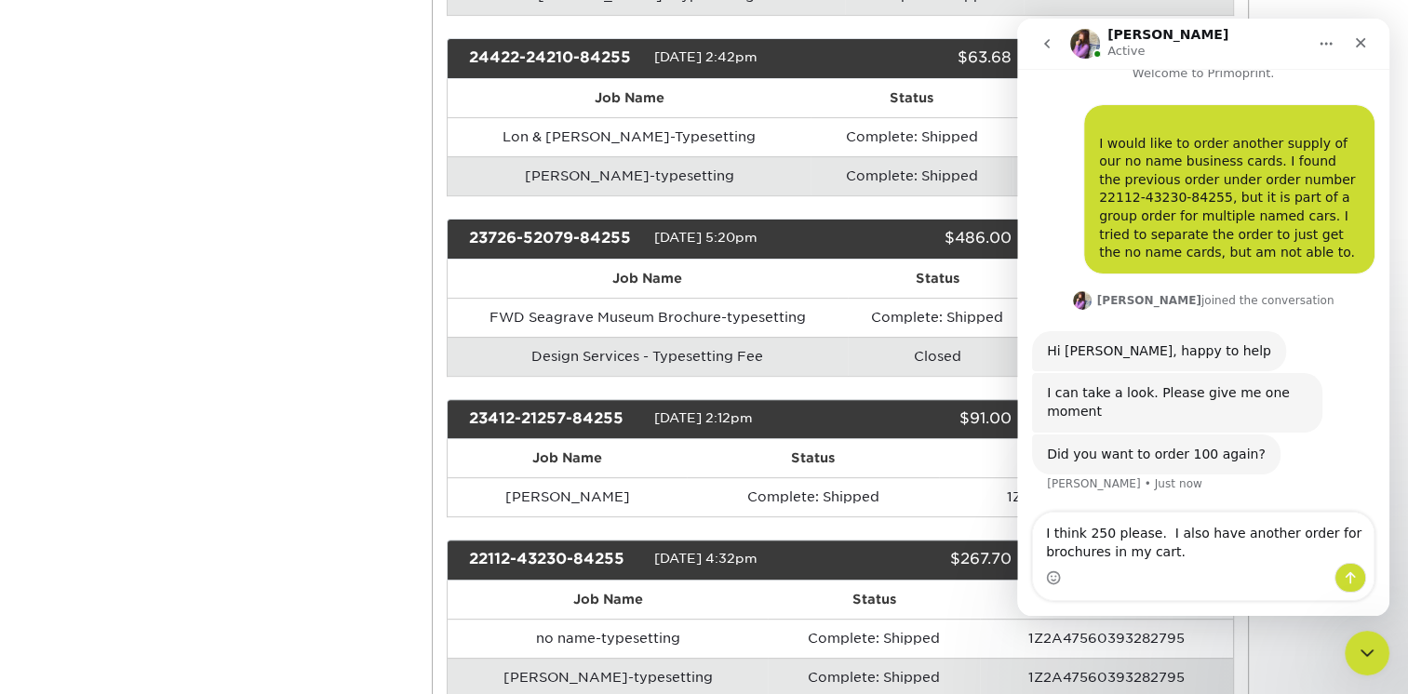
type textarea "I think 250 please. I also have another order for brochures in my cart."
click at [1356, 573] on icon "Send a message…" at bounding box center [1350, 578] width 15 height 15
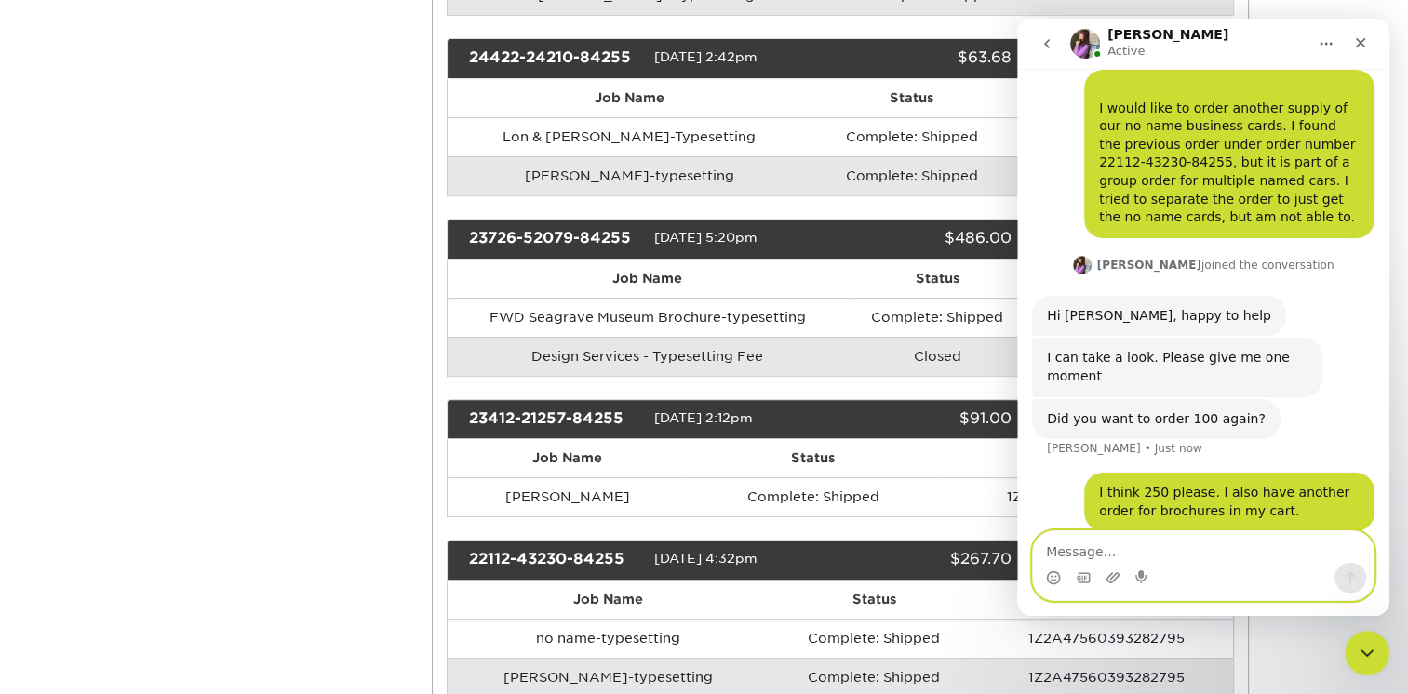
scroll to position [75, 0]
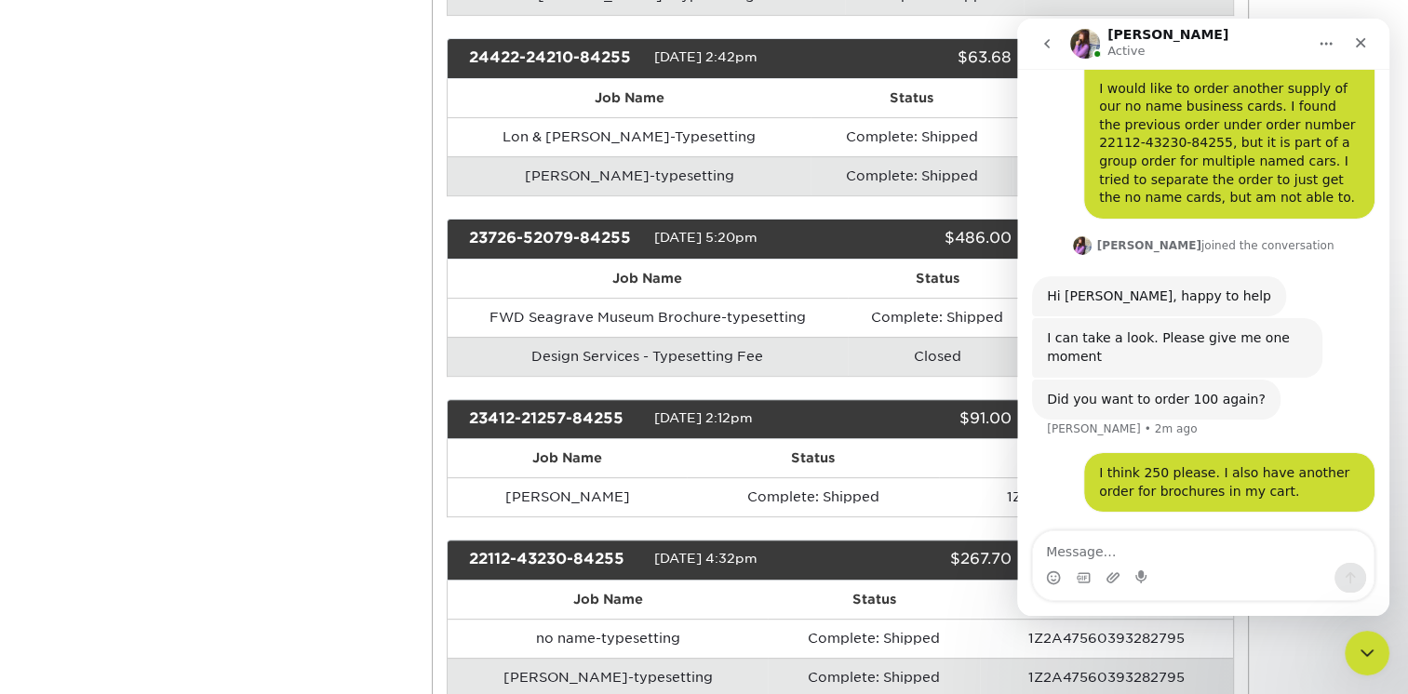
drag, startPoint x: 1381, startPoint y: 244, endPoint x: 2407, endPoint y: 365, distance: 1032.8
click at [1270, 492] on div "I think 250 please. I also have another order for brochures in my cart." at bounding box center [1229, 482] width 261 height 36
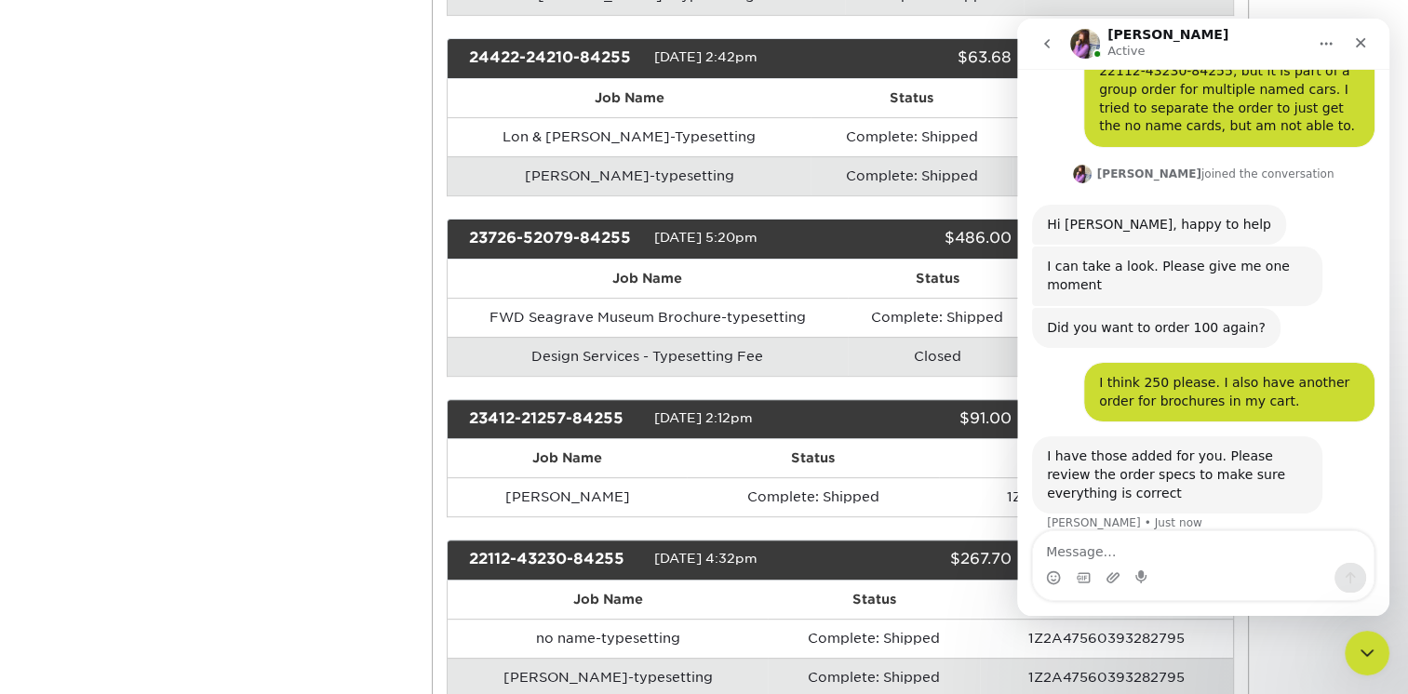
scroll to position [168, 0]
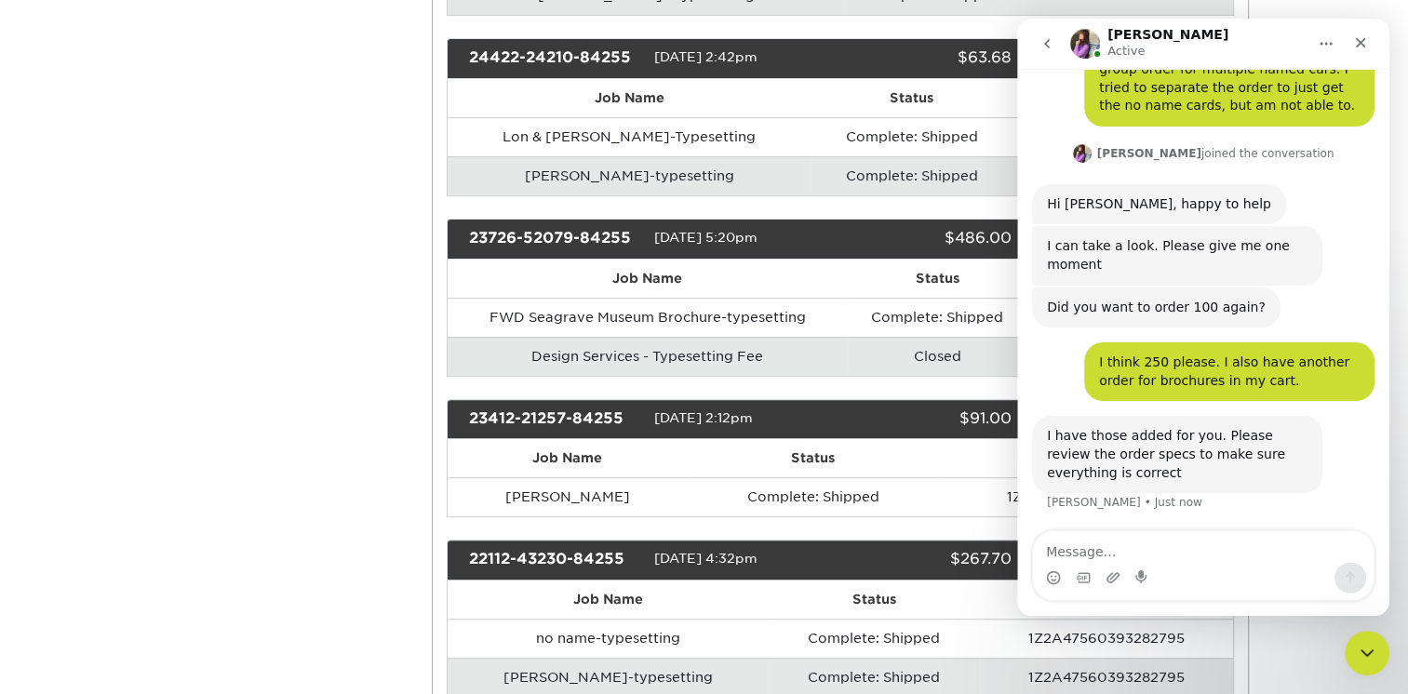
drag, startPoint x: 1269, startPoint y: 41, endPoint x: 1175, endPoint y: 49, distance: 93.4
click at [1148, 63] on nav "Erica Active" at bounding box center [1203, 44] width 372 height 50
click at [1019, 87] on div "I would like to order another supply of our no name business cards. I found the…" at bounding box center [1203, 235] width 372 height 598
click at [1036, 92] on div "I would like to order another supply of our no name business cards. I found the…" at bounding box center [1203, 49] width 343 height 183
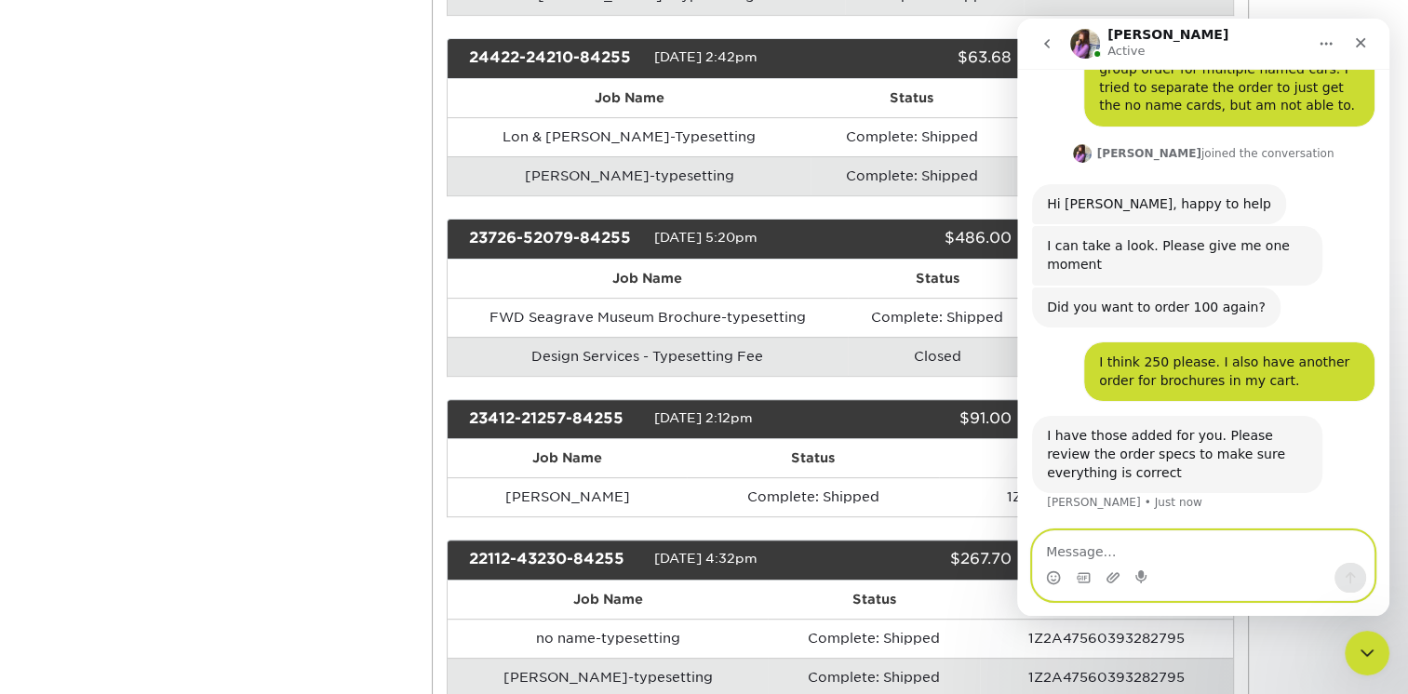
click at [1095, 557] on textarea "Message…" at bounding box center [1203, 547] width 341 height 32
type textarea "OK"
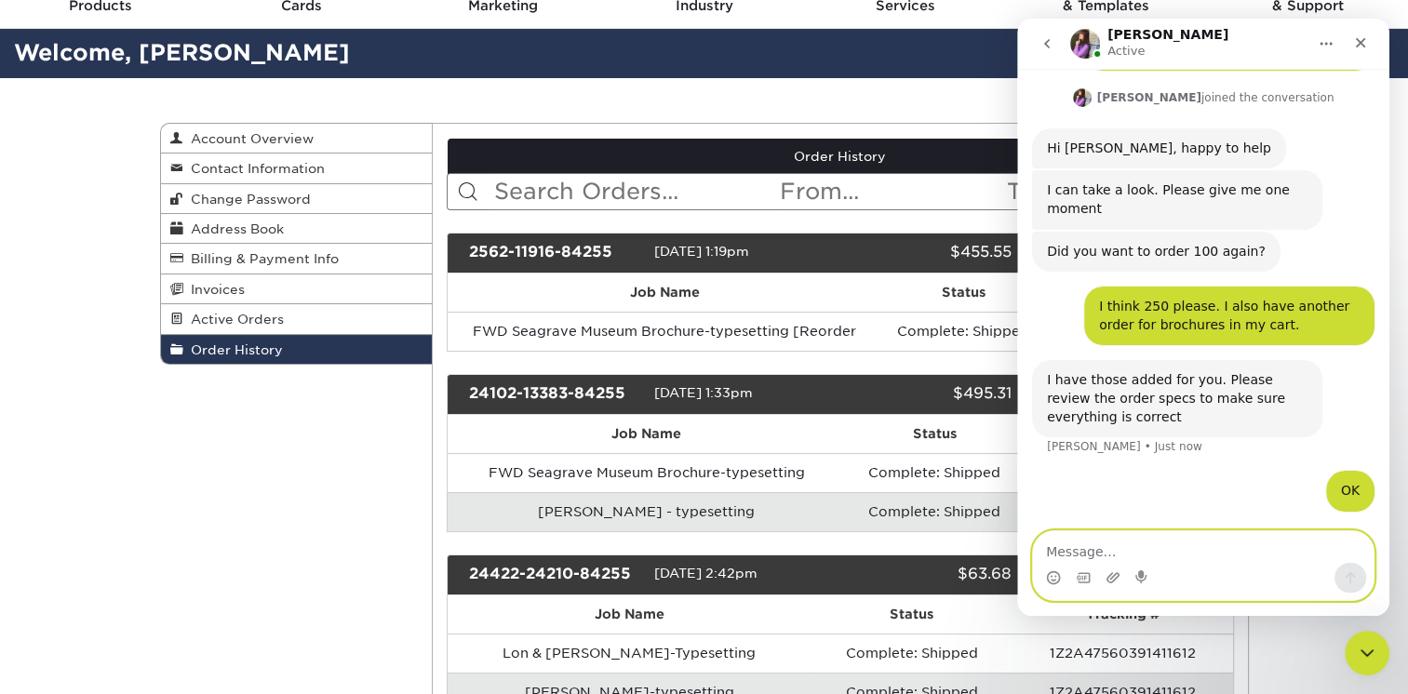
scroll to position [21, 0]
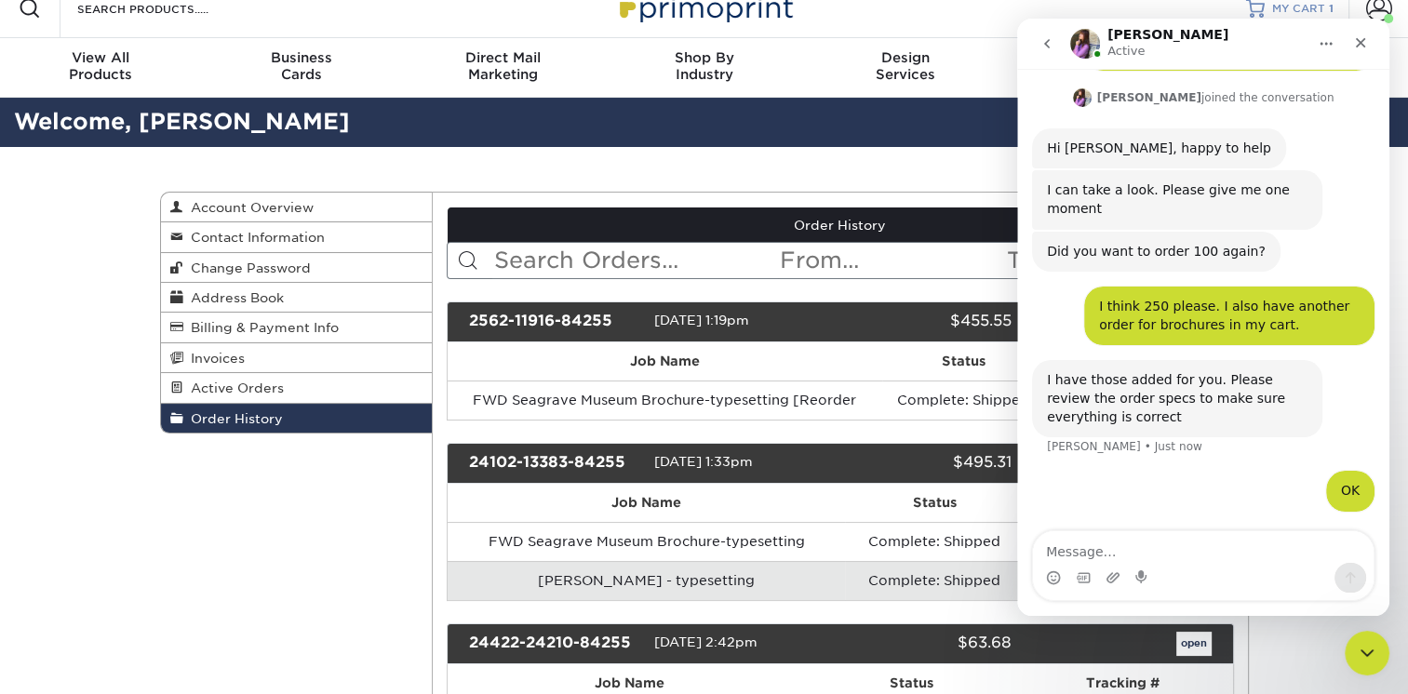
click at [1276, 7] on span "MY CART" at bounding box center [1298, 9] width 53 height 16
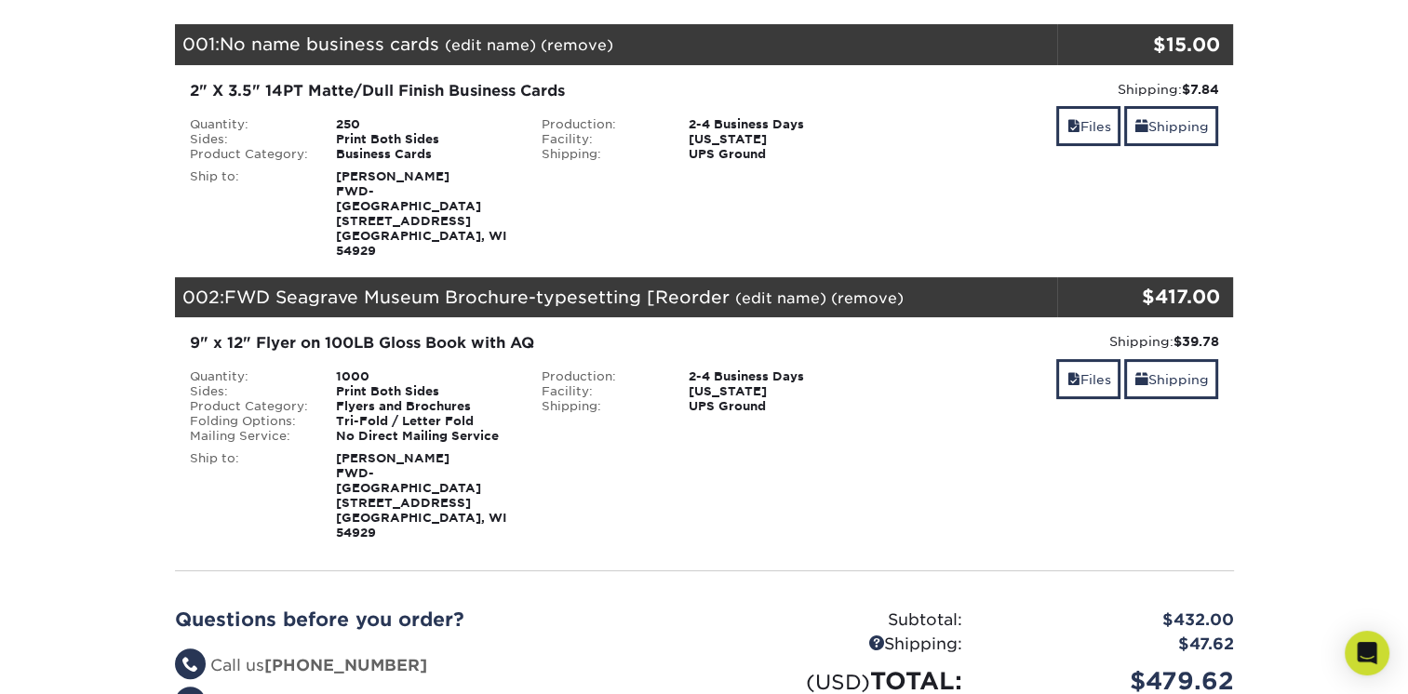
scroll to position [261, 0]
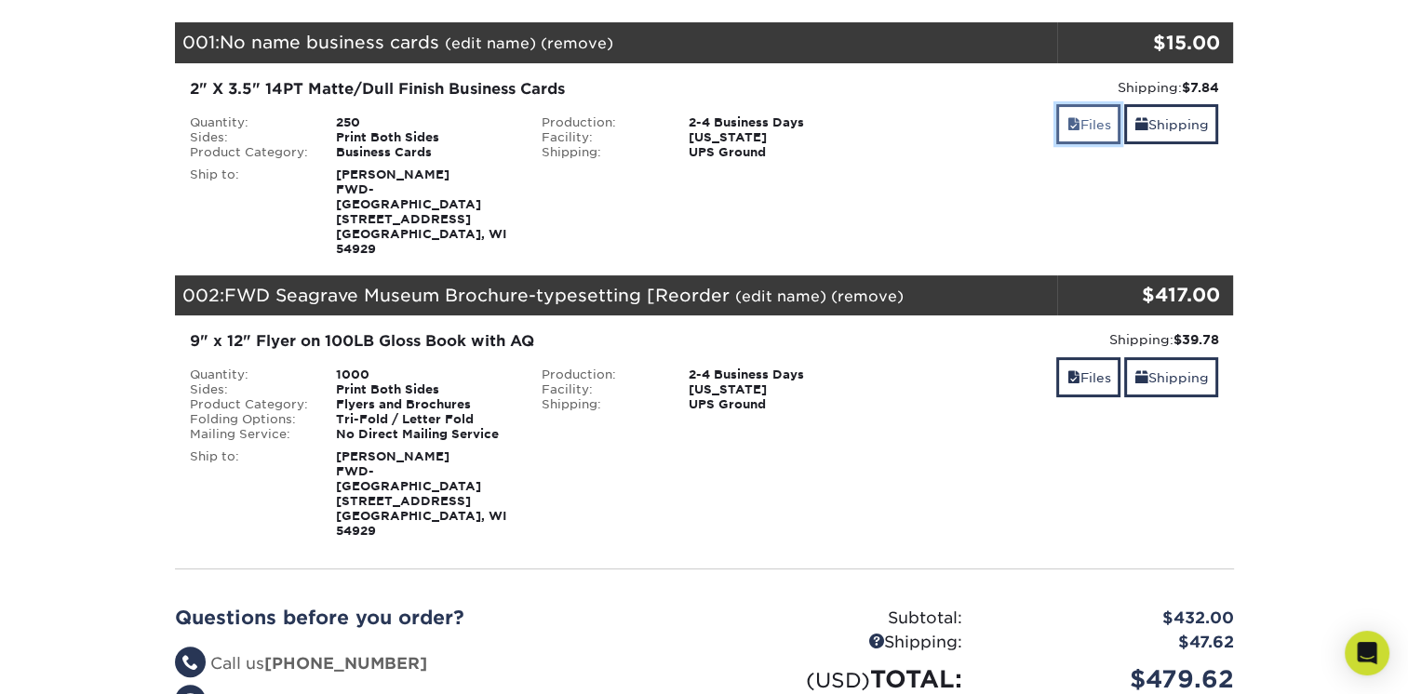
click at [1085, 128] on link "Files" at bounding box center [1088, 124] width 64 height 40
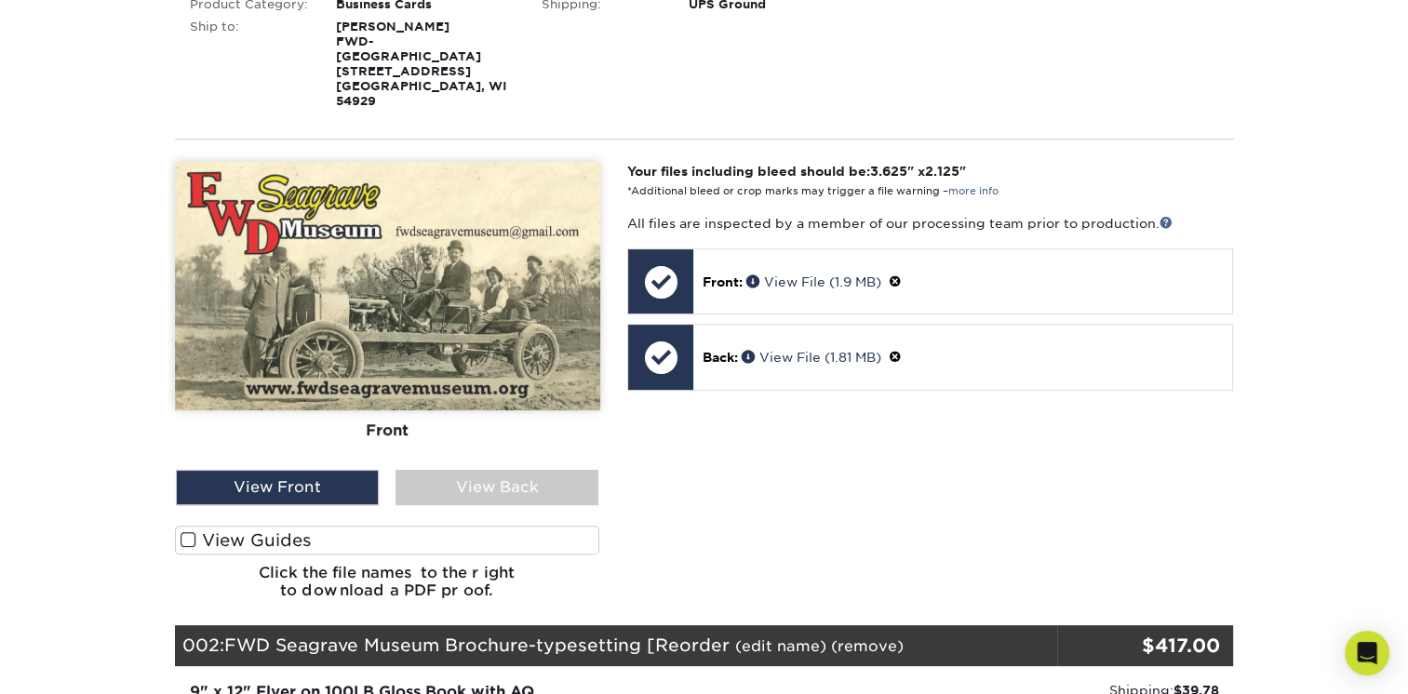
scroll to position [430, 0]
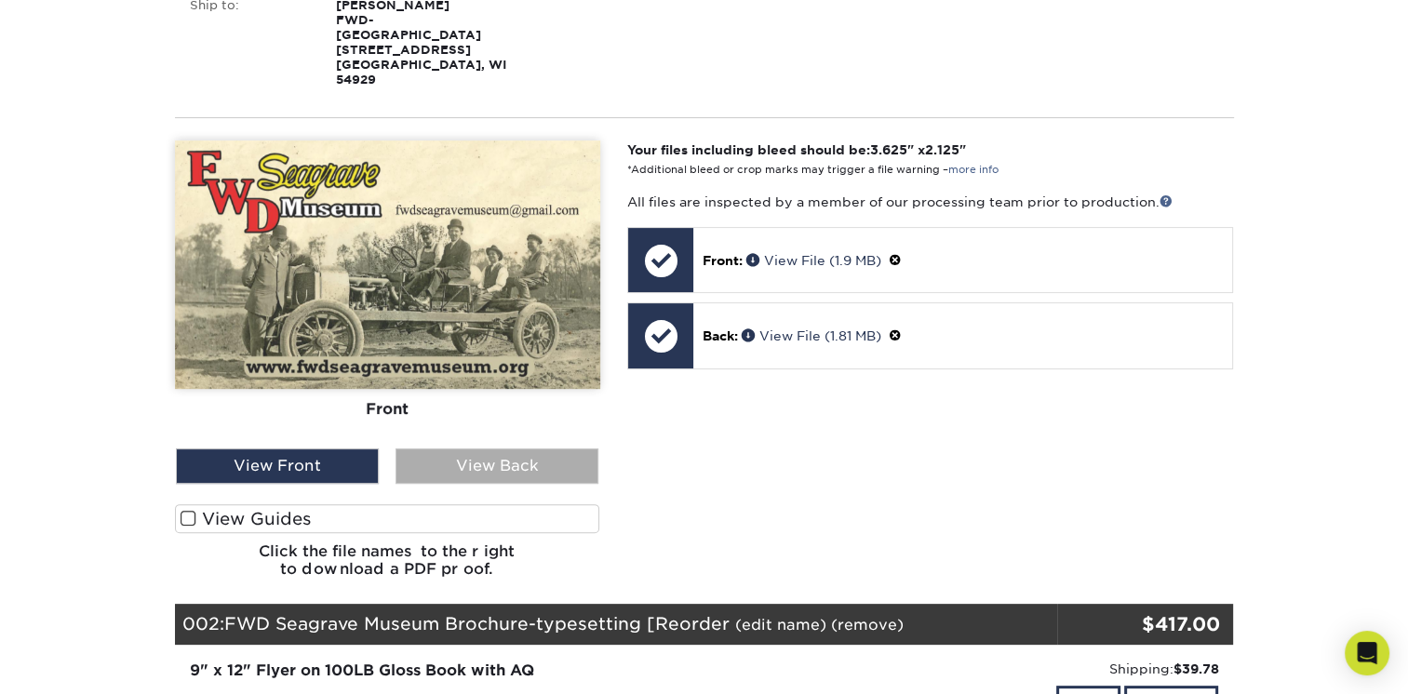
click at [516, 449] on div "View Back" at bounding box center [497, 466] width 203 height 35
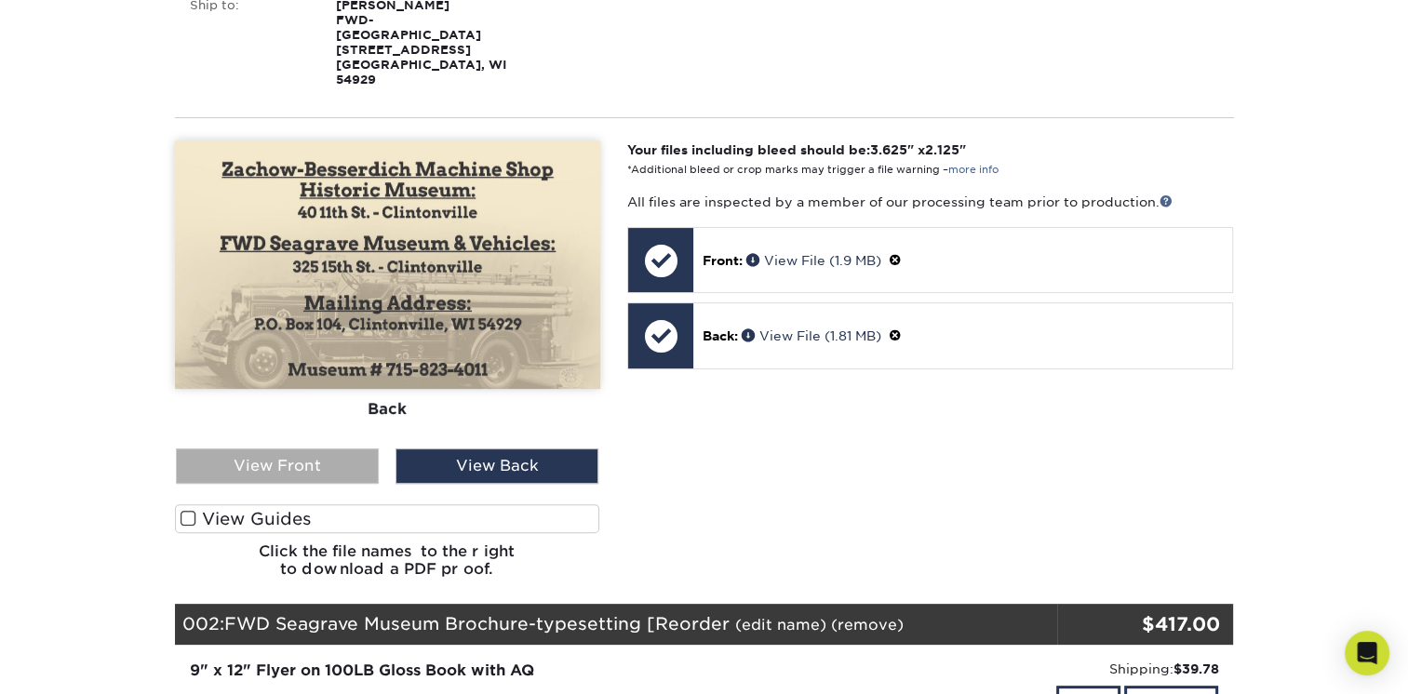
click at [319, 449] on div "View Front" at bounding box center [277, 466] width 203 height 35
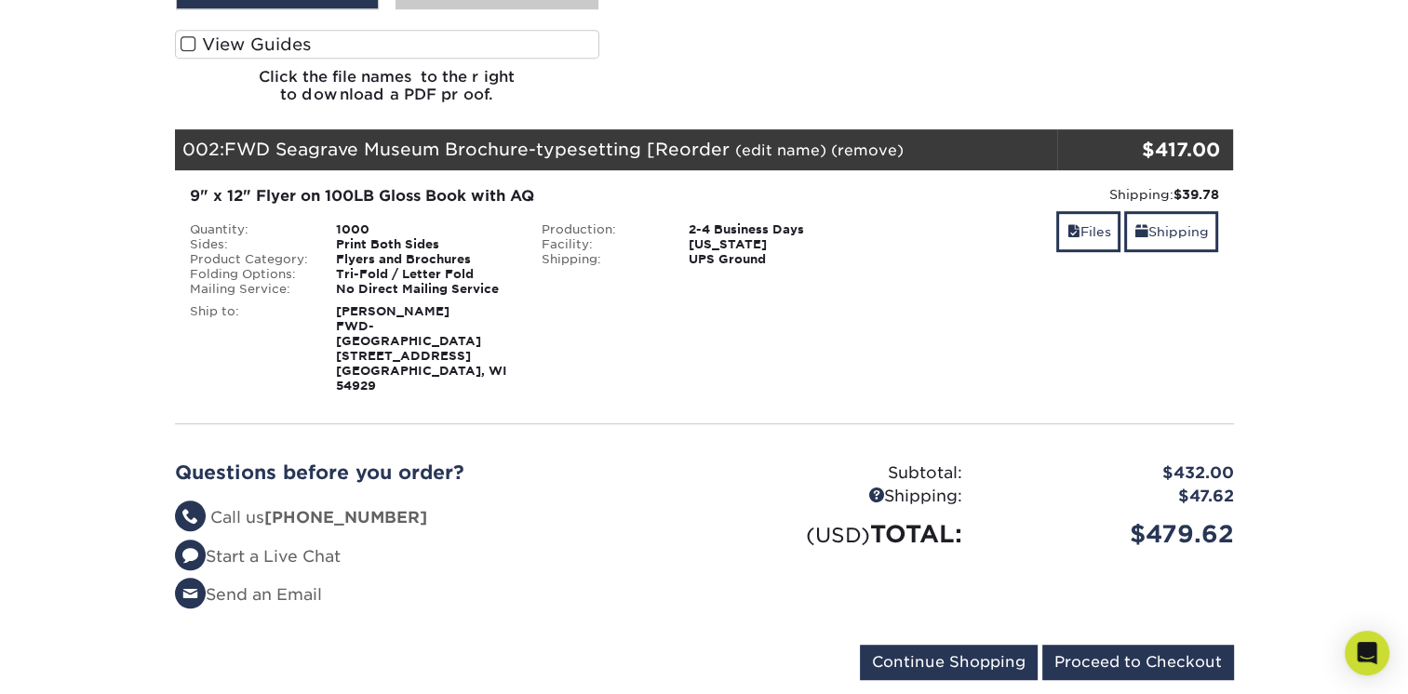
scroll to position [903, 0]
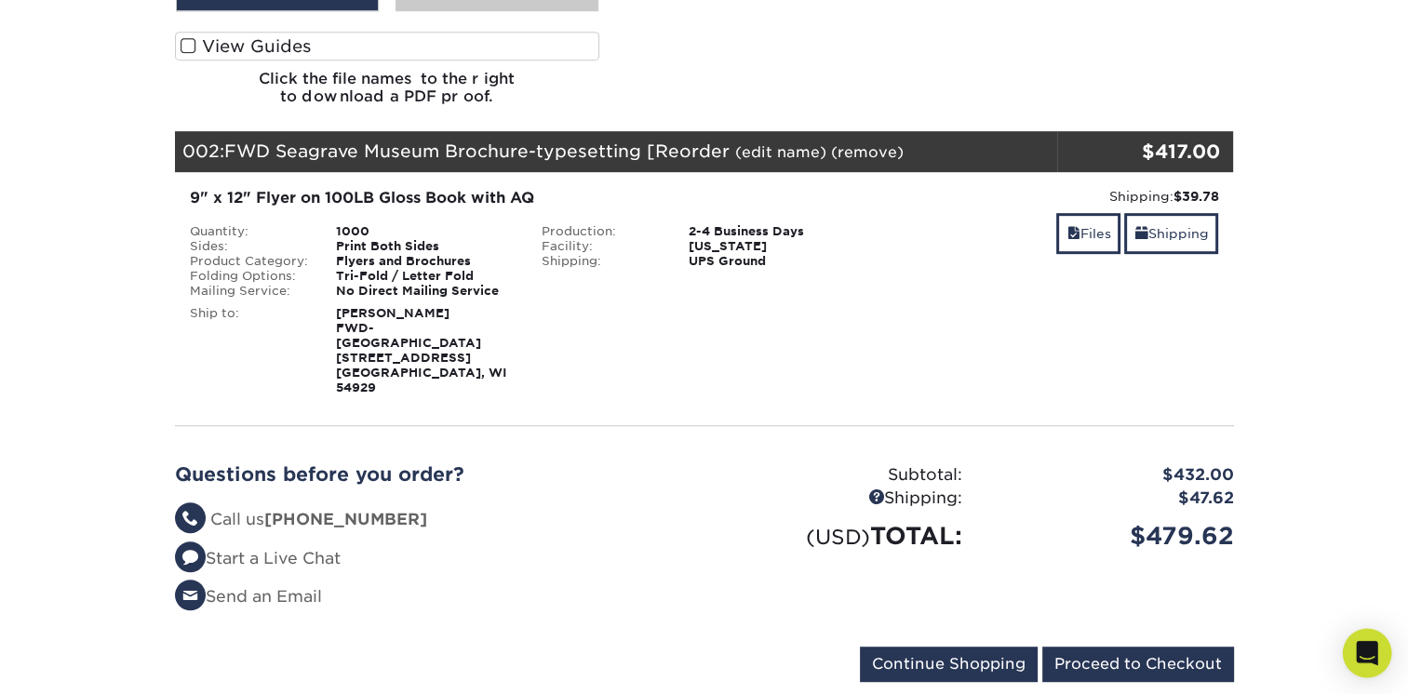
click at [1379, 651] on div "Open Intercom Messenger" at bounding box center [1367, 653] width 49 height 49
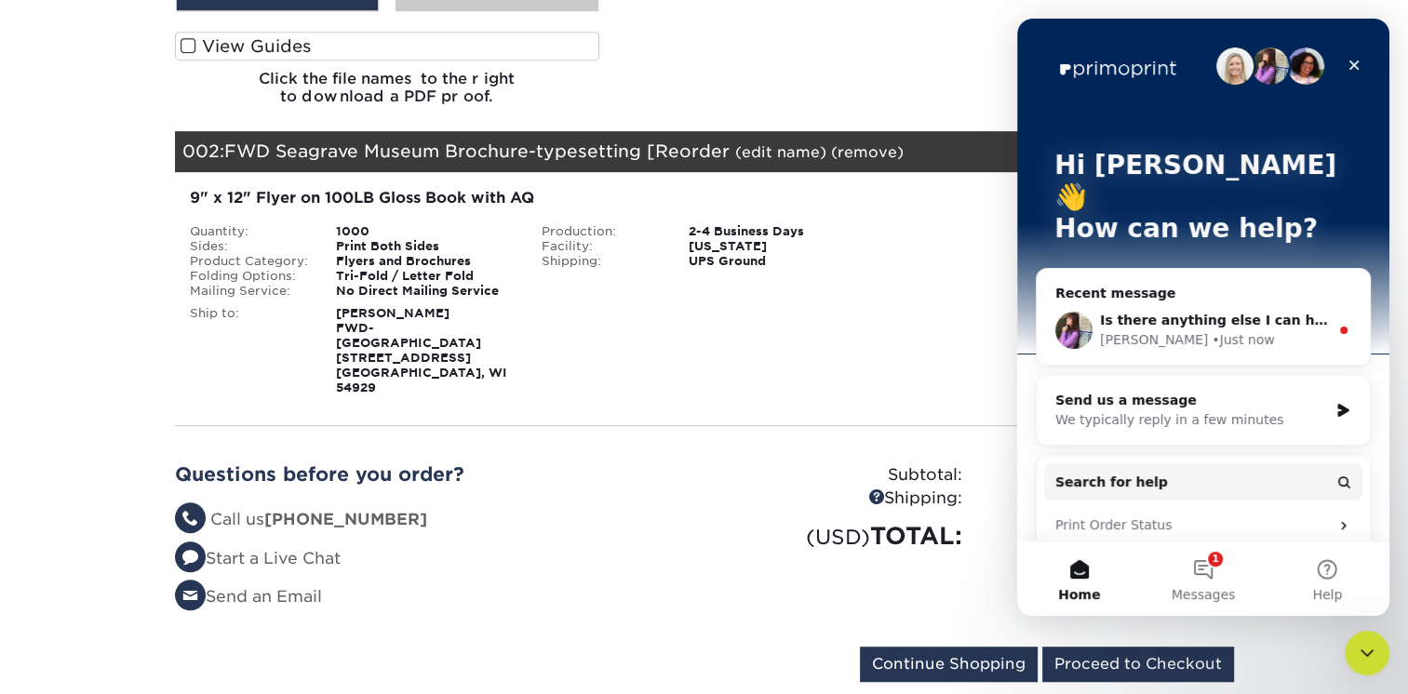
scroll to position [0, 0]
click at [1088, 392] on div "Send us a message We typically reply in a few minutes" at bounding box center [1191, 411] width 273 height 39
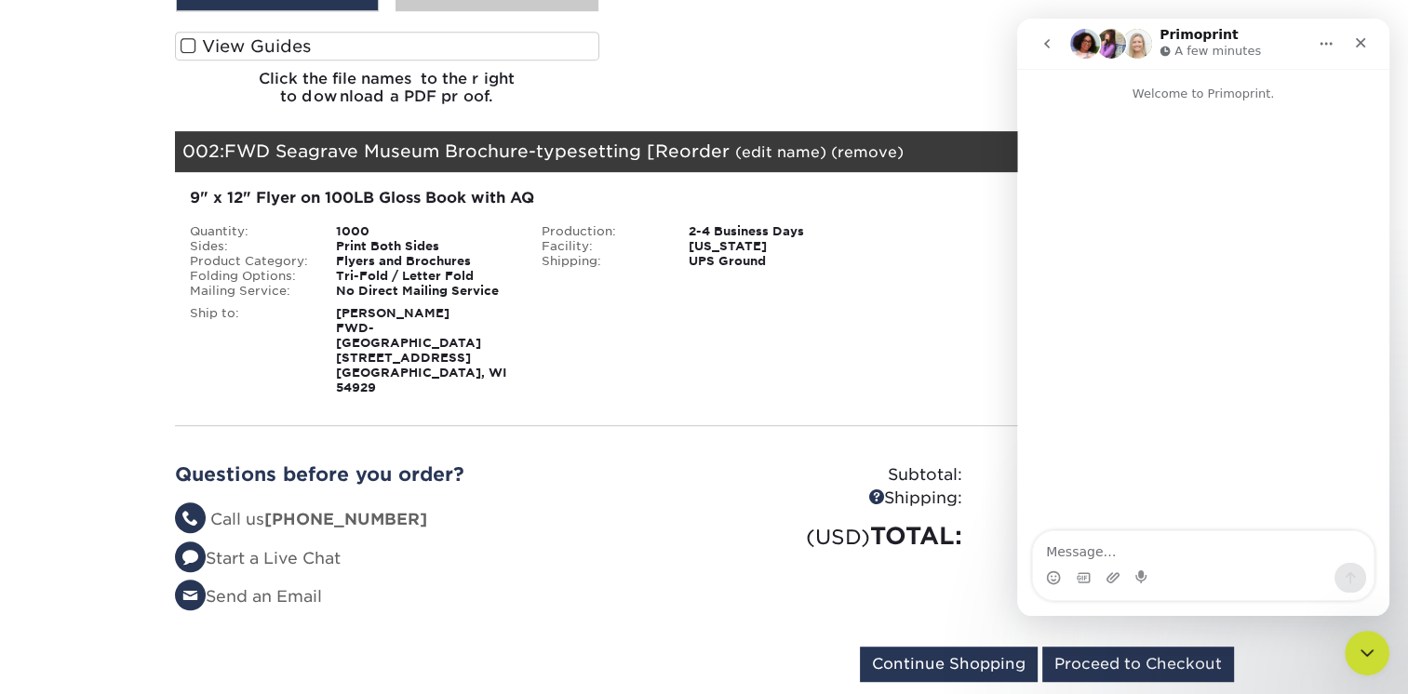
click at [1040, 43] on icon "go back" at bounding box center [1047, 43] width 15 height 15
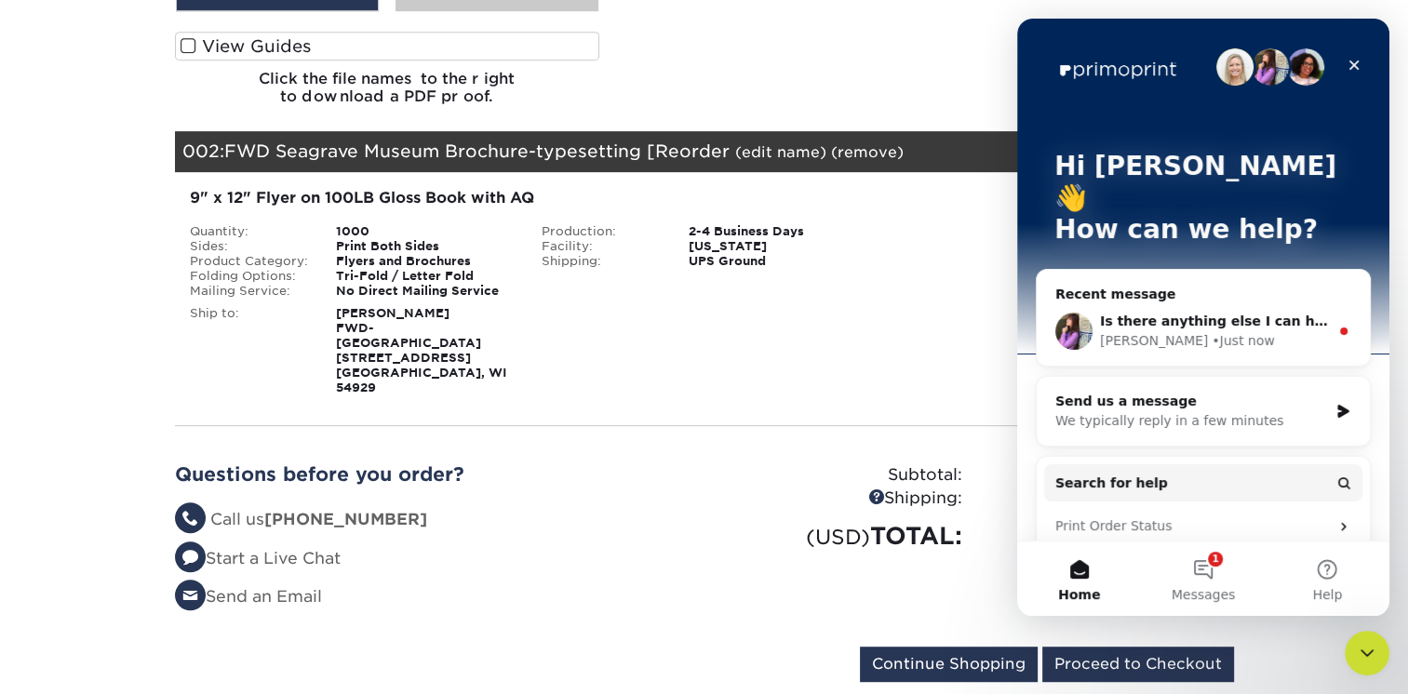
click at [1212, 331] on div "• Just now" at bounding box center [1243, 341] width 62 height 20
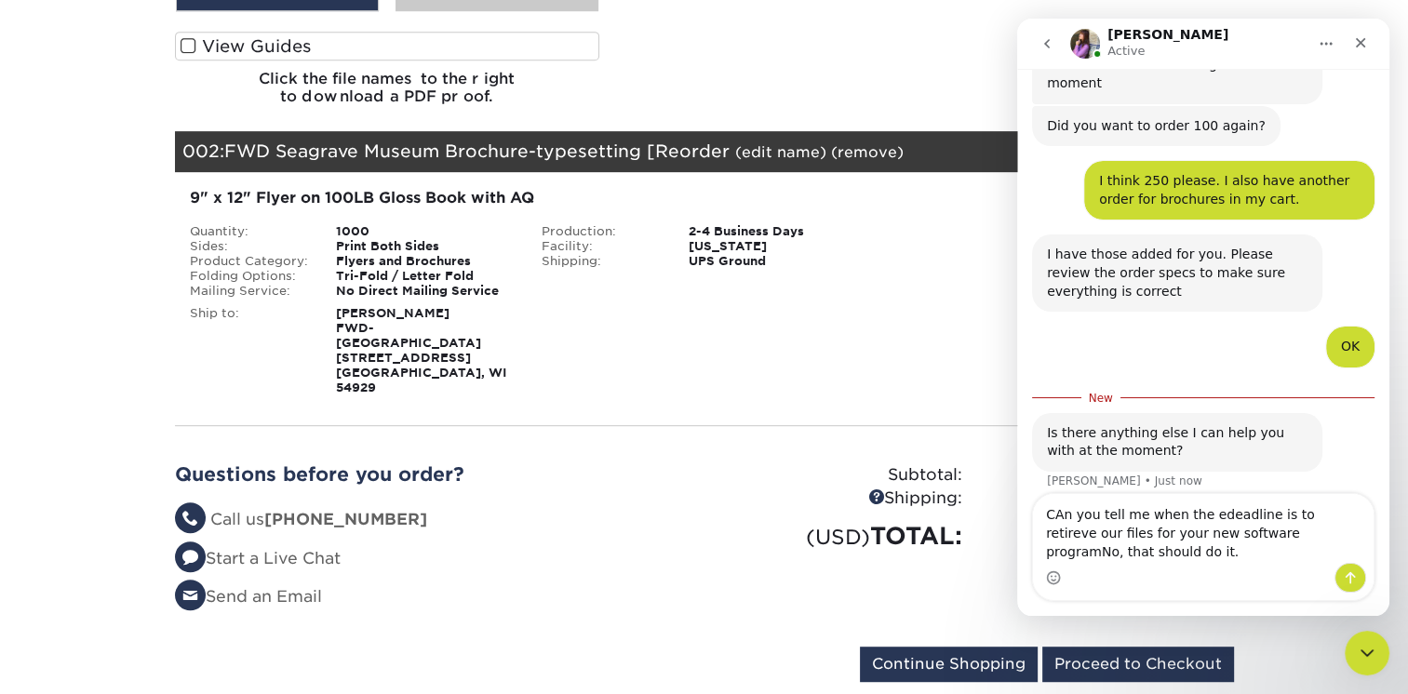
scroll to position [365, 0]
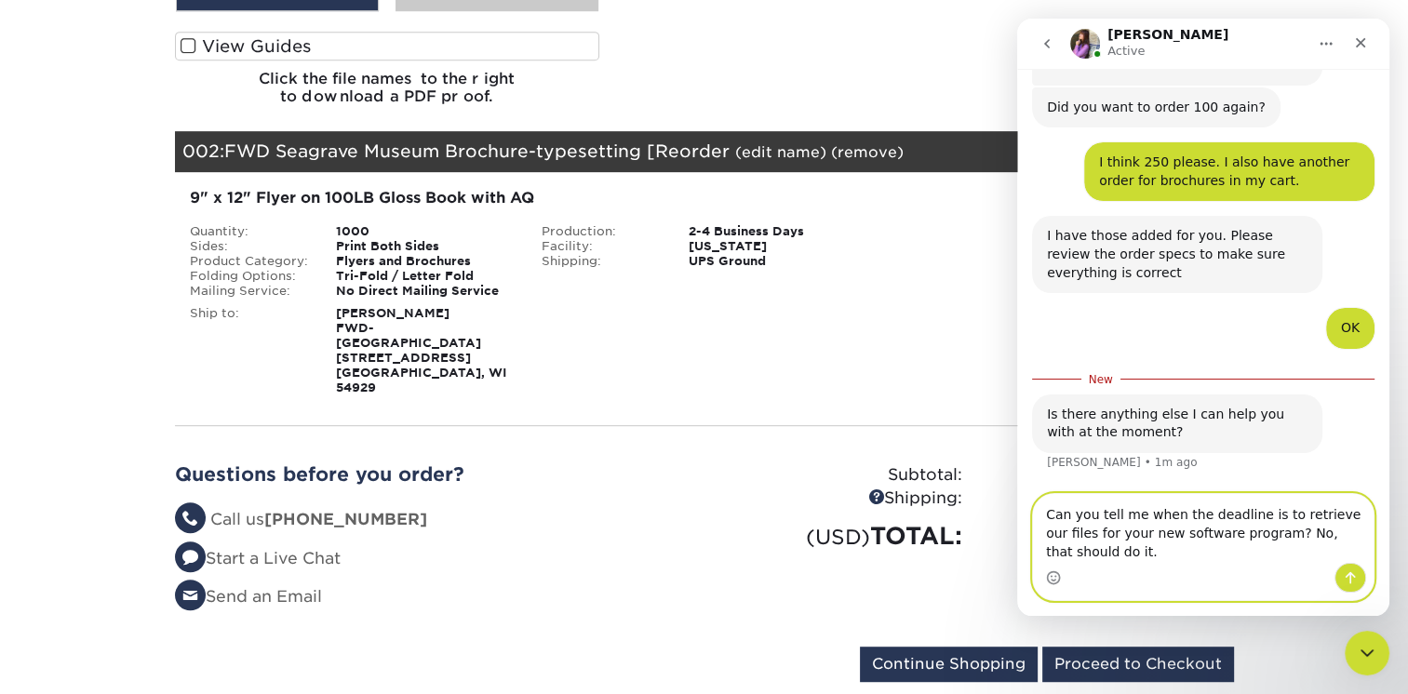
click at [1095, 557] on textarea "Can you tell me when the deadline is to retrieve our files for your new softwar…" at bounding box center [1203, 528] width 341 height 69
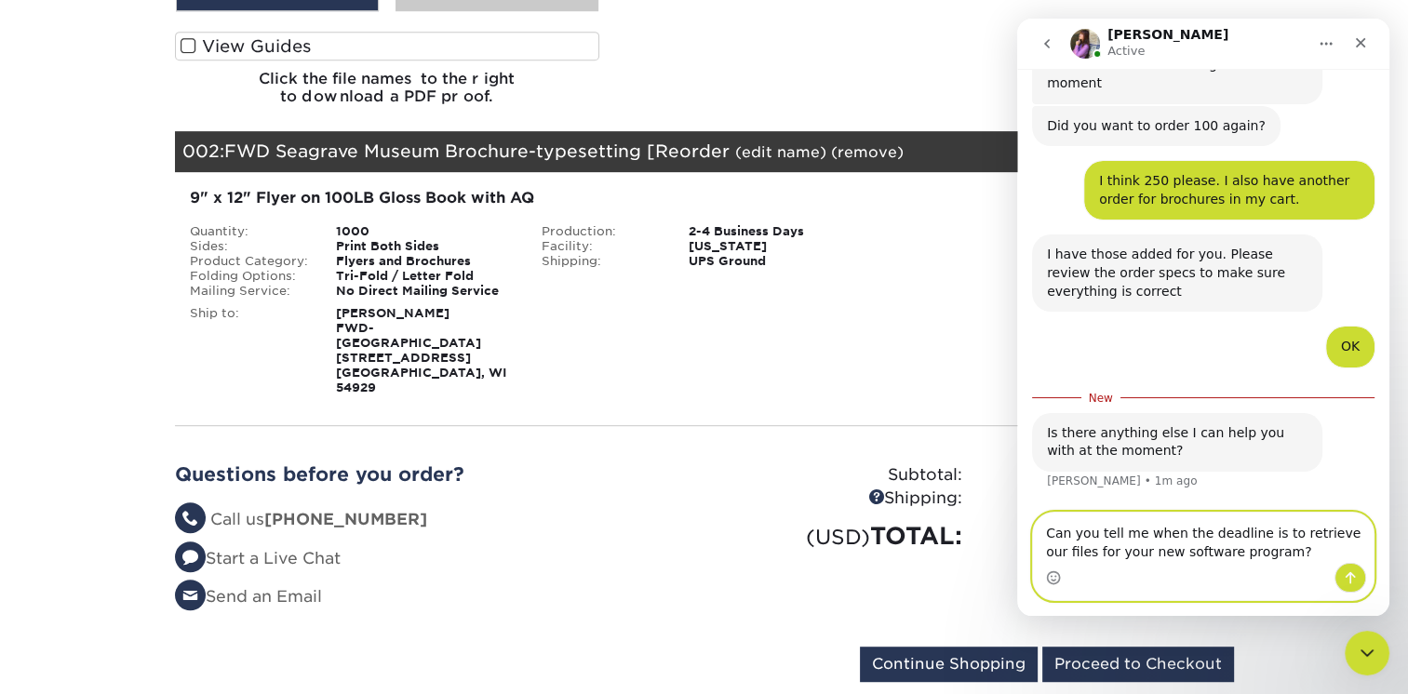
type textarea "Can you tell me when the deadline is to retrieve our files for your new softwar…"
click at [1350, 584] on icon "Send a message…" at bounding box center [1351, 578] width 10 height 12
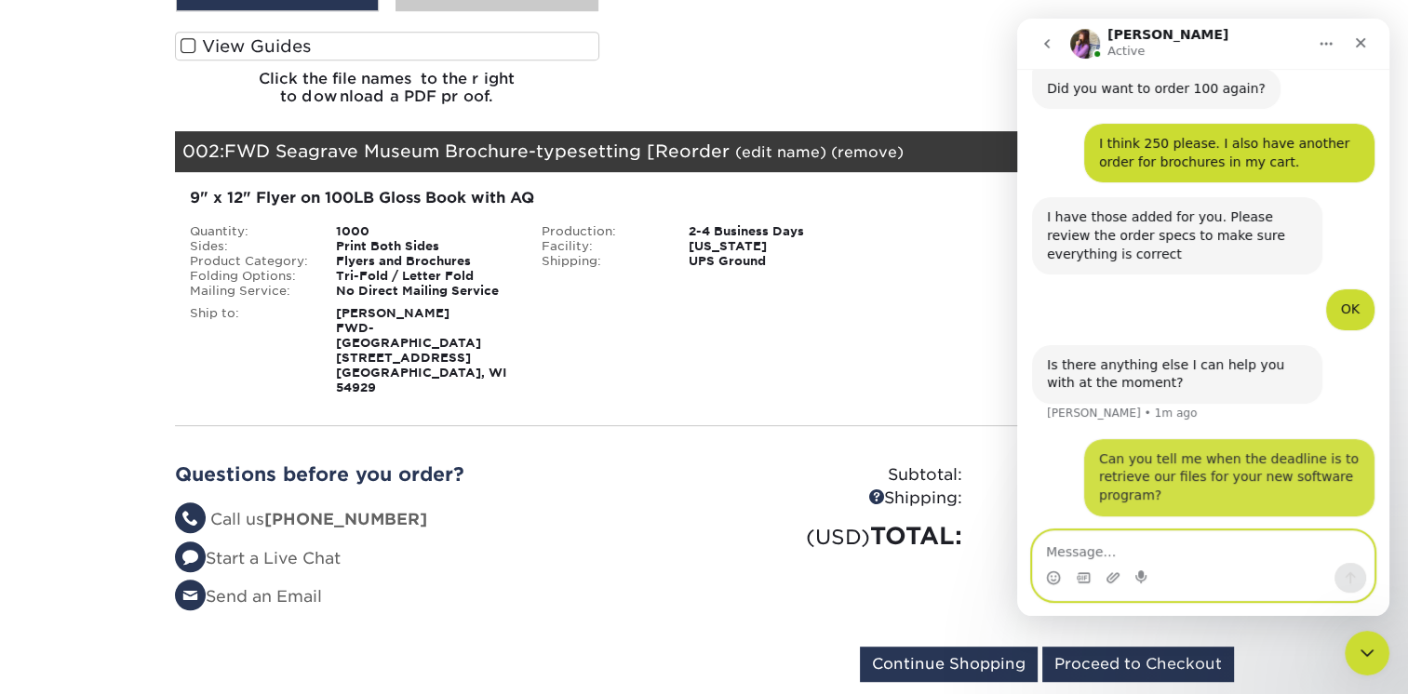
scroll to position [389, 0]
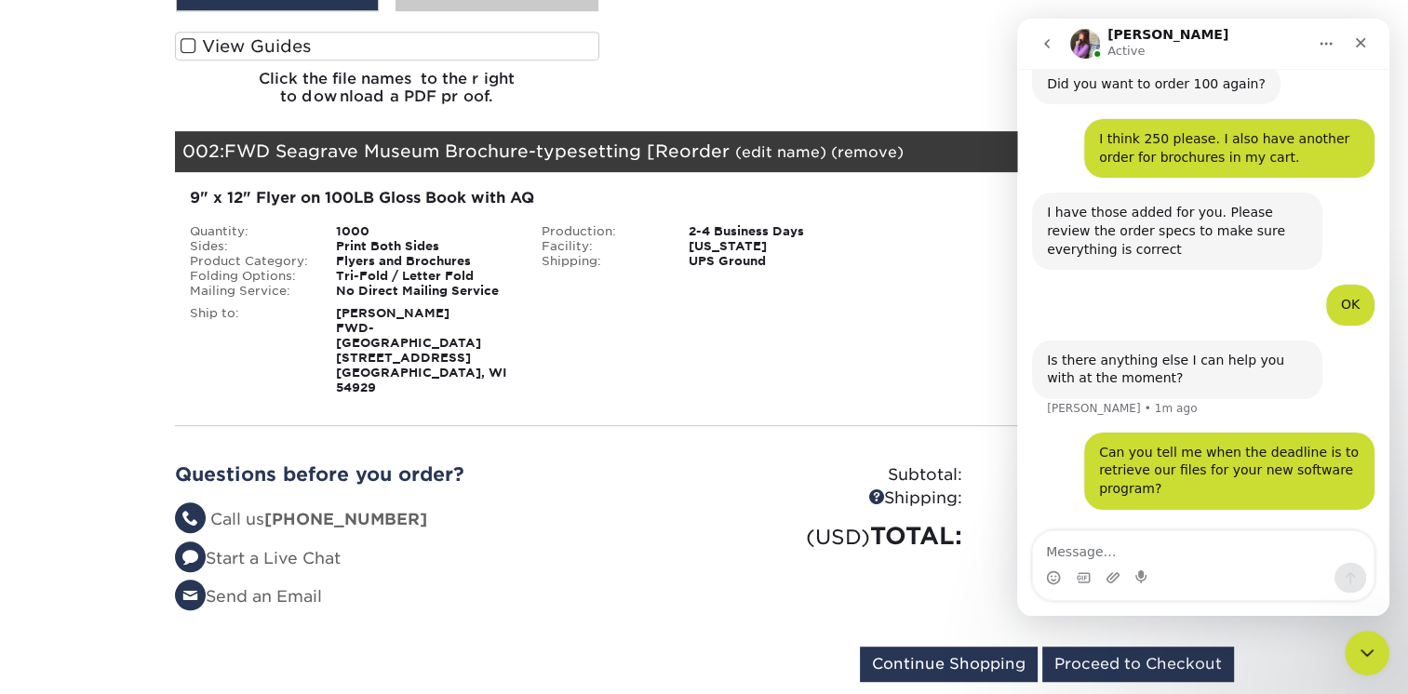
drag, startPoint x: 697, startPoint y: 545, endPoint x: 668, endPoint y: 566, distance: 35.4
click at [670, 570] on div "Questions before you order? Questions? Call us [PHONE_NUMBER] Start a Live Chat…" at bounding box center [704, 544] width 1087 height 206
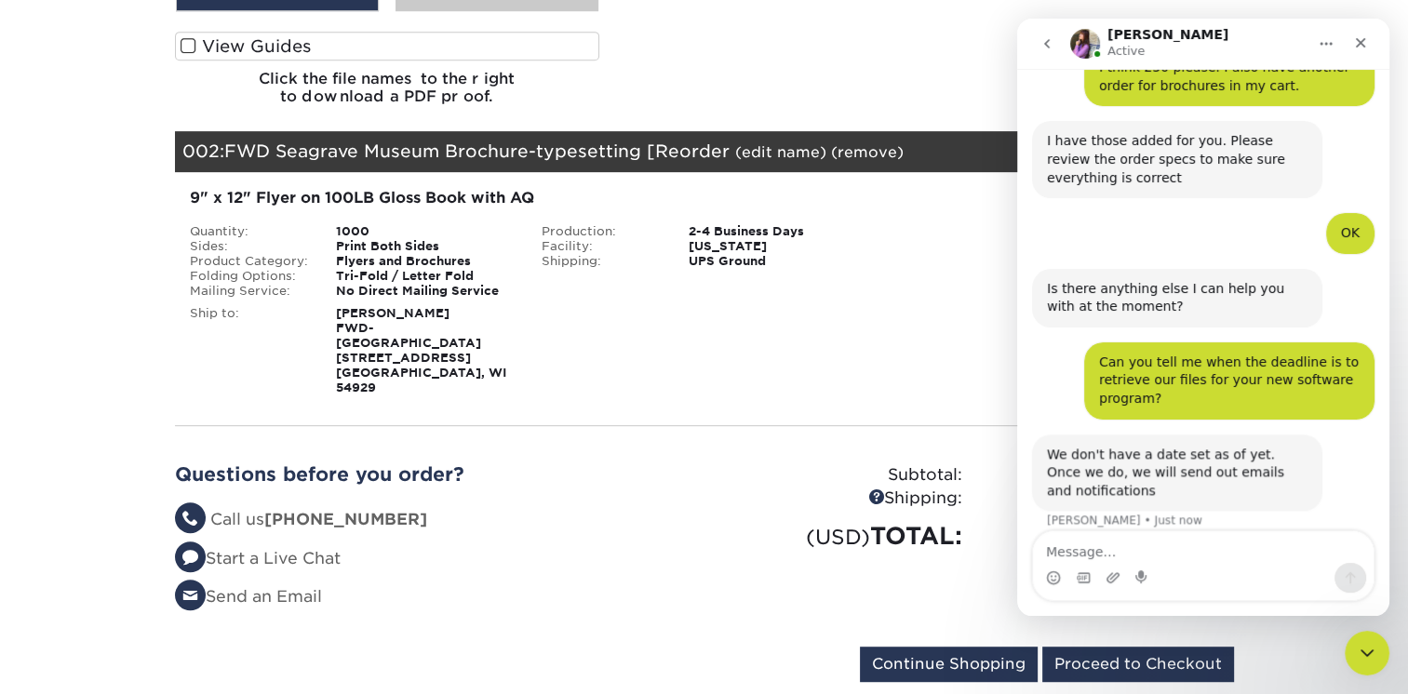
scroll to position [463, 0]
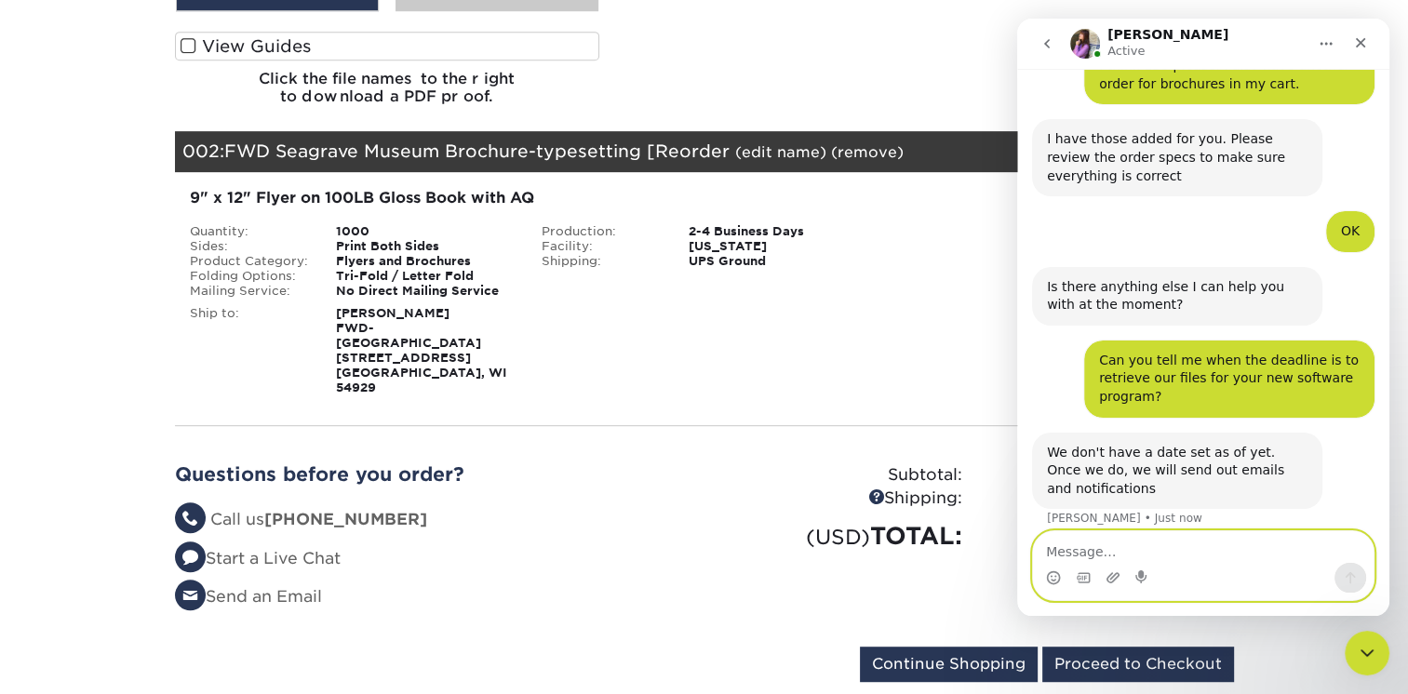
click at [1122, 554] on textarea "Message…" at bounding box center [1203, 547] width 341 height 32
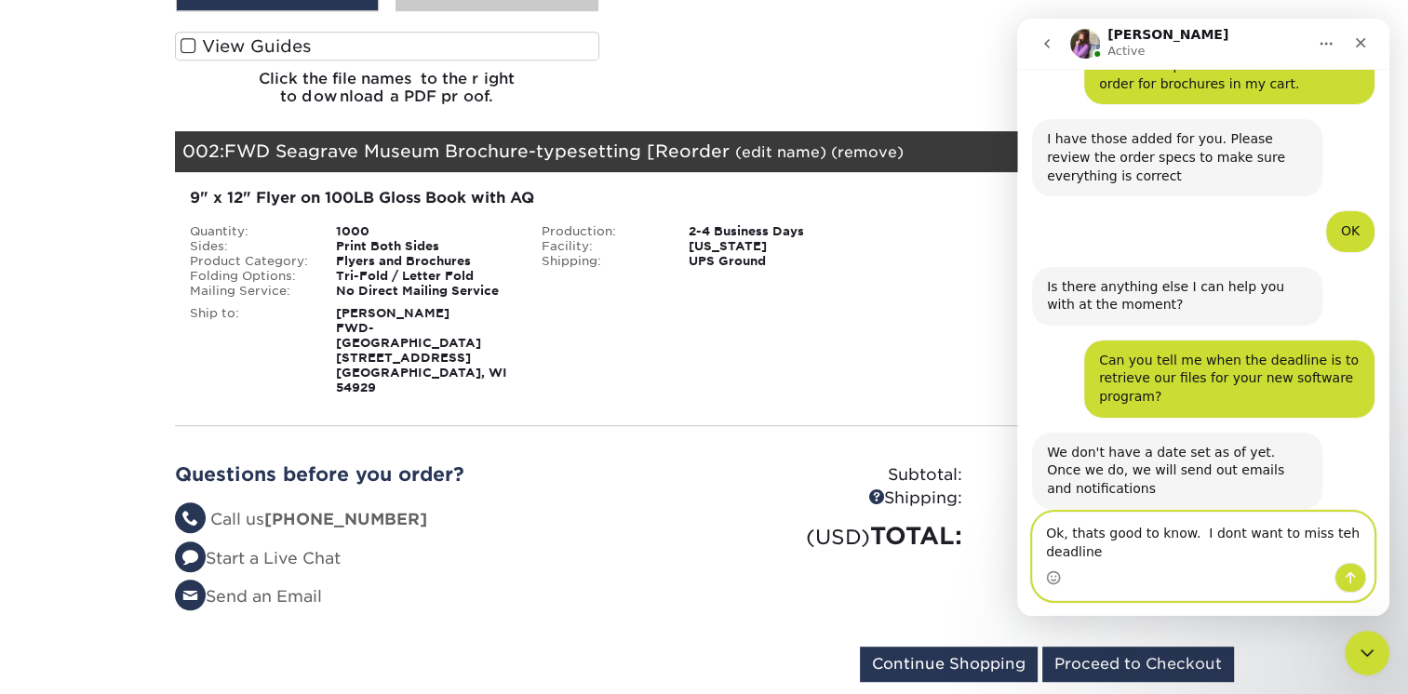
scroll to position [481, 0]
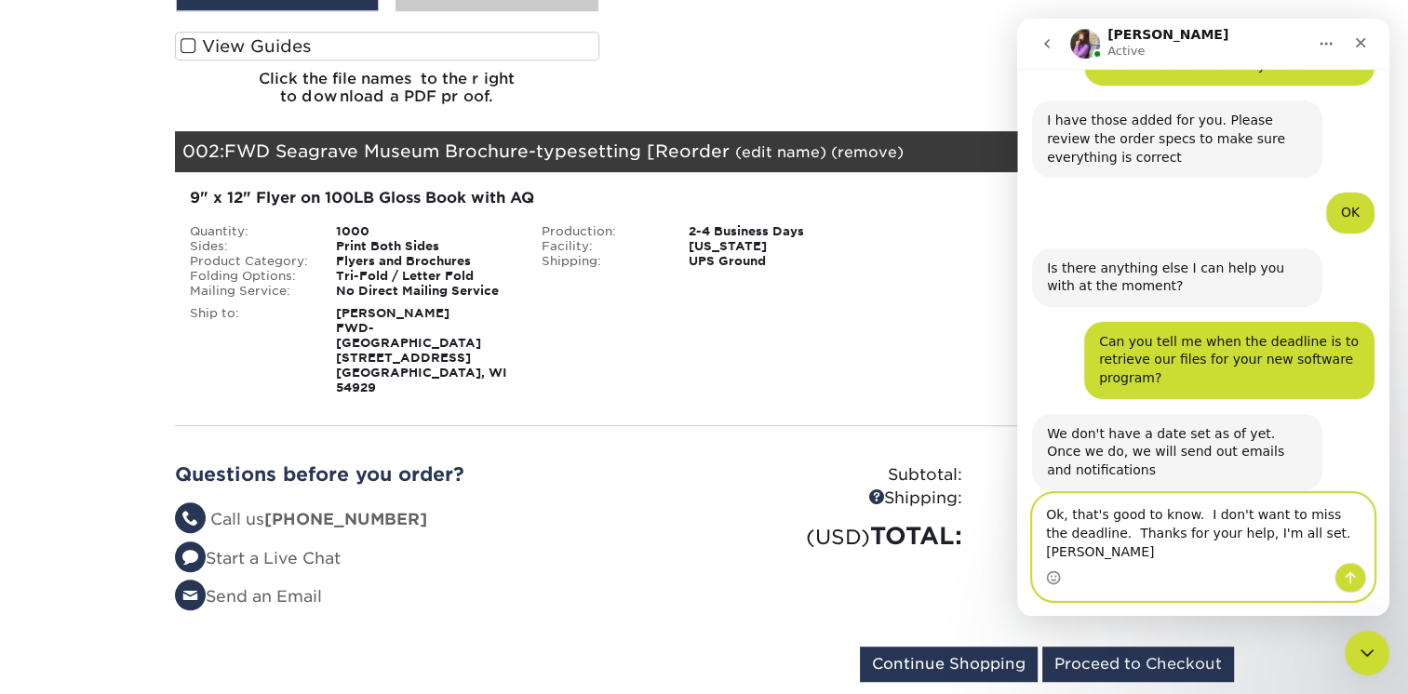
type textarea "Ok, that's good to know. I don't want to miss the deadline. Thanks for your hel…"
click at [1349, 574] on icon "Send a message…" at bounding box center [1350, 578] width 15 height 15
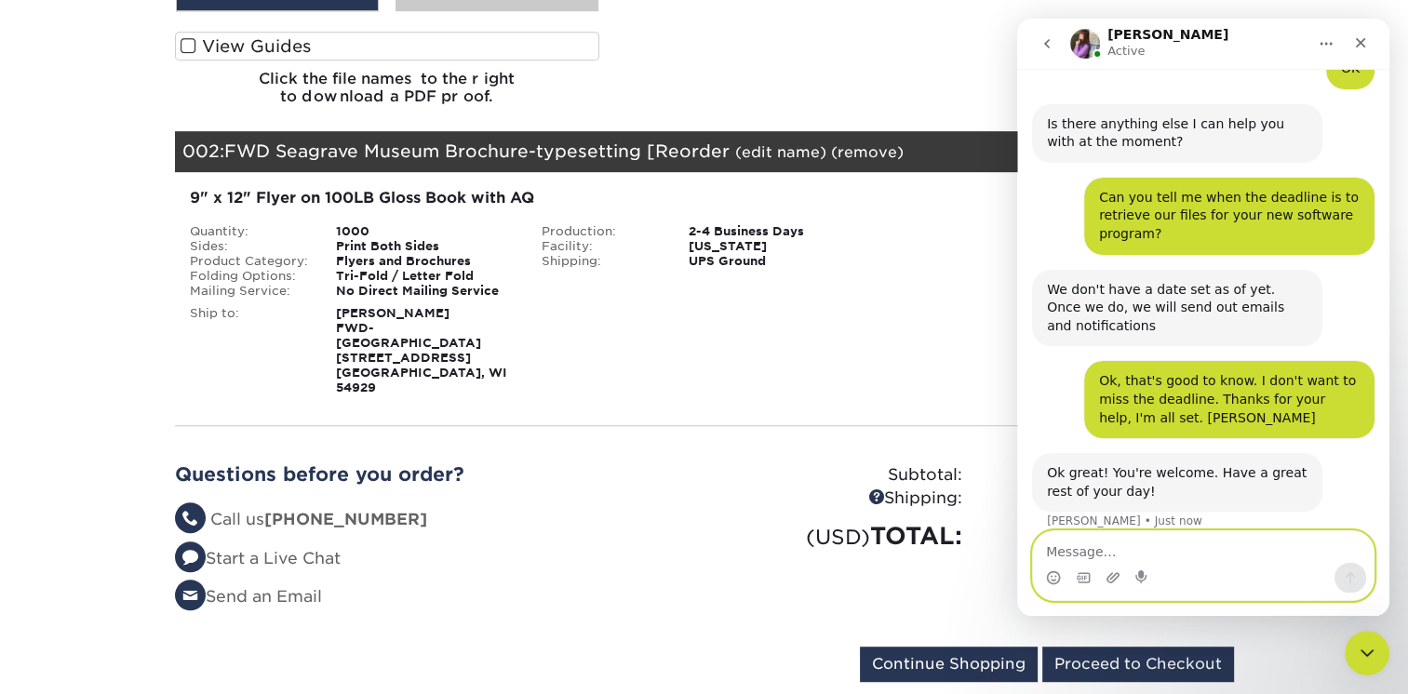
scroll to position [628, 0]
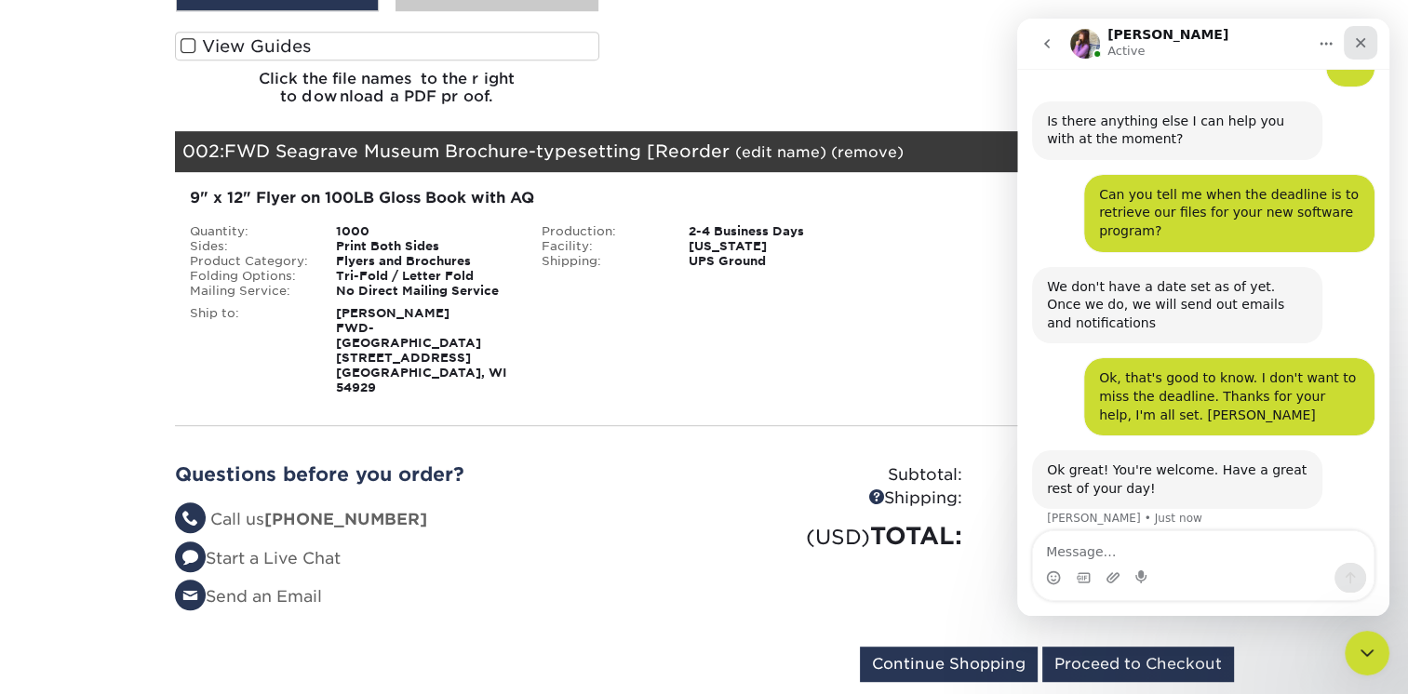
click at [1371, 44] on div "Close" at bounding box center [1361, 43] width 34 height 34
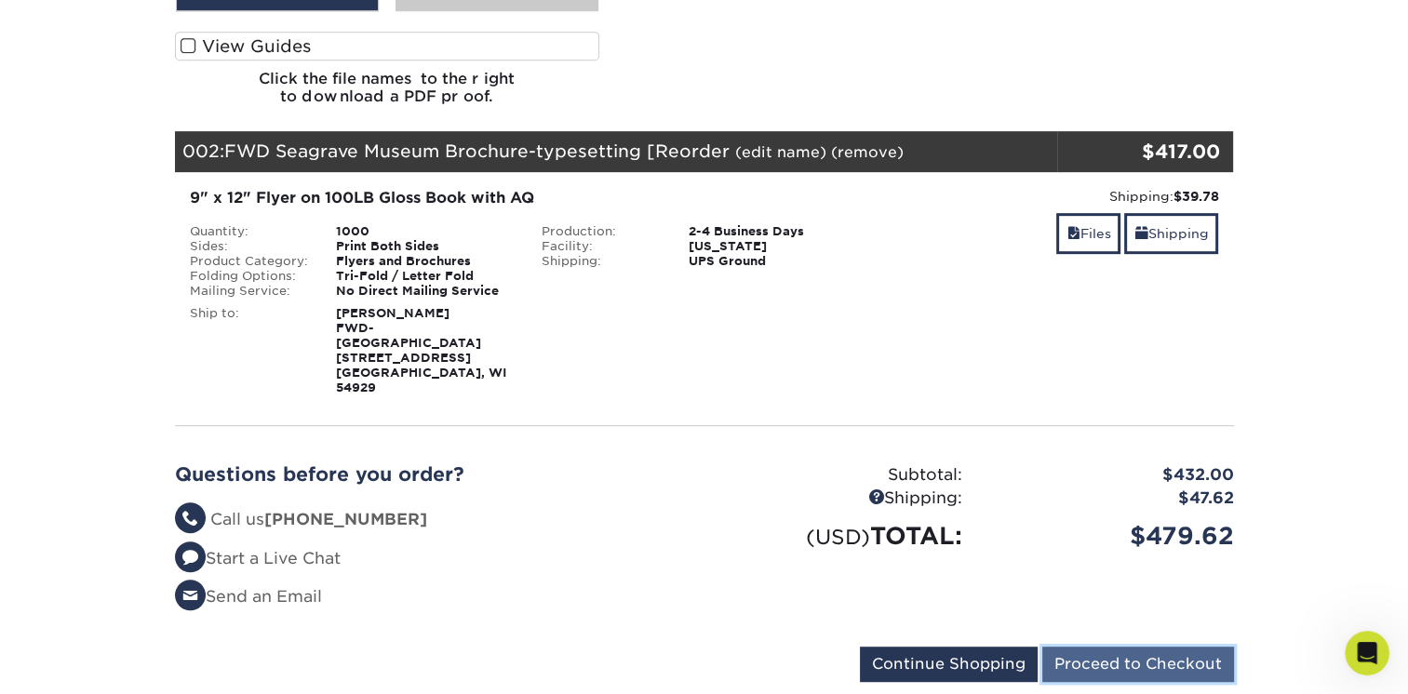
click at [1113, 647] on input "Proceed to Checkout" at bounding box center [1138, 664] width 192 height 35
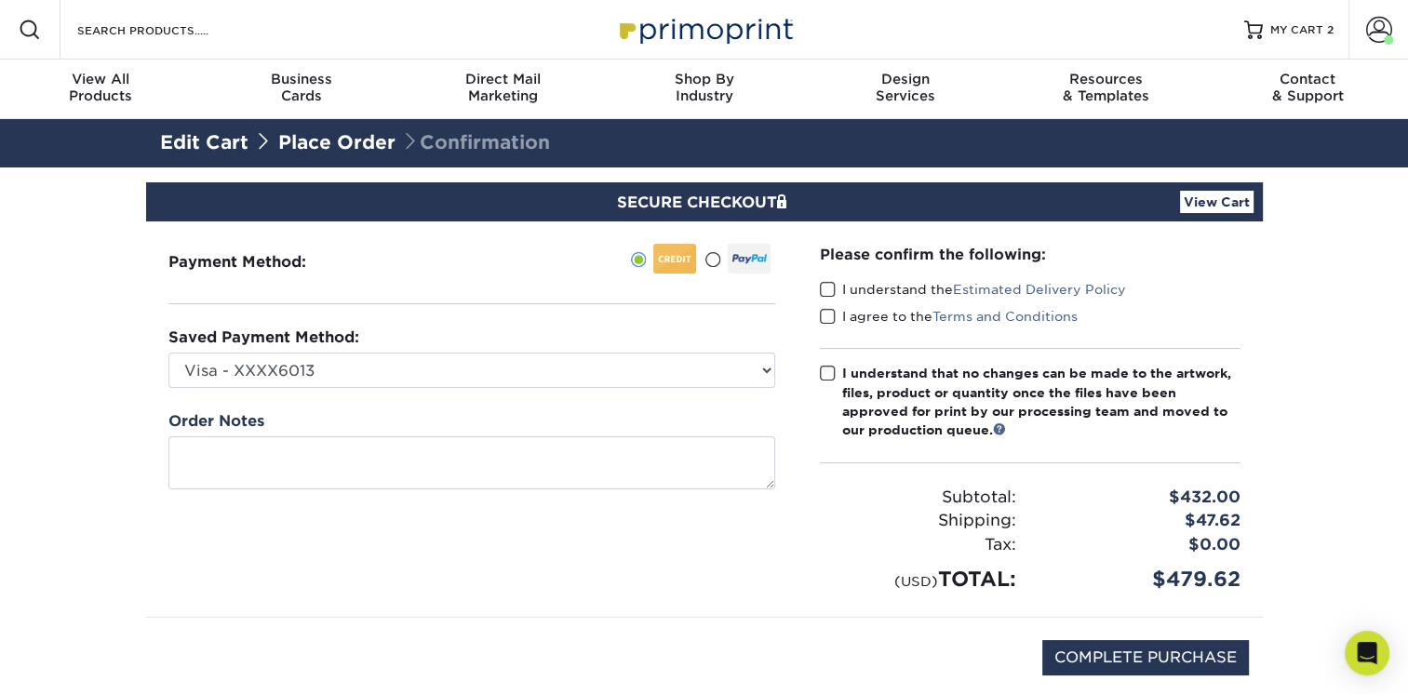
click at [829, 289] on span at bounding box center [828, 290] width 16 height 18
click at [0, 0] on input "I understand the Estimated Delivery Policy" at bounding box center [0, 0] width 0 height 0
click at [825, 321] on span at bounding box center [828, 317] width 16 height 18
click at [0, 0] on input "I agree to the Terms and Conditions" at bounding box center [0, 0] width 0 height 0
click at [823, 373] on span at bounding box center [828, 374] width 16 height 18
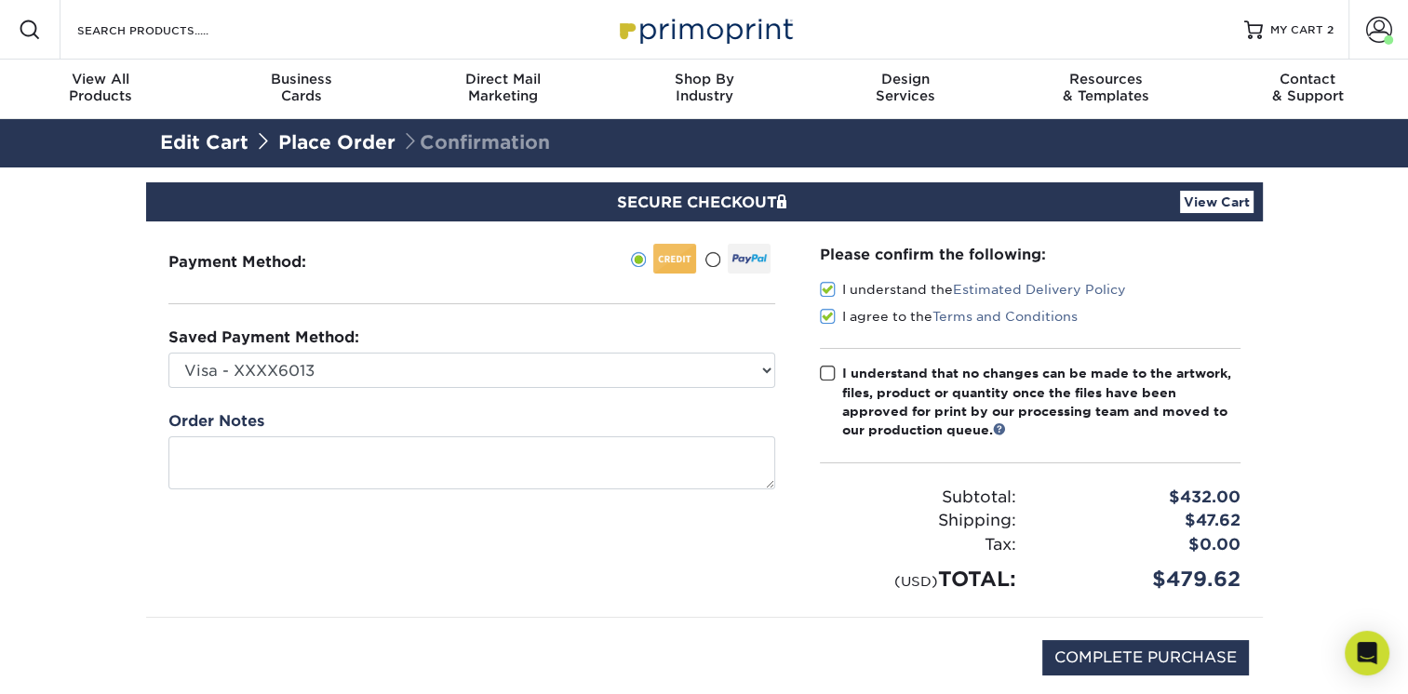
click at [0, 0] on input "I understand that no changes can be made to the artwork, files, product or quan…" at bounding box center [0, 0] width 0 height 0
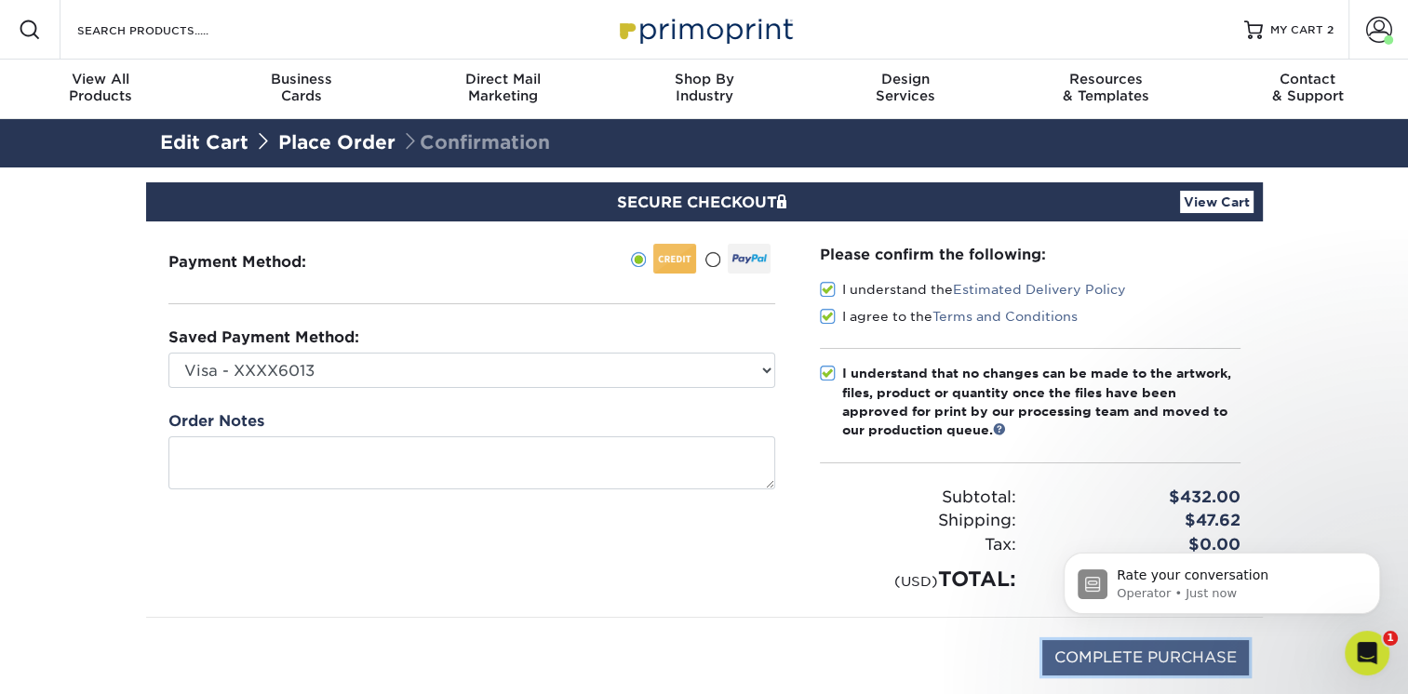
click at [1173, 653] on input "COMPLETE PURCHASE" at bounding box center [1145, 657] width 207 height 35
type input "PROCESSING, PLEASE WAIT..."
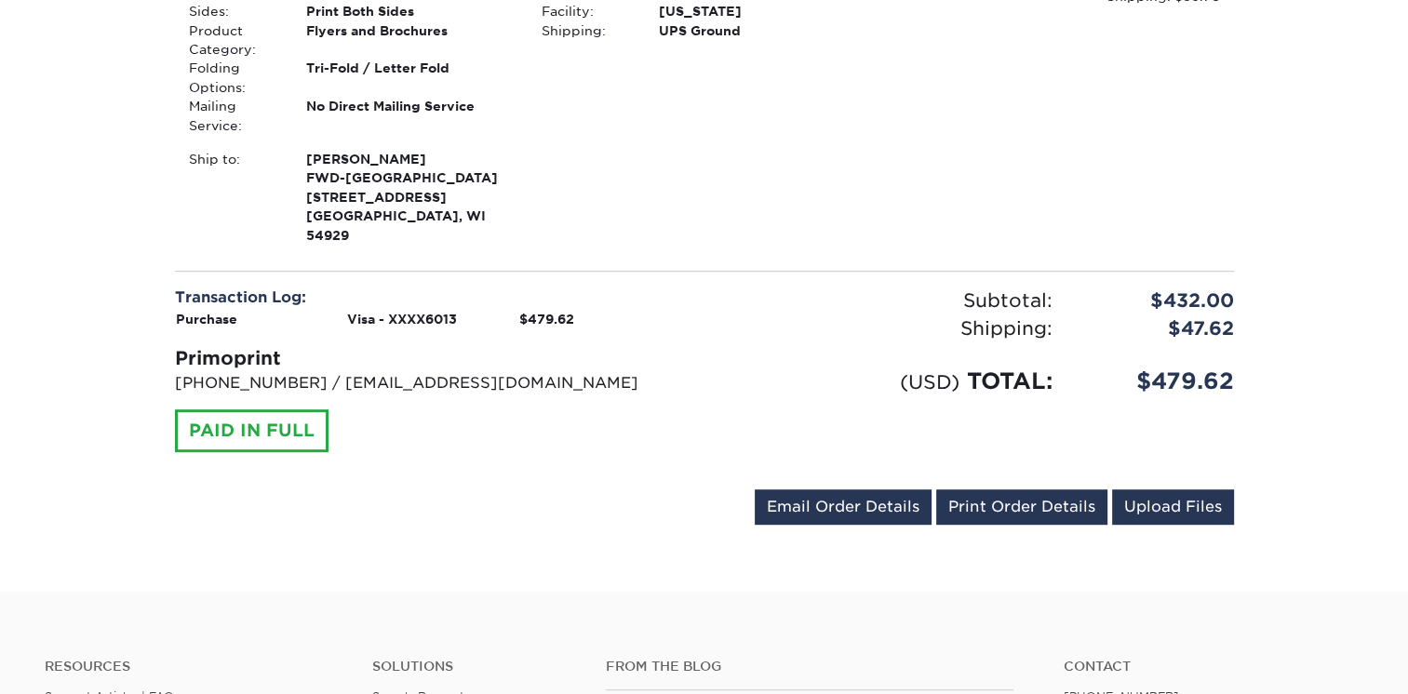
scroll to position [912, 0]
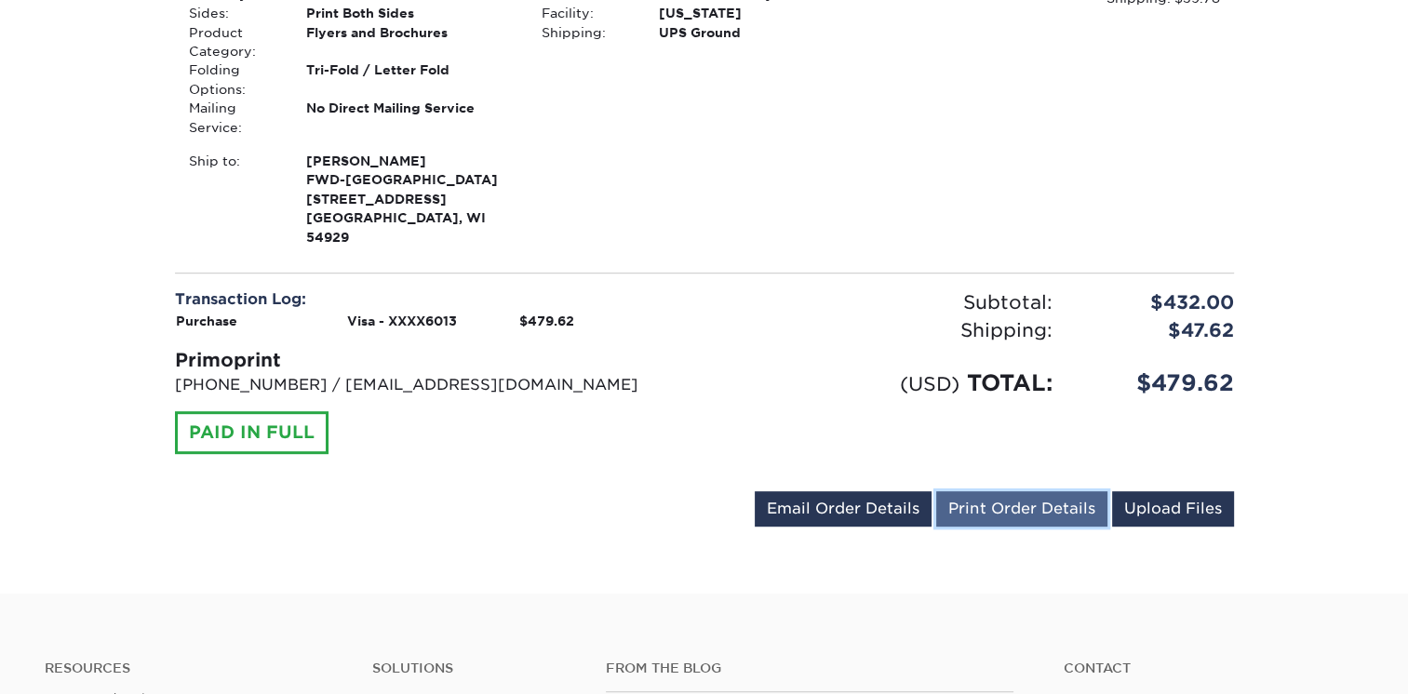
click at [1013, 491] on link "Print Order Details" at bounding box center [1021, 508] width 171 height 35
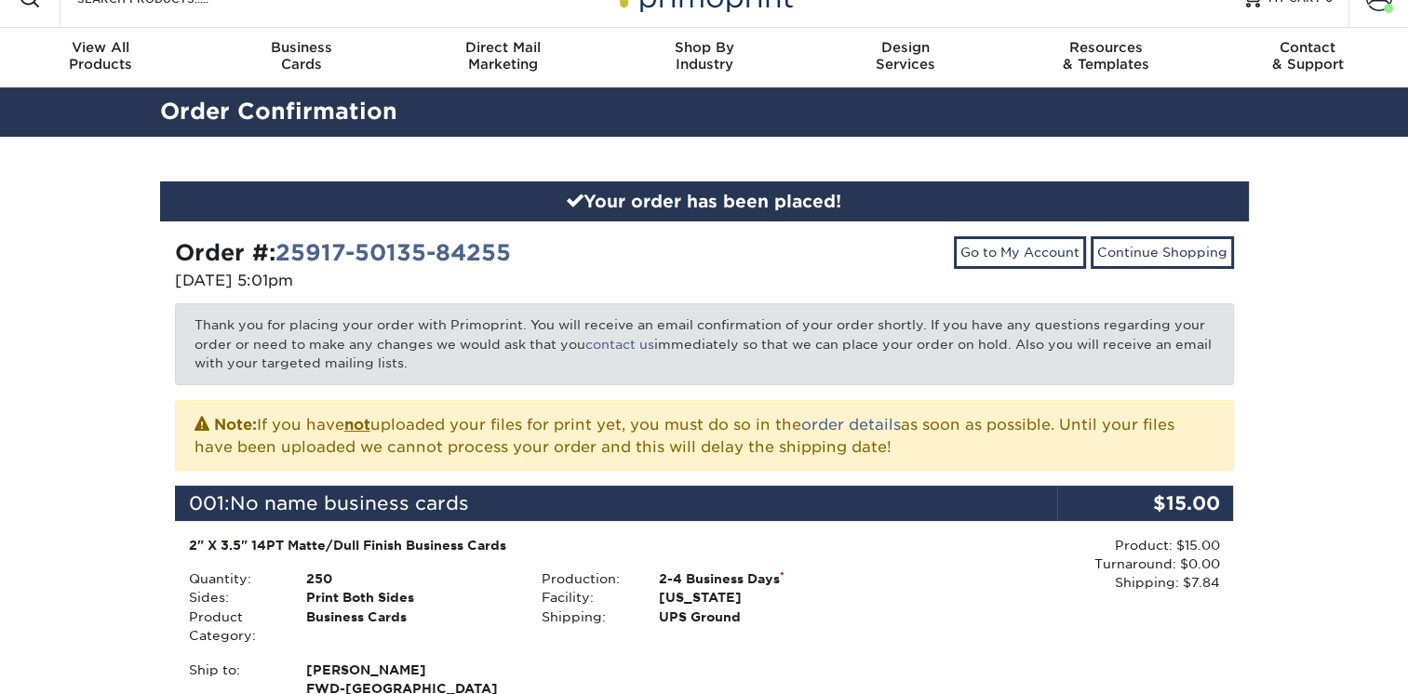
scroll to position [0, 0]
